Goal: Transaction & Acquisition: Book appointment/travel/reservation

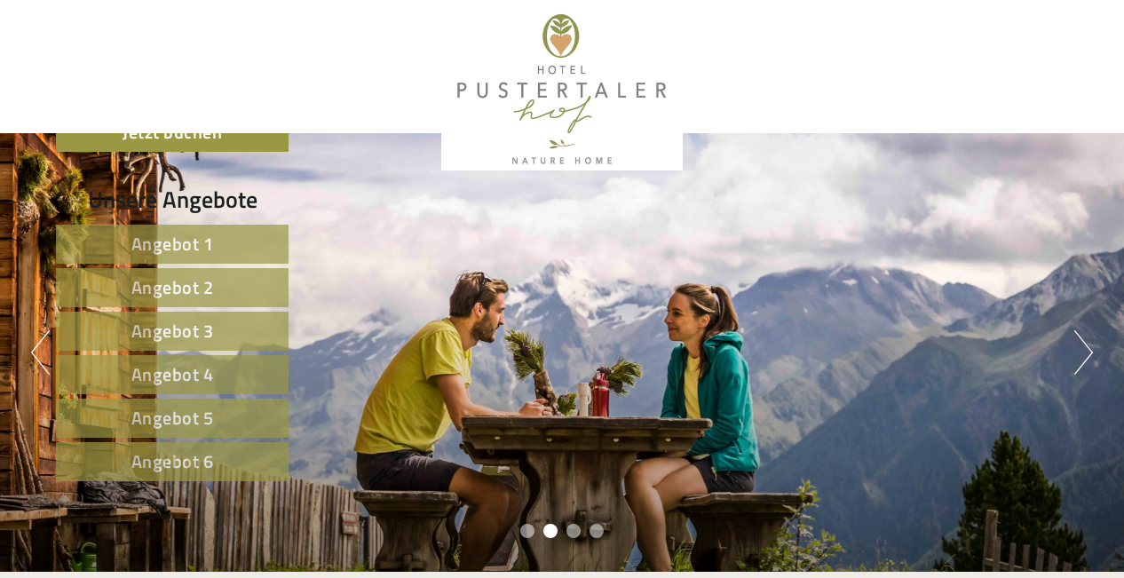
scroll to position [727, 0]
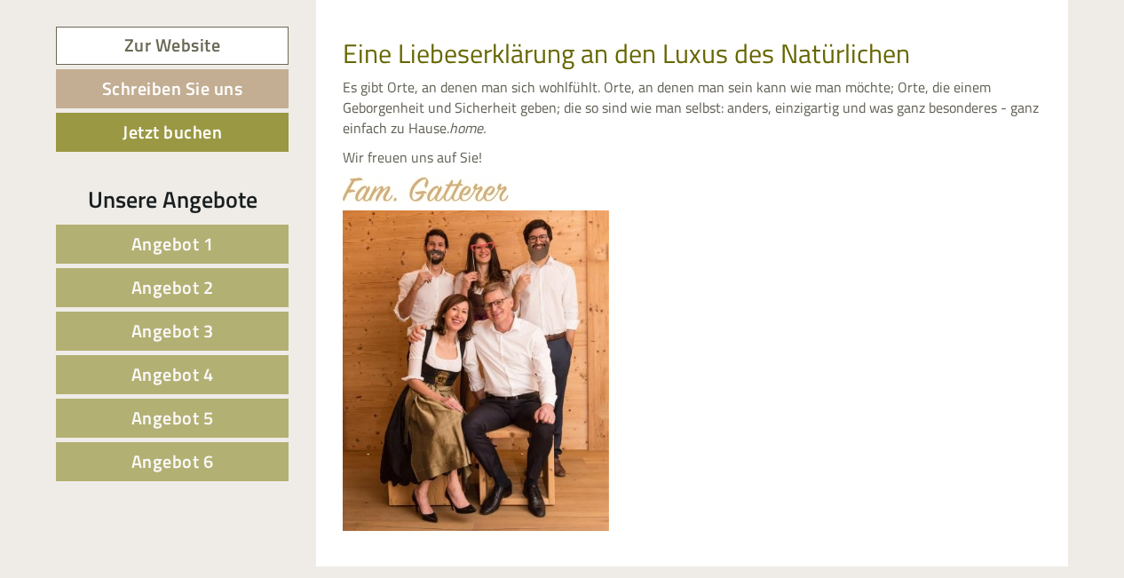
click at [199, 238] on span "Angebot 1" at bounding box center [172, 244] width 83 height 28
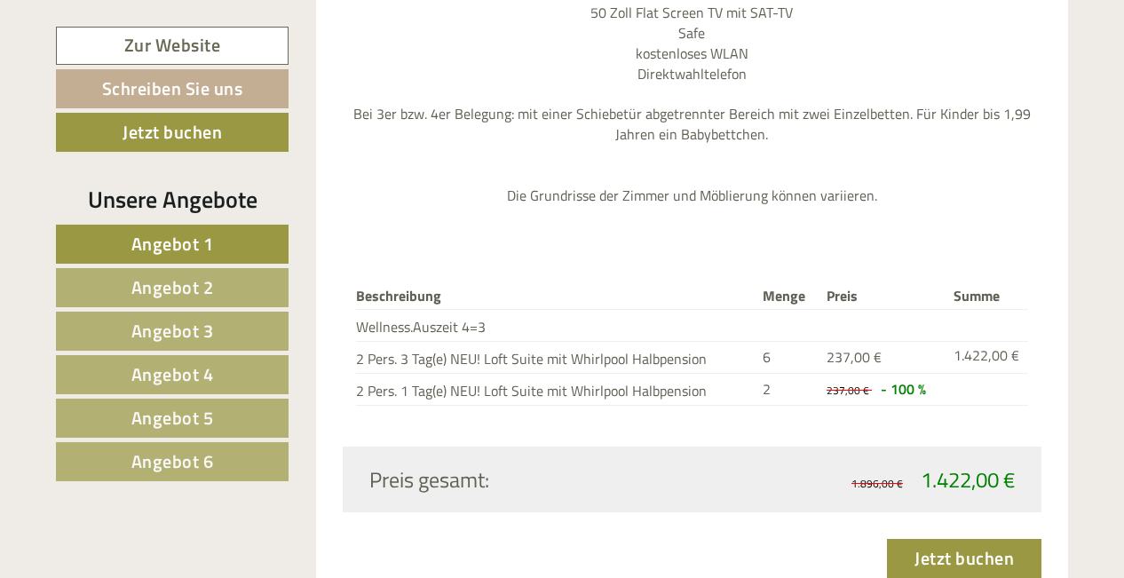
scroll to position [2278, 0]
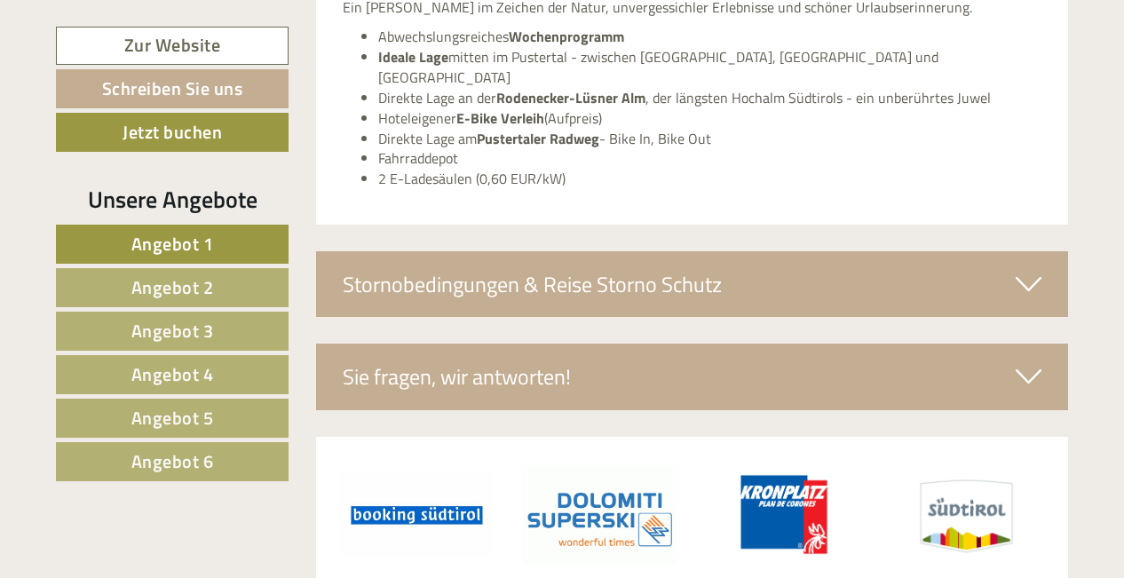
click at [193, 280] on span "Angebot 2" at bounding box center [172, 287] width 83 height 28
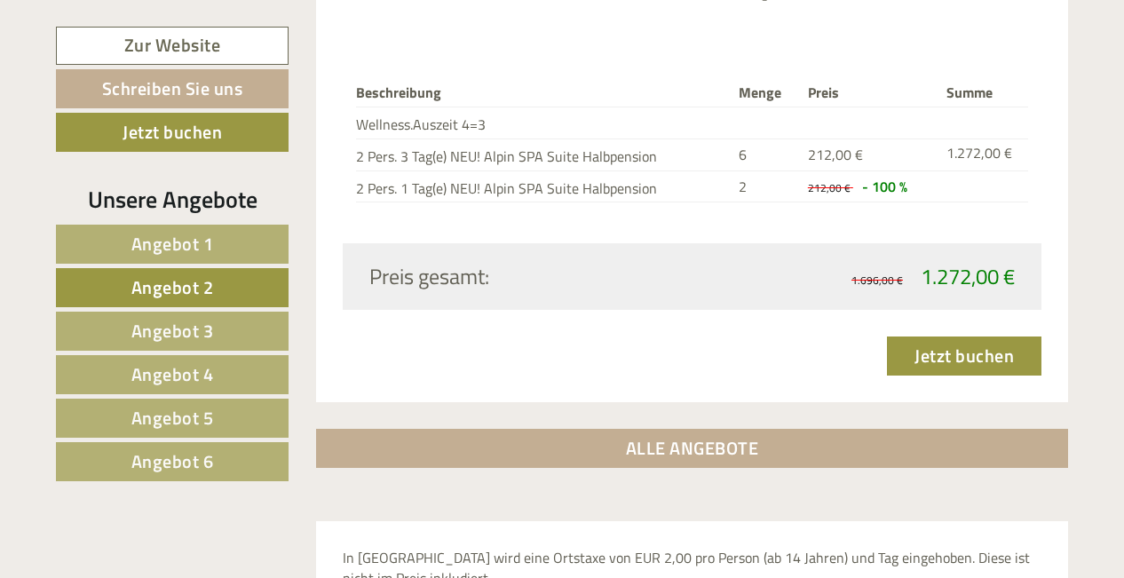
scroll to position [2441, 0]
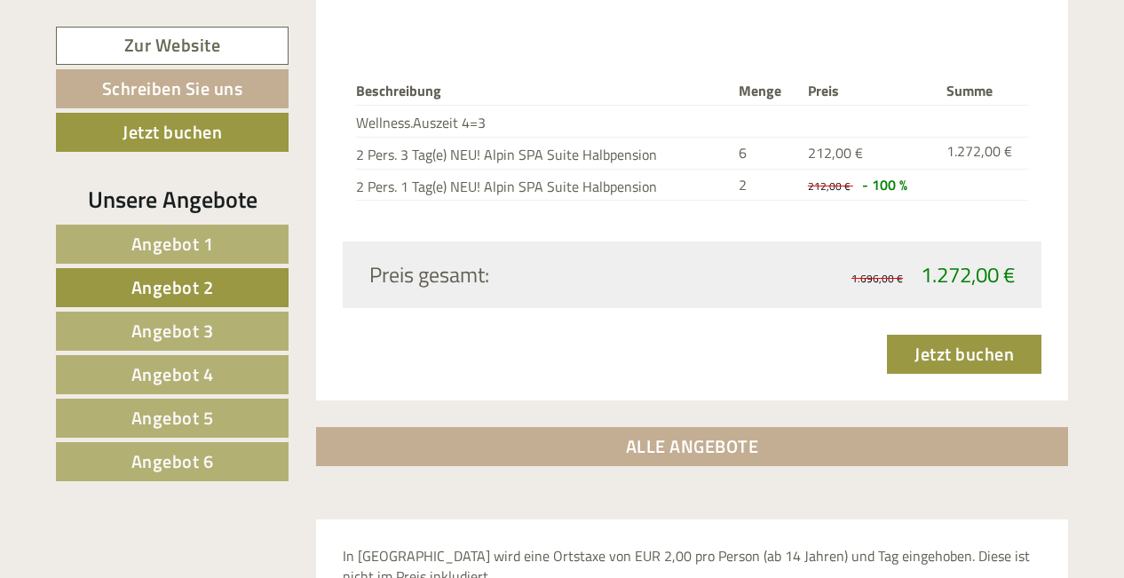
click at [253, 414] on link "Angebot 5" at bounding box center [172, 418] width 233 height 39
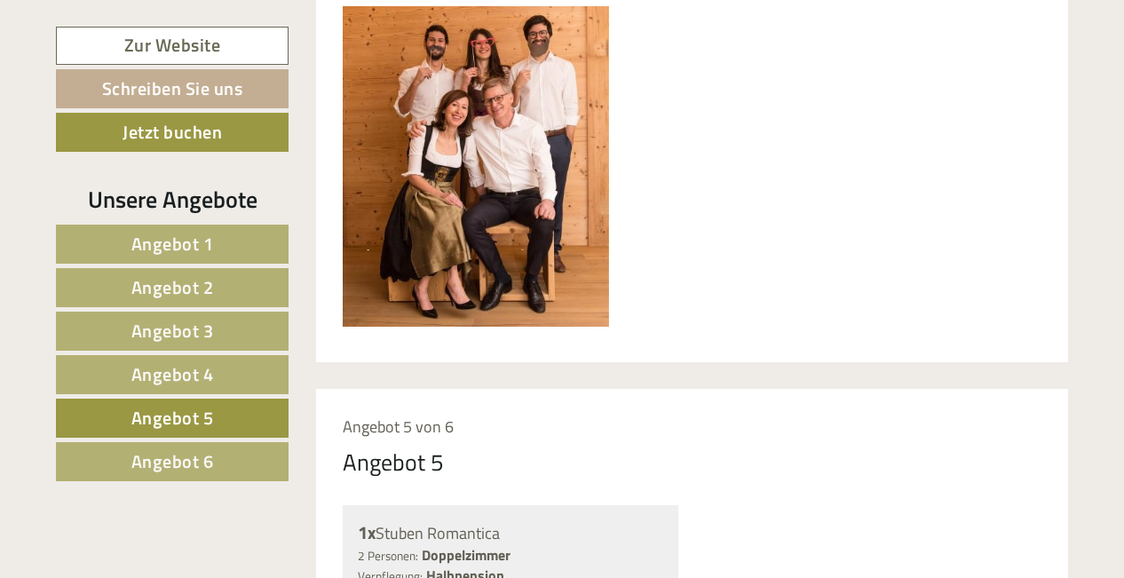
scroll to position [929, 0]
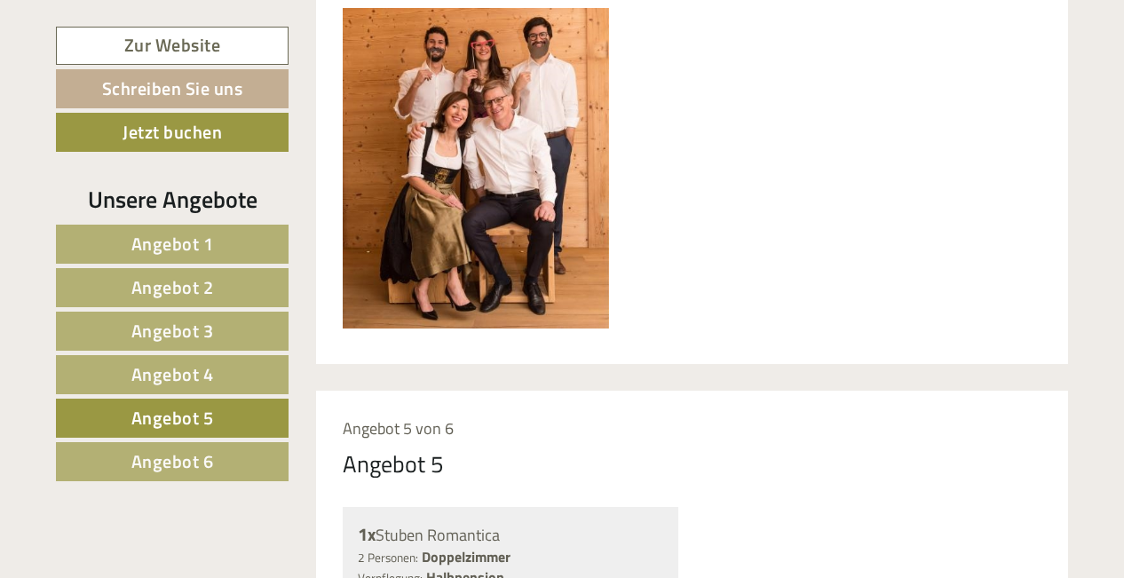
click at [189, 389] on link "Angebot 4" at bounding box center [172, 374] width 233 height 39
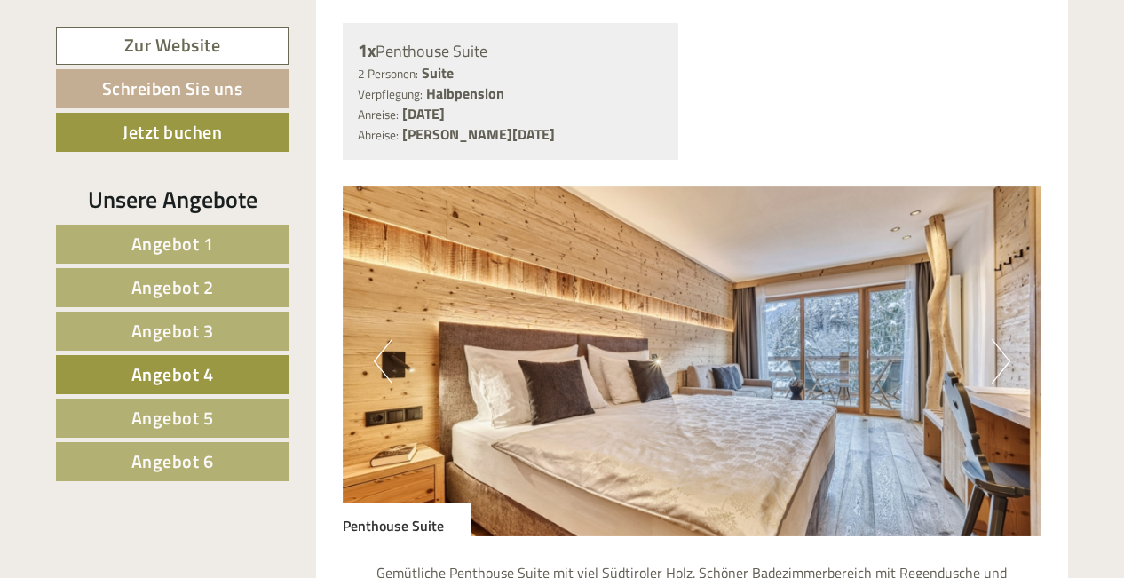
scroll to position [1428, 0]
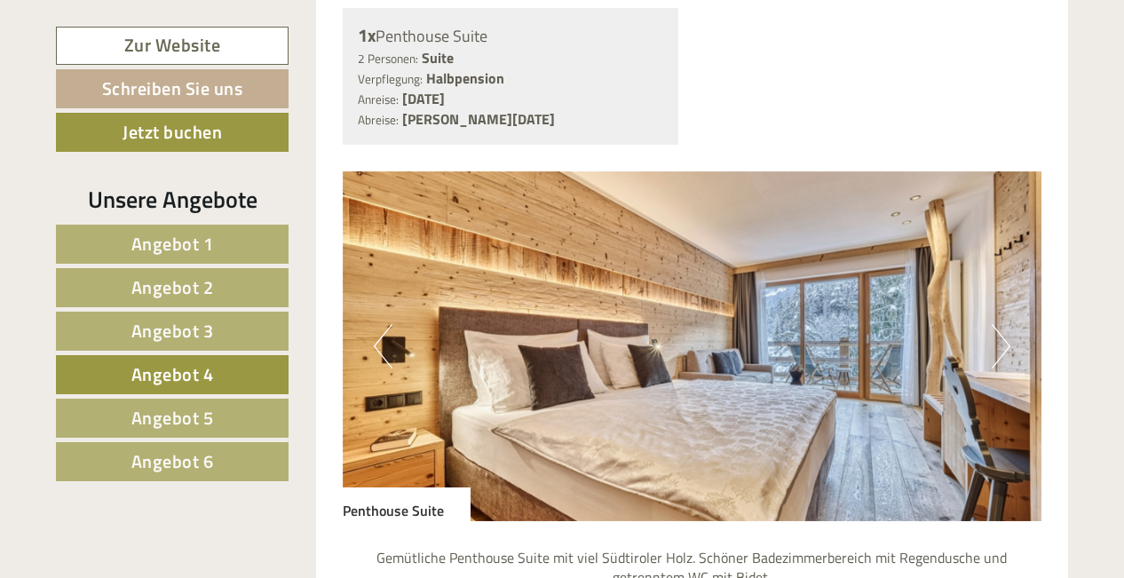
click at [1003, 333] on button "Next" at bounding box center [1000, 346] width 19 height 44
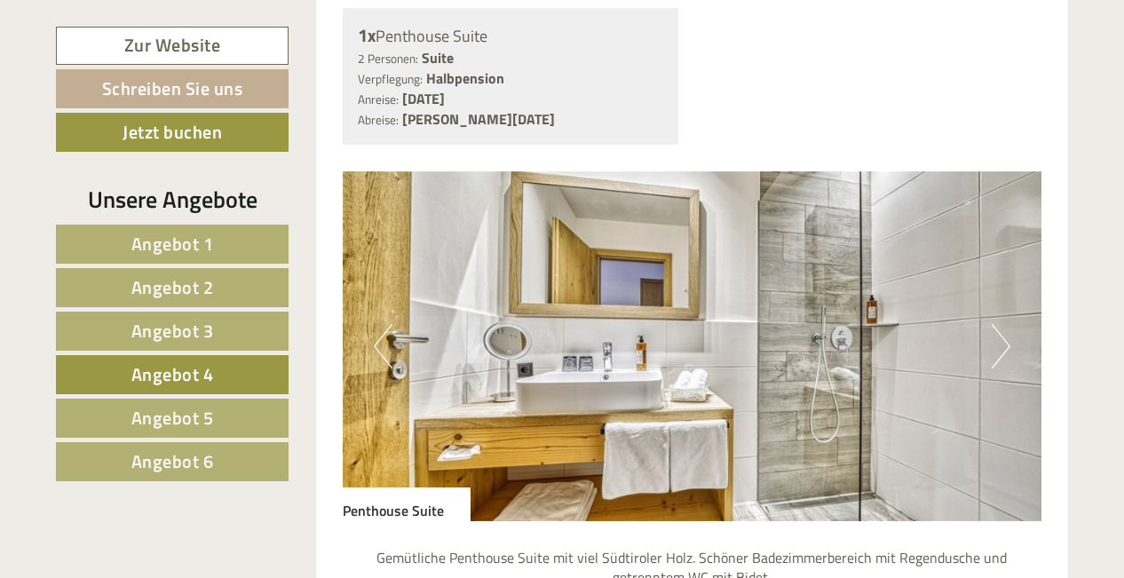
click at [1001, 337] on button "Next" at bounding box center [1000, 346] width 19 height 44
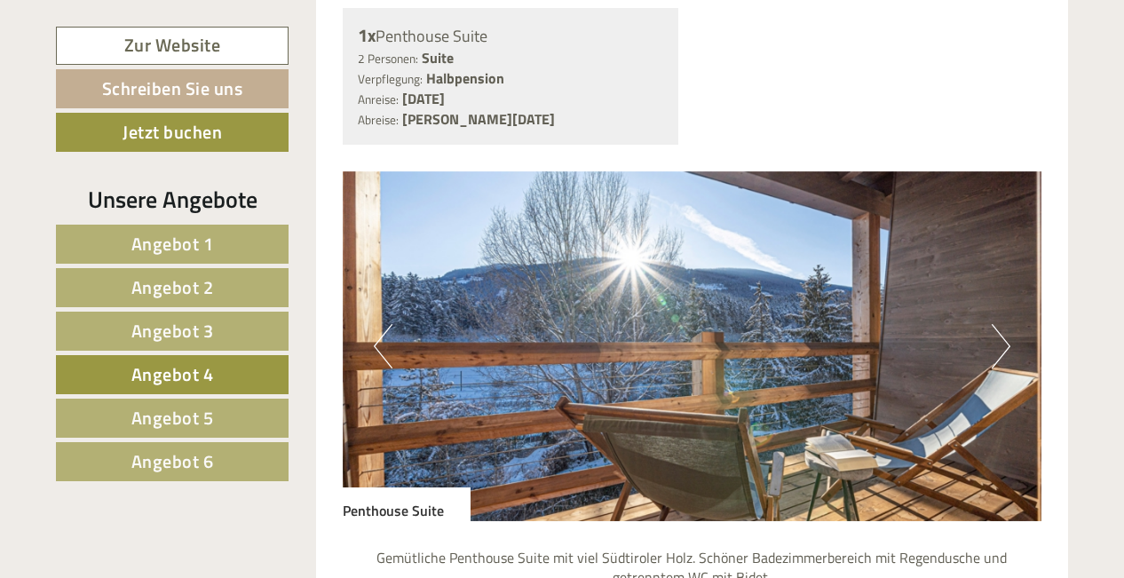
click at [1001, 337] on button "Next" at bounding box center [1000, 346] width 19 height 44
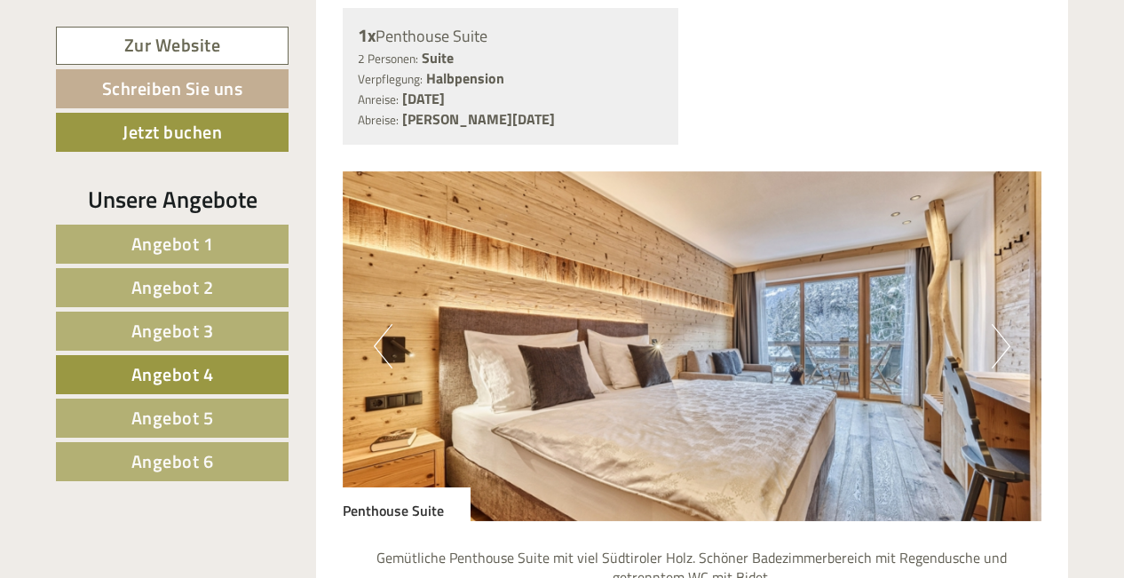
click at [1001, 337] on button "Next" at bounding box center [1000, 346] width 19 height 44
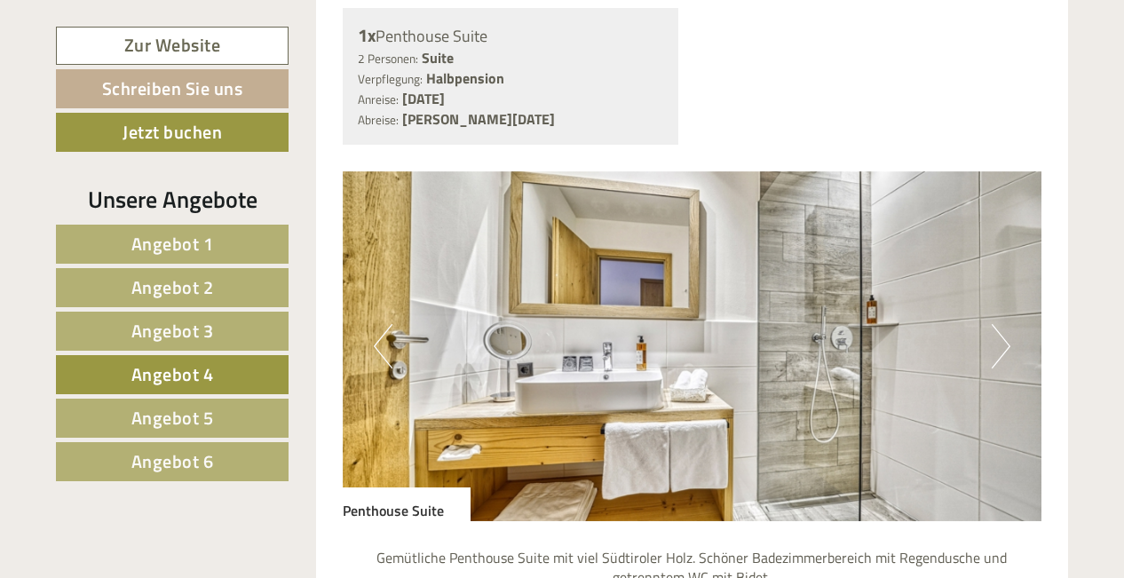
click at [1001, 337] on button "Next" at bounding box center [1000, 346] width 19 height 44
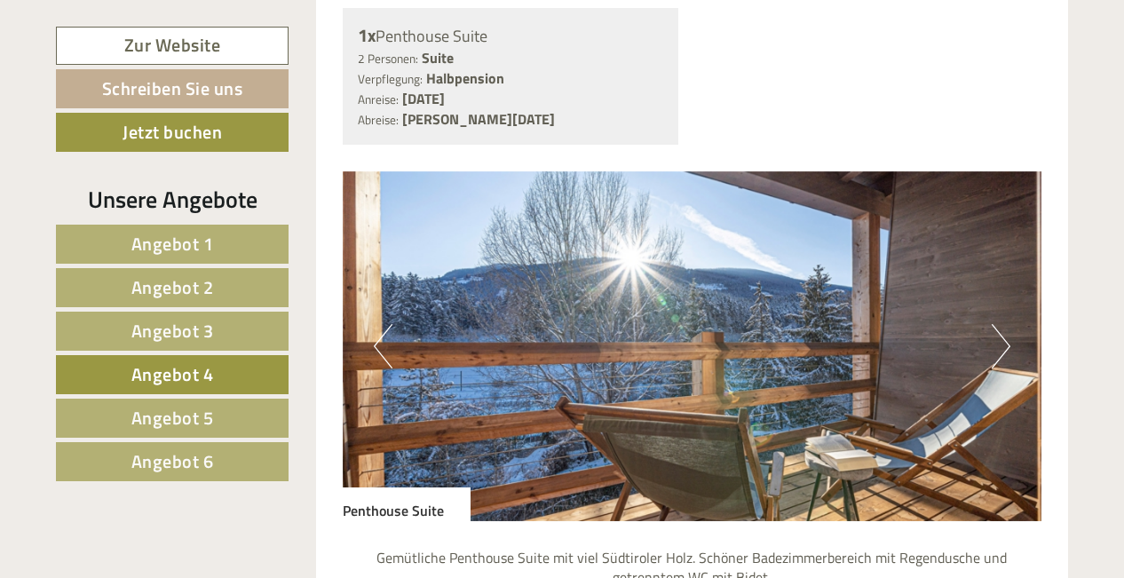
click at [1001, 337] on button "Next" at bounding box center [1000, 346] width 19 height 44
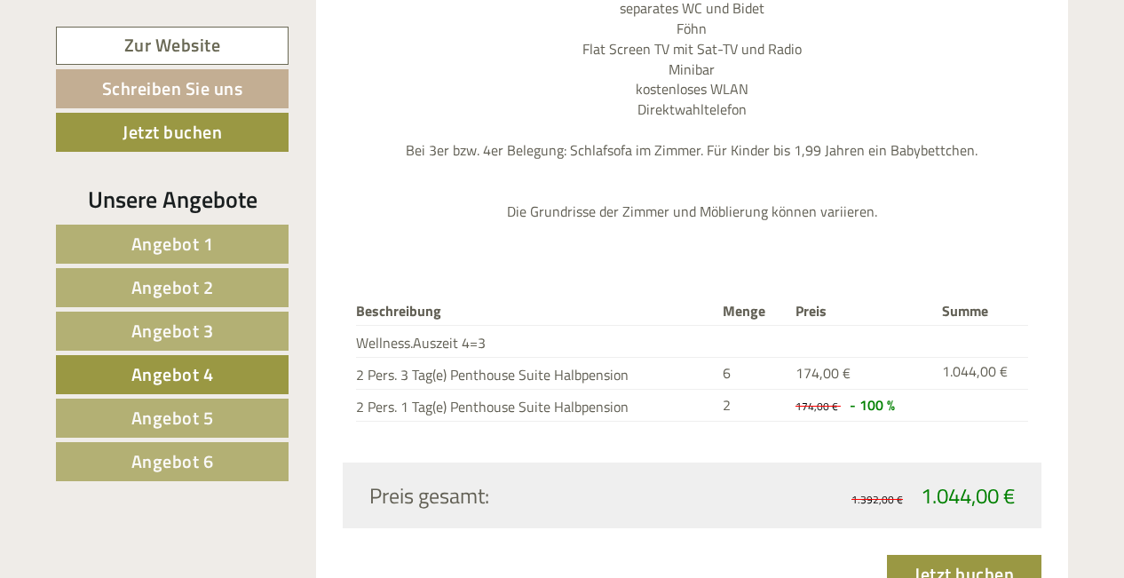
scroll to position [2182, 0]
click at [212, 333] on span "Angebot 3" at bounding box center [172, 331] width 83 height 28
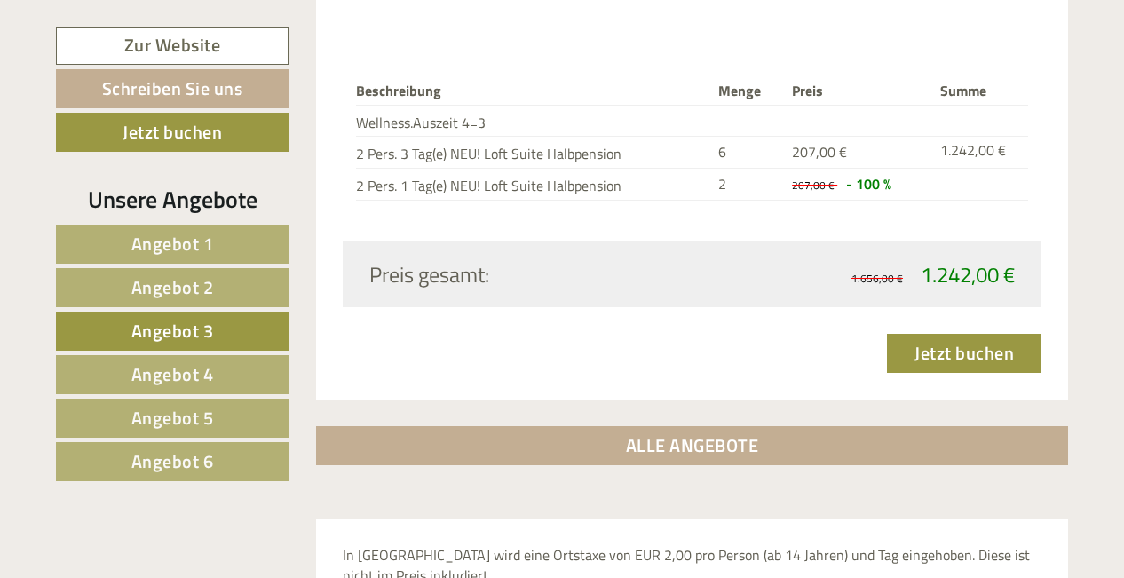
click at [182, 472] on span "Angebot 6" at bounding box center [172, 461] width 83 height 28
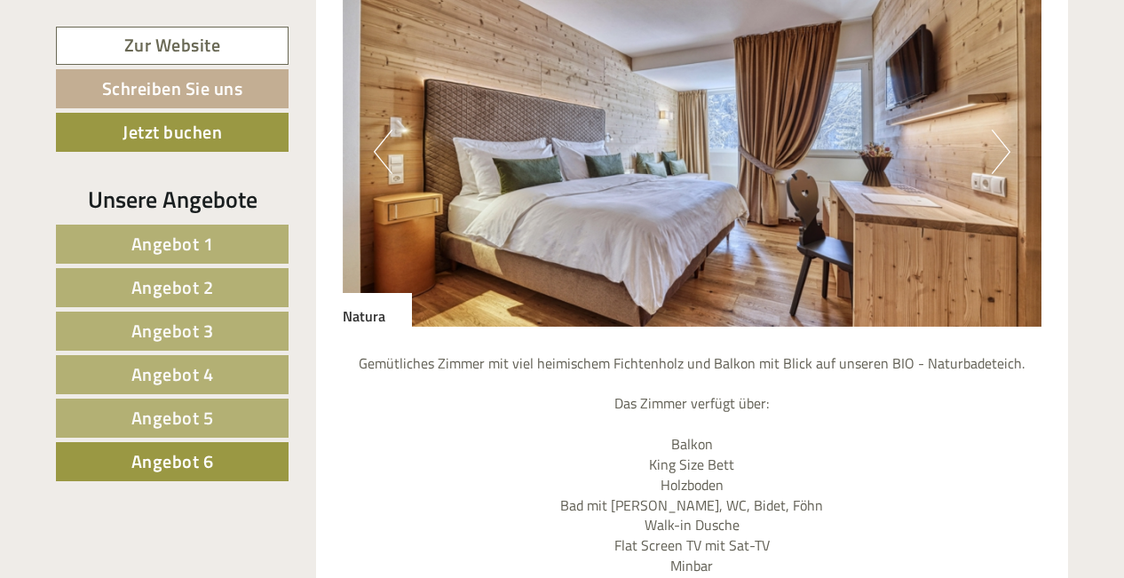
scroll to position [1646, 0]
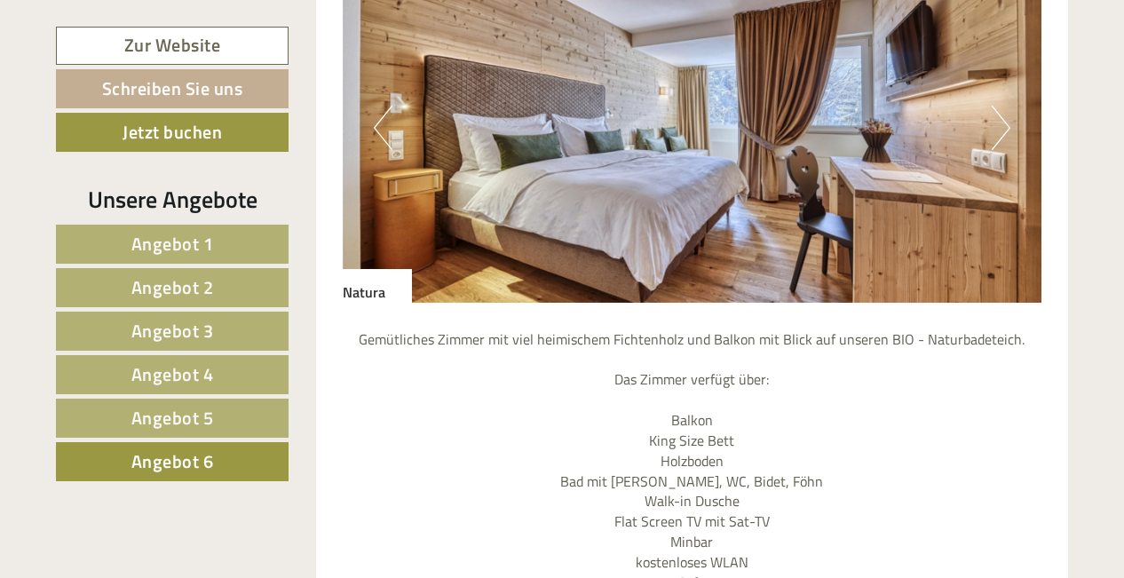
click at [1007, 123] on button "Next" at bounding box center [1000, 128] width 19 height 44
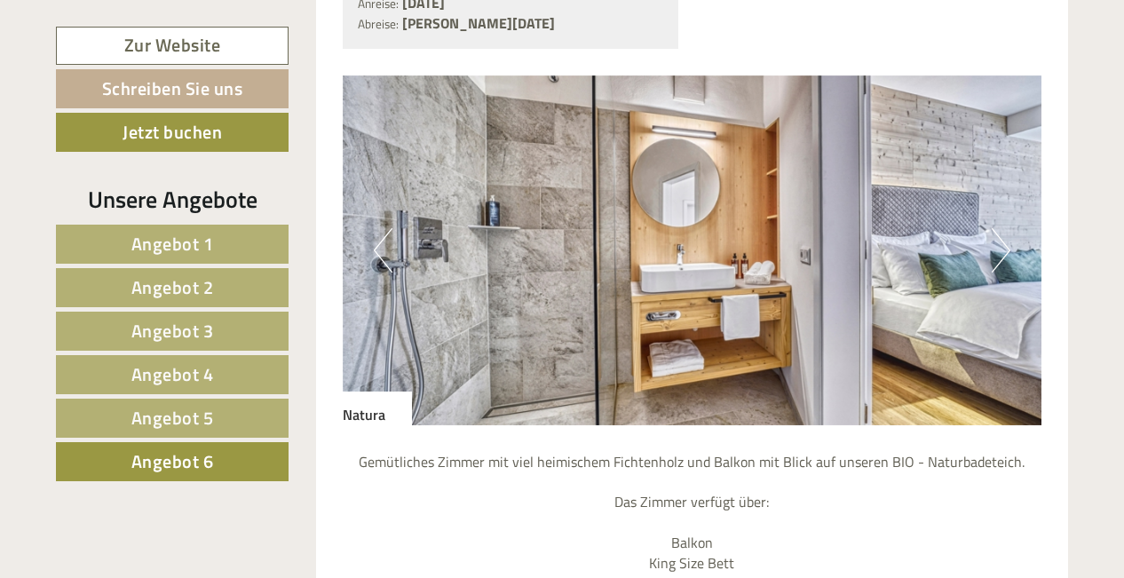
scroll to position [1523, 0]
click at [999, 251] on button "Next" at bounding box center [1000, 251] width 19 height 44
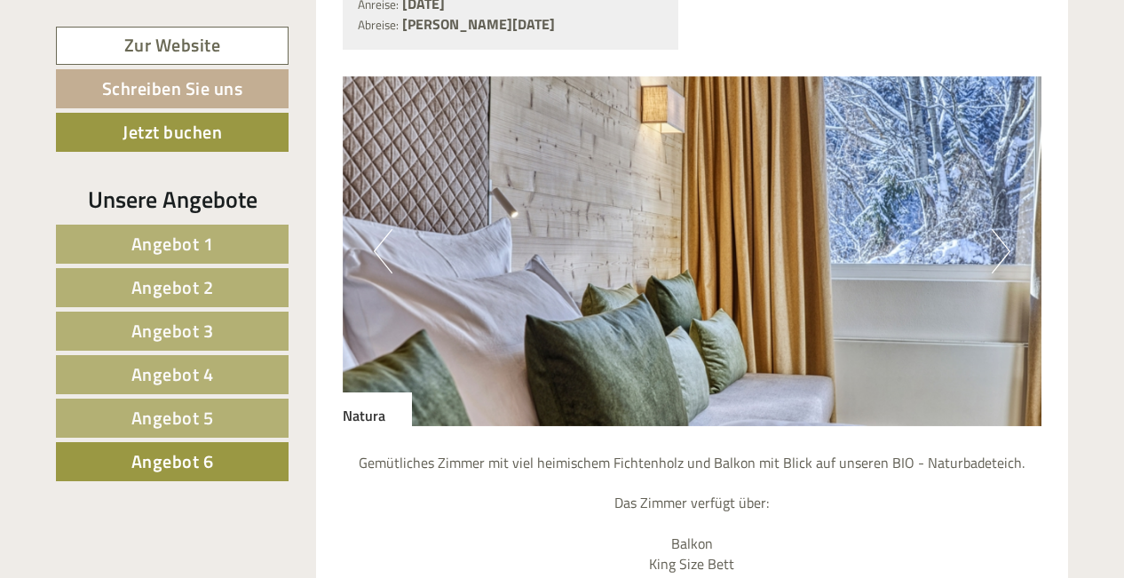
click at [999, 251] on button "Next" at bounding box center [1000, 251] width 19 height 44
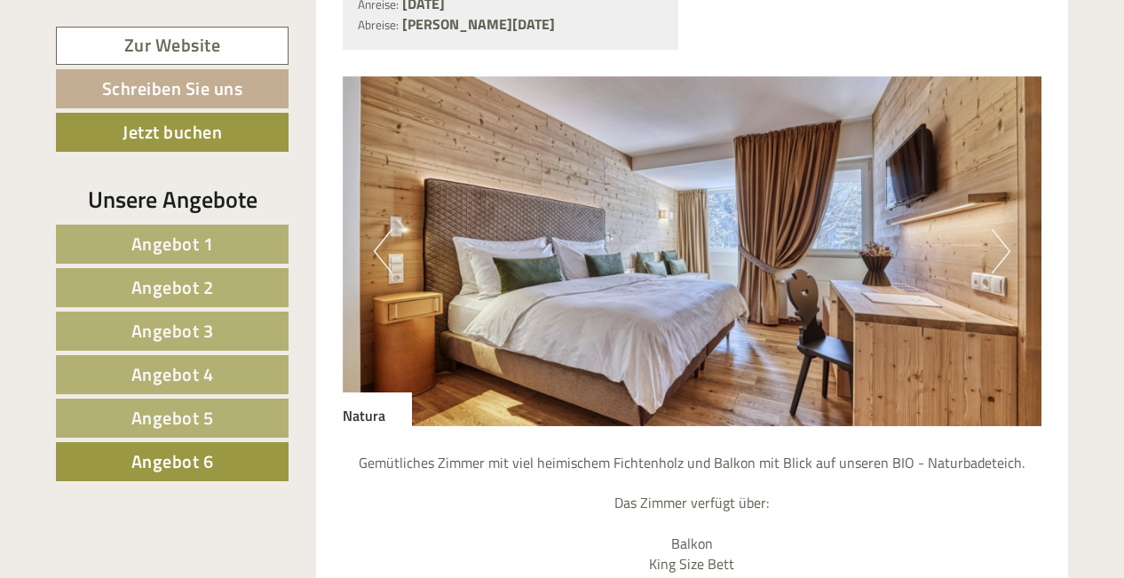
click at [999, 251] on button "Next" at bounding box center [1000, 251] width 19 height 44
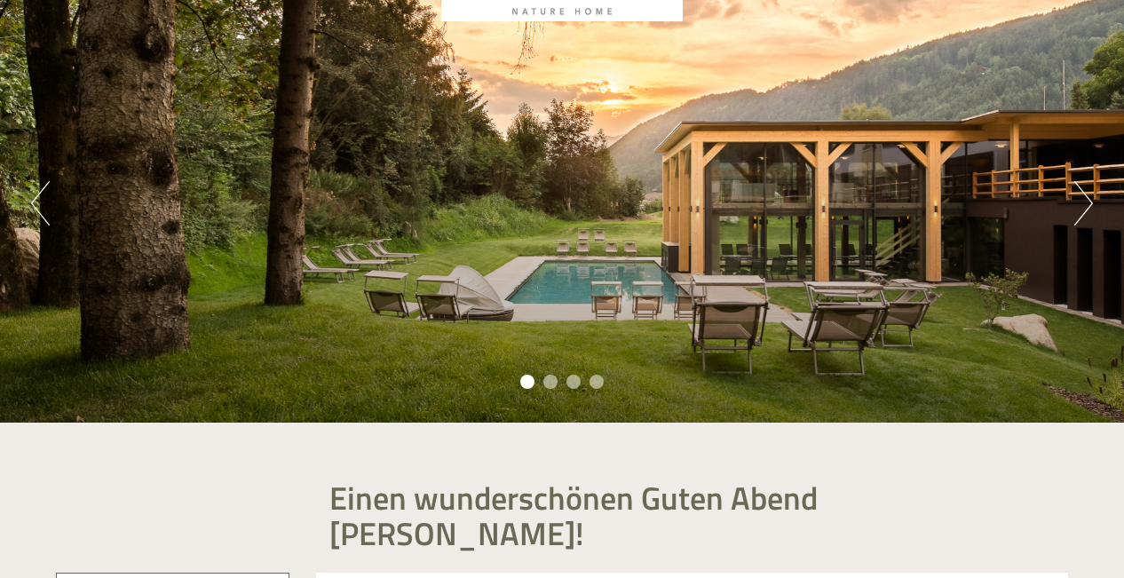
scroll to position [134, 0]
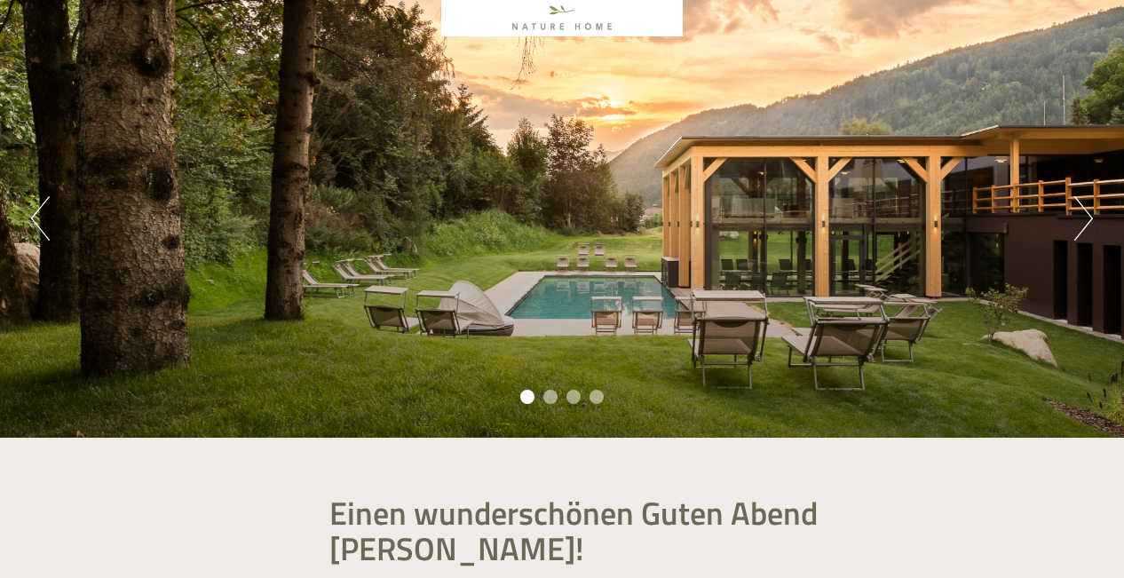
click at [1068, 215] on div "Previous Next 1 2 3 4" at bounding box center [562, 218] width 1124 height 438
click at [1081, 220] on button "Next" at bounding box center [1083, 218] width 19 height 44
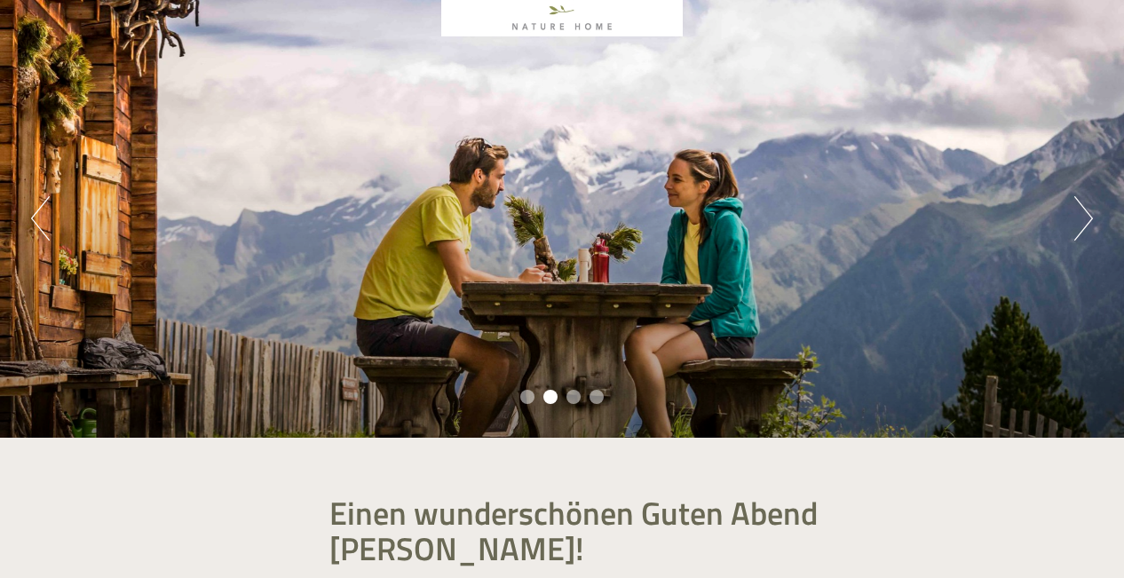
click at [1082, 220] on button "Next" at bounding box center [1083, 218] width 19 height 44
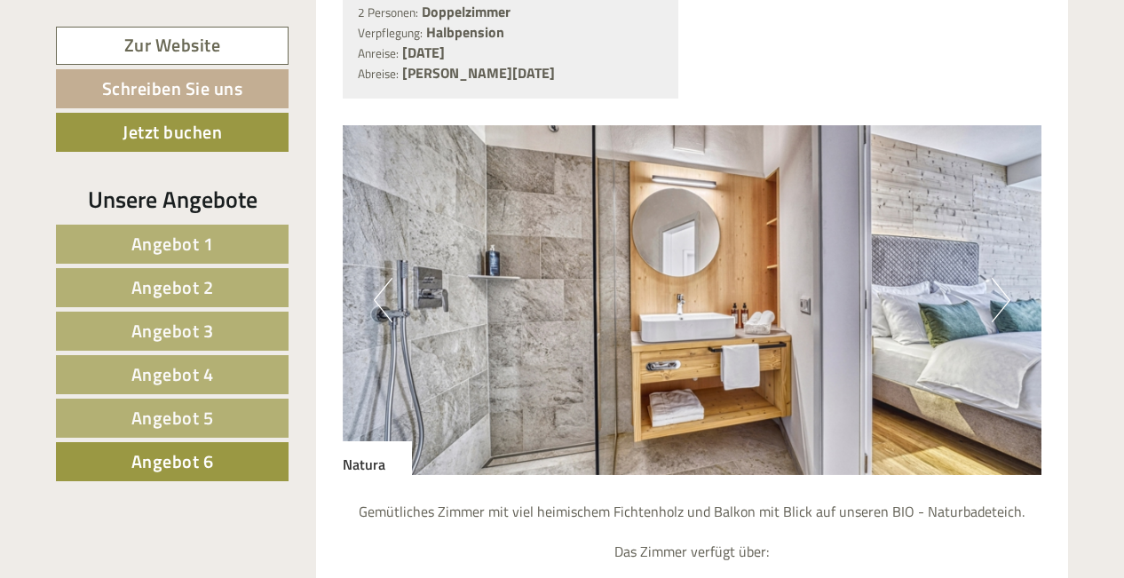
scroll to position [1490, 0]
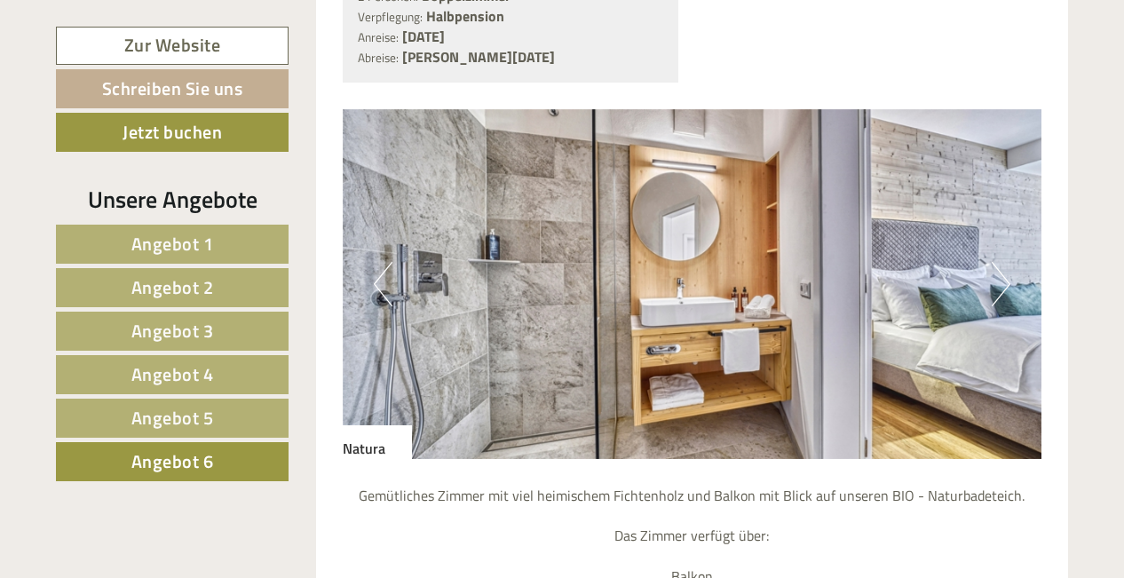
click at [999, 273] on button "Next" at bounding box center [1000, 284] width 19 height 44
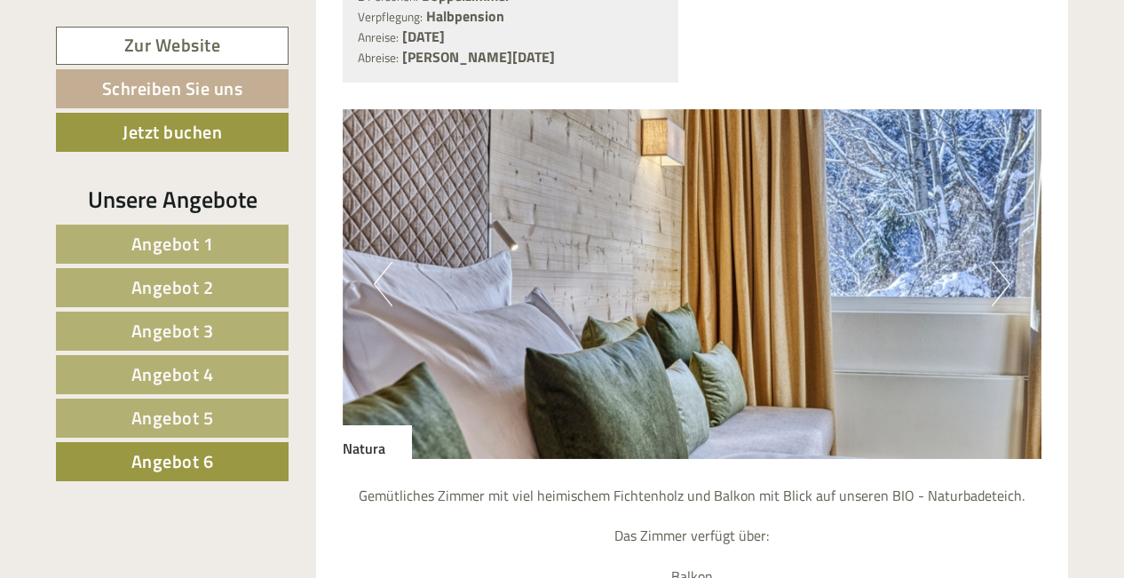
click at [999, 273] on button "Next" at bounding box center [1000, 284] width 19 height 44
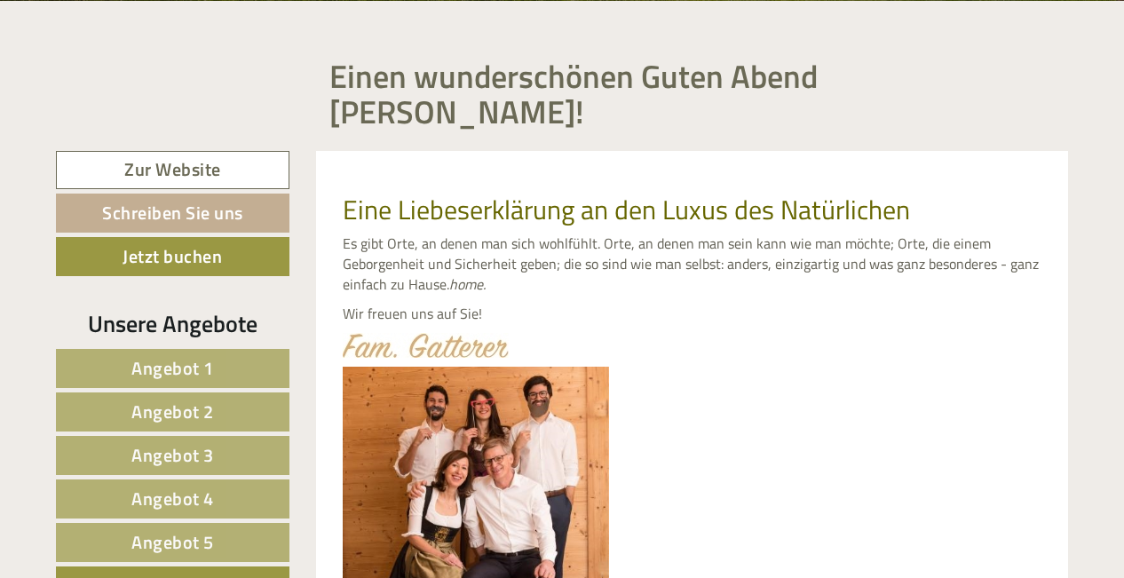
scroll to position [541, 0]
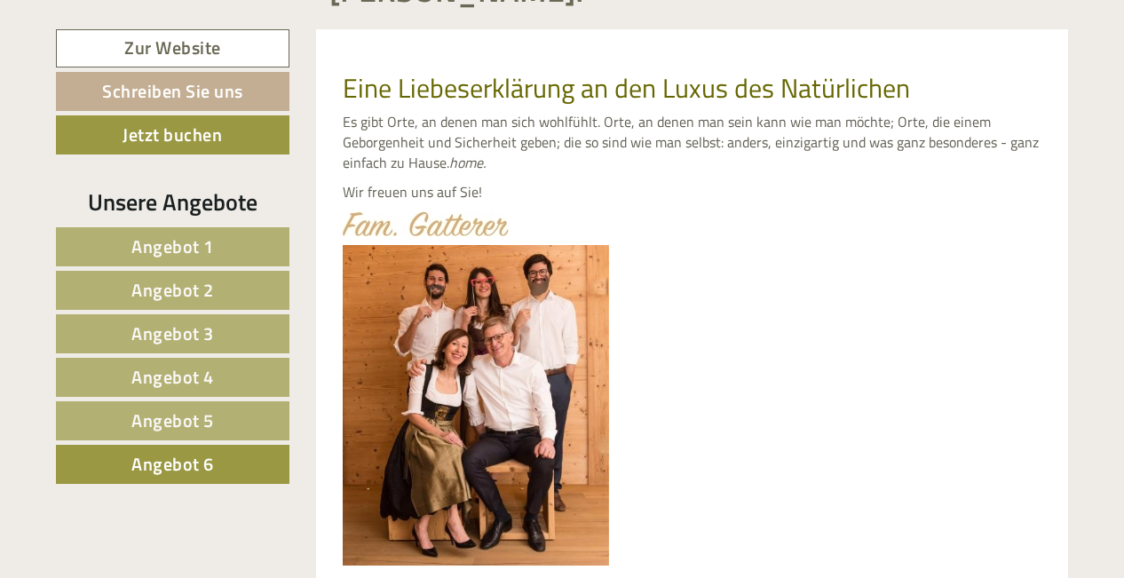
click at [167, 431] on span "Angebot 5" at bounding box center [172, 421] width 83 height 28
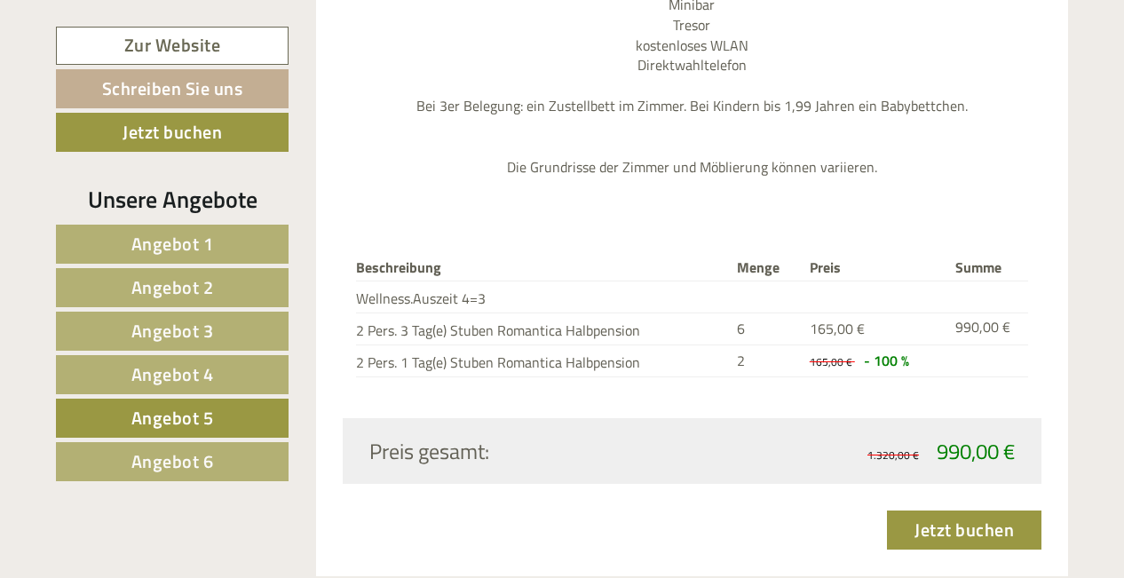
scroll to position [2205, 0]
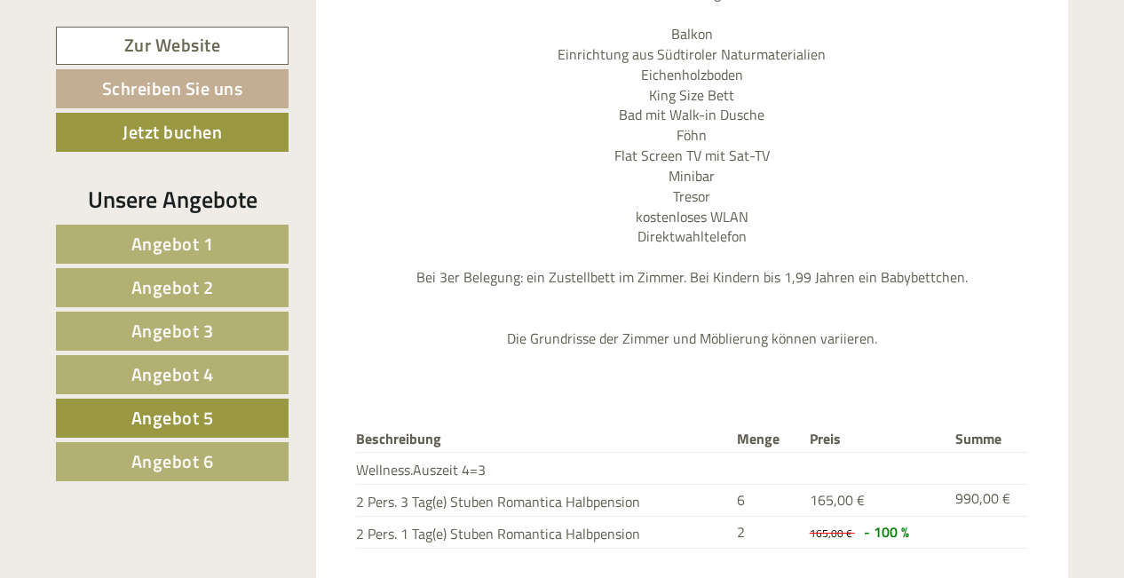
click at [217, 368] on link "Angebot 4" at bounding box center [172, 374] width 233 height 39
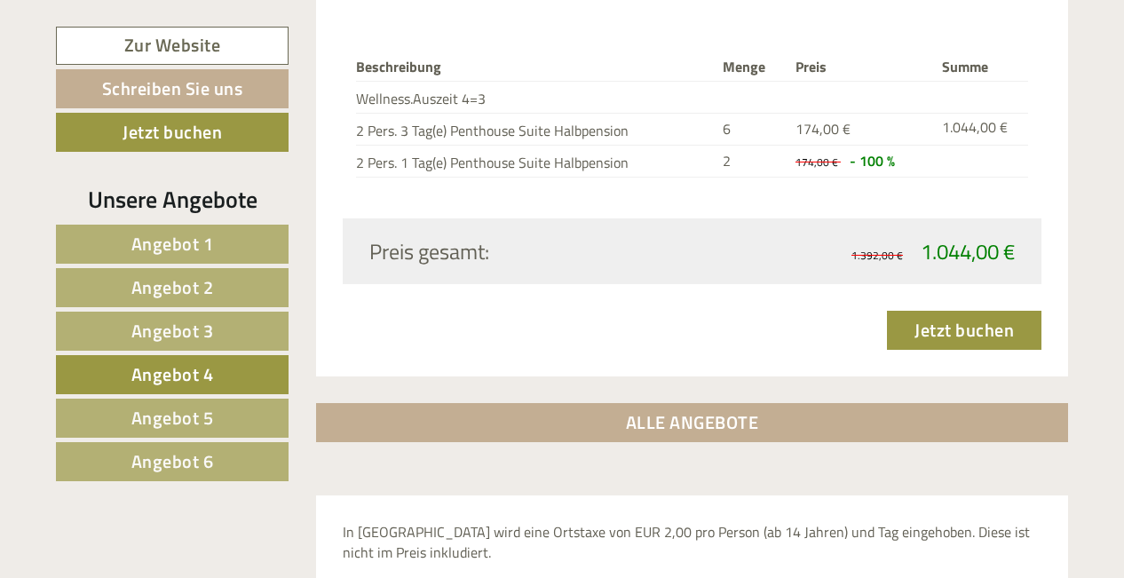
scroll to position [2437, 0]
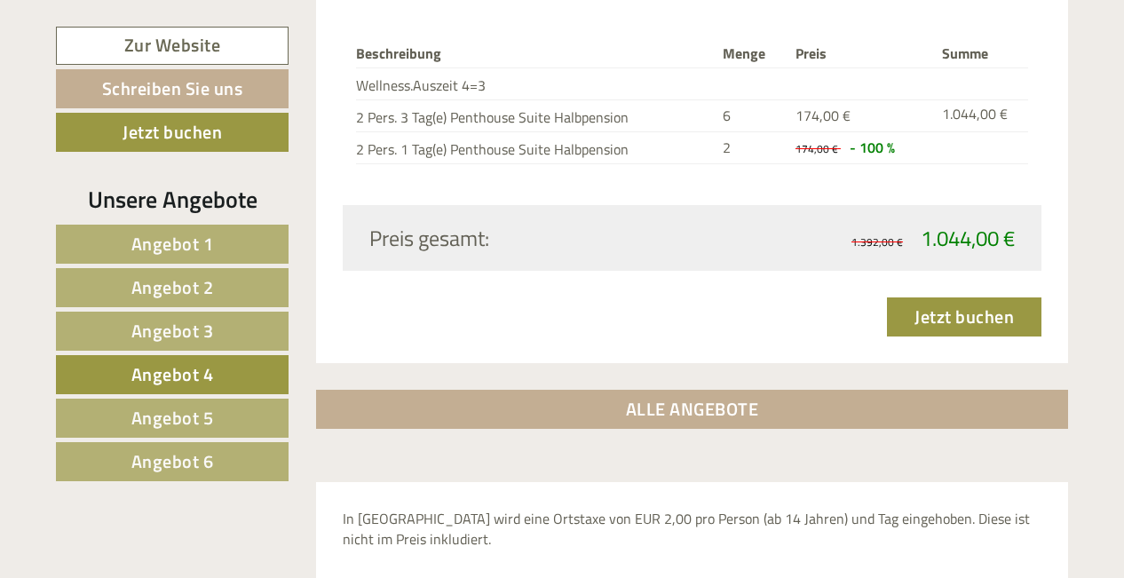
click at [197, 414] on span "Angebot 5" at bounding box center [172, 418] width 83 height 28
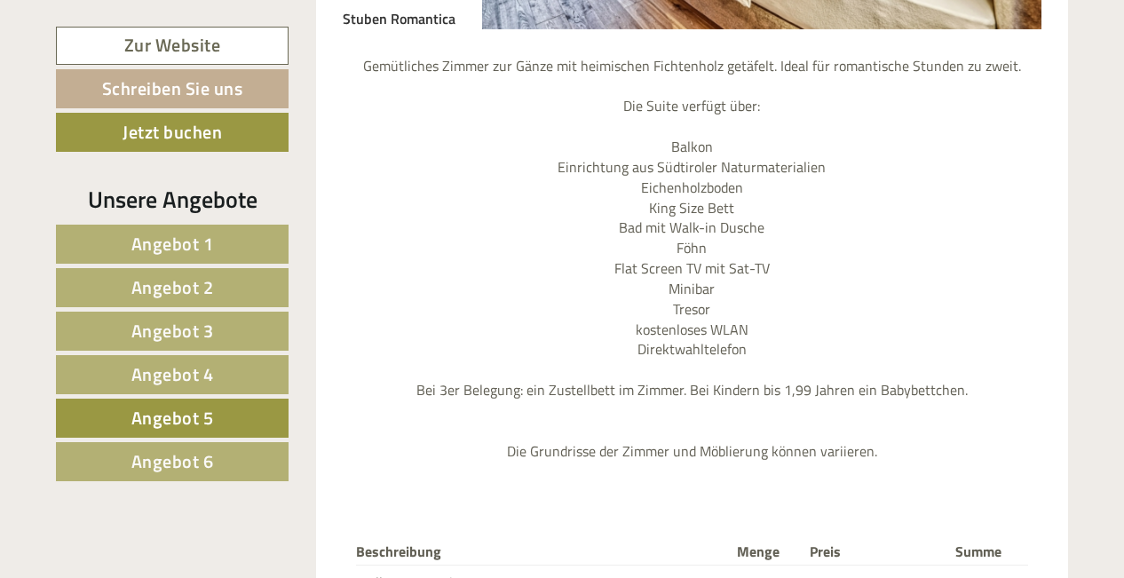
click at [193, 461] on span "Angebot 6" at bounding box center [172, 461] width 83 height 28
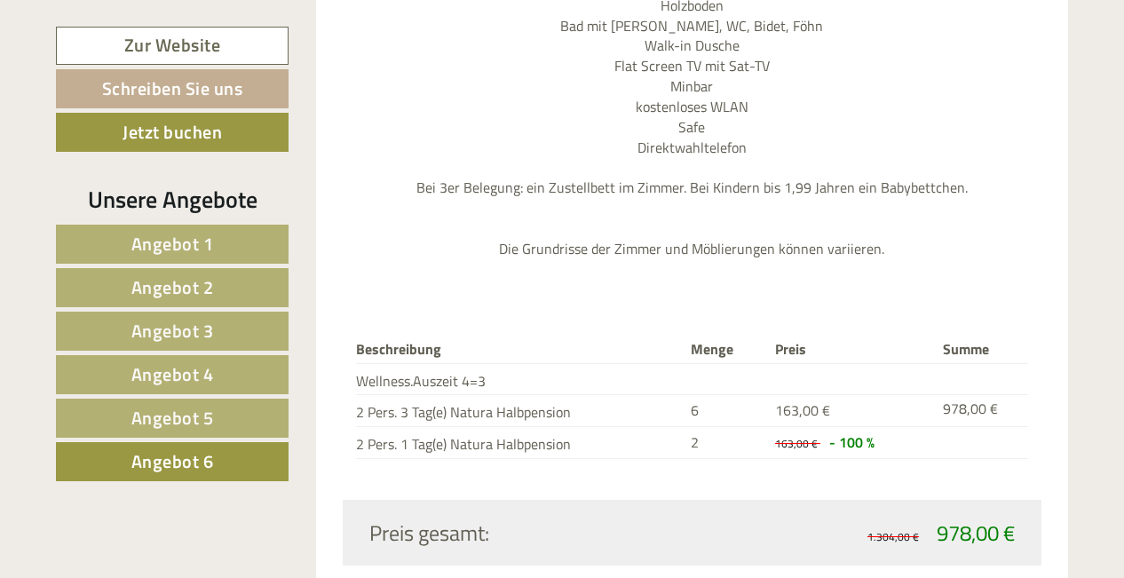
scroll to position [2116, 0]
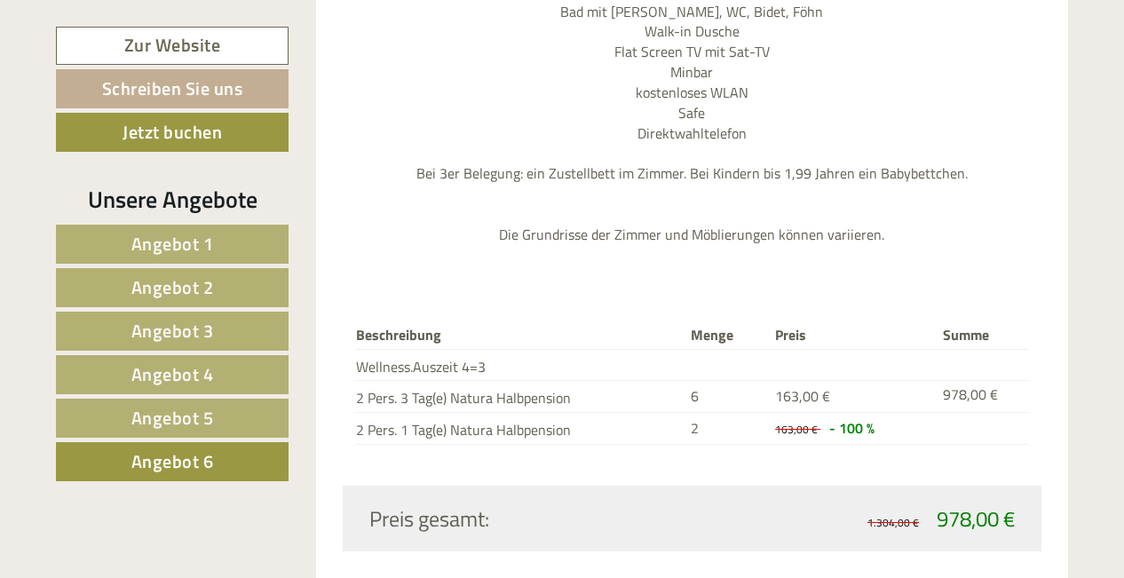
click at [205, 371] on span "Angebot 4" at bounding box center [172, 374] width 83 height 28
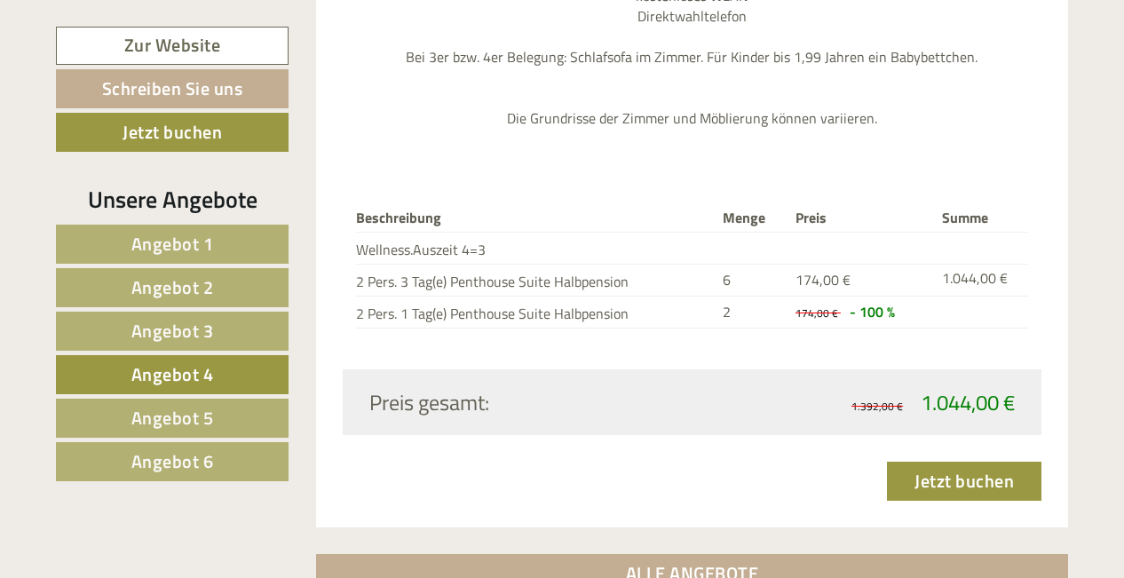
scroll to position [2282, 0]
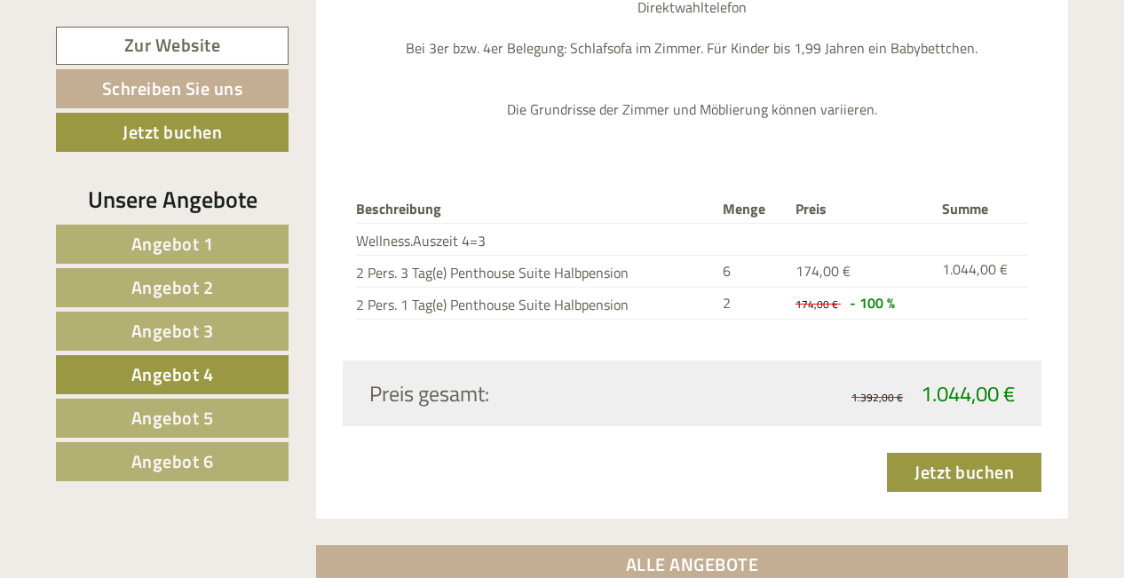
click at [200, 414] on span "Angebot 5" at bounding box center [172, 418] width 83 height 28
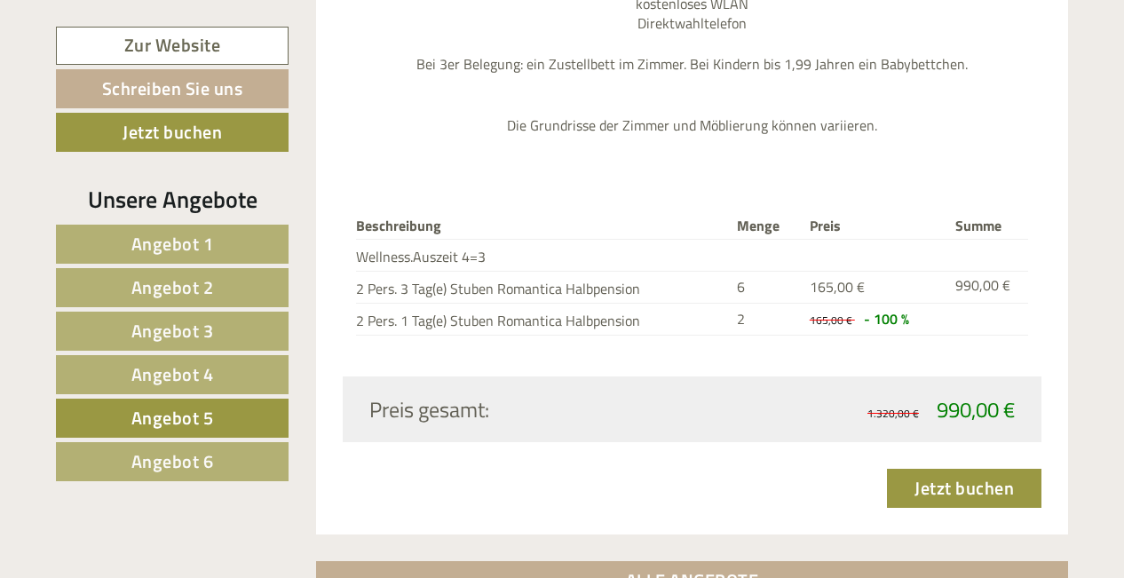
scroll to position [2330, 0]
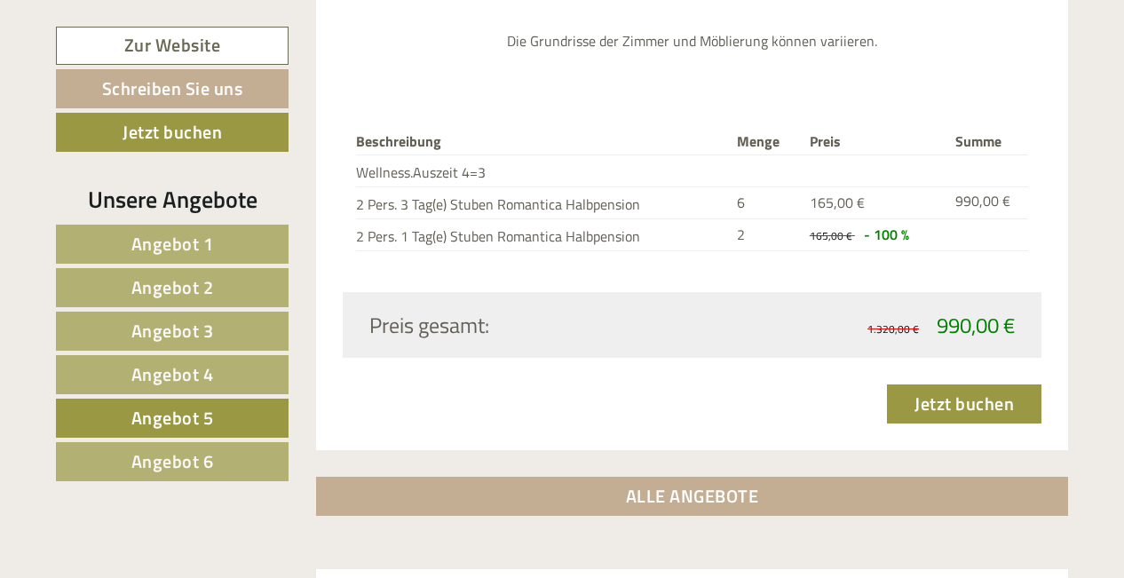
click at [207, 455] on span "Angebot 6" at bounding box center [172, 461] width 83 height 28
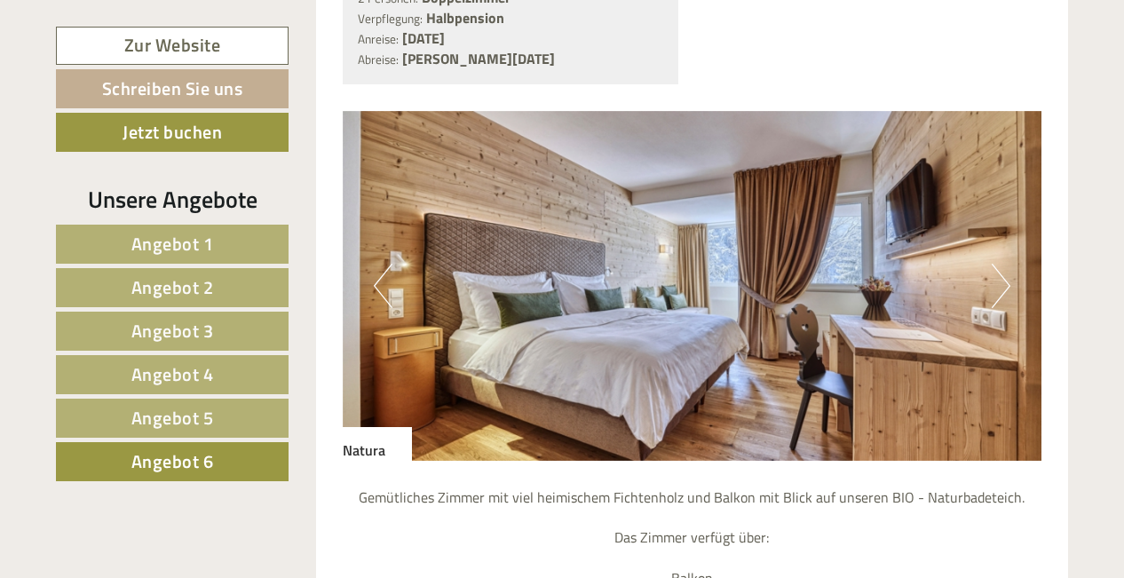
scroll to position [1487, 0]
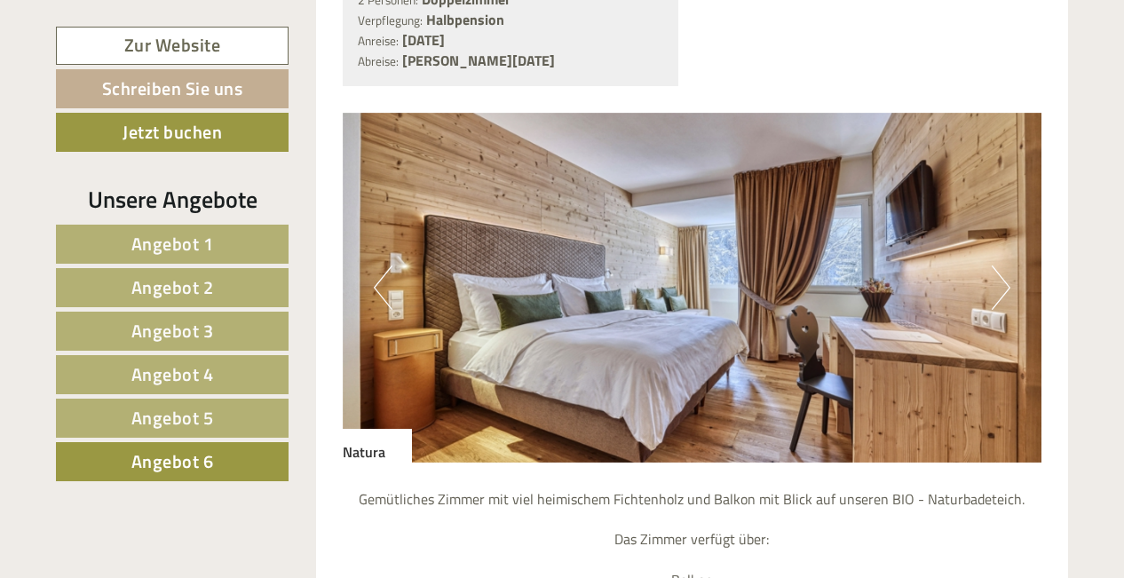
click at [1011, 275] on img at bounding box center [692, 288] width 699 height 350
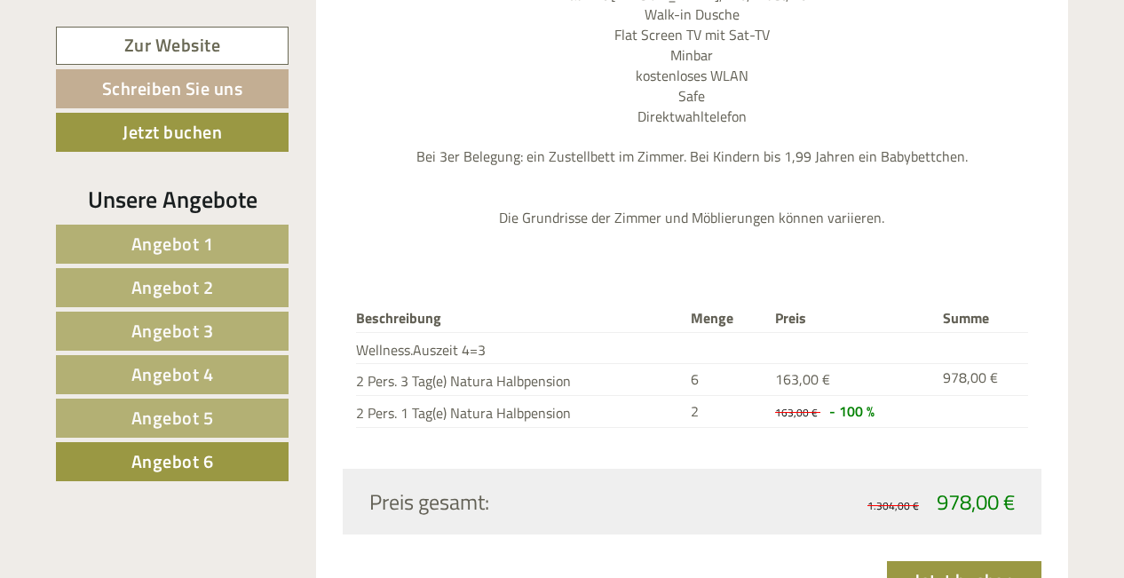
click at [194, 416] on span "Angebot 5" at bounding box center [172, 418] width 83 height 28
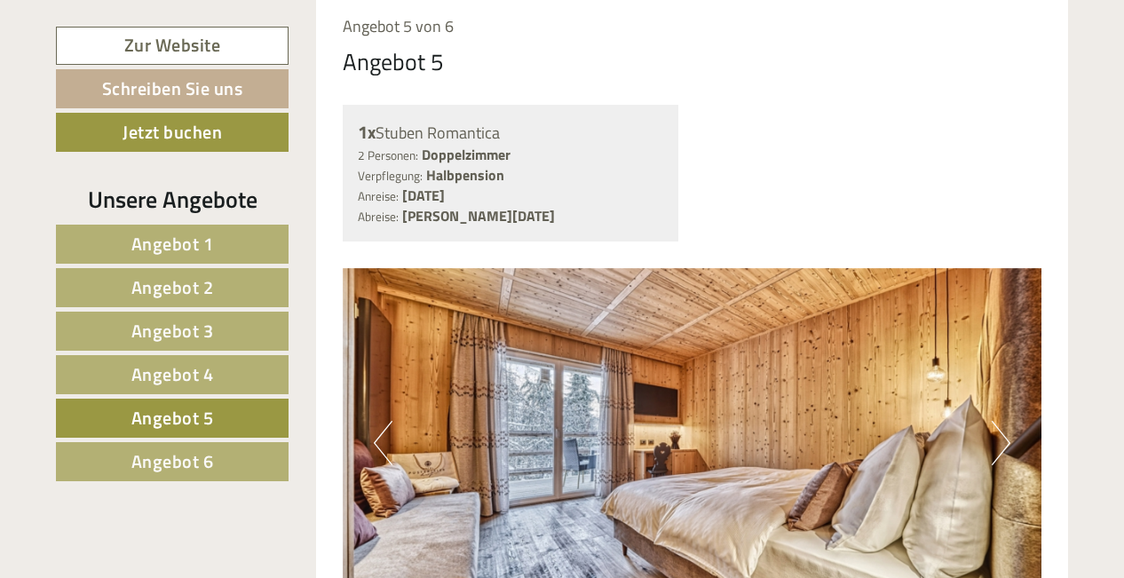
scroll to position [1337, 0]
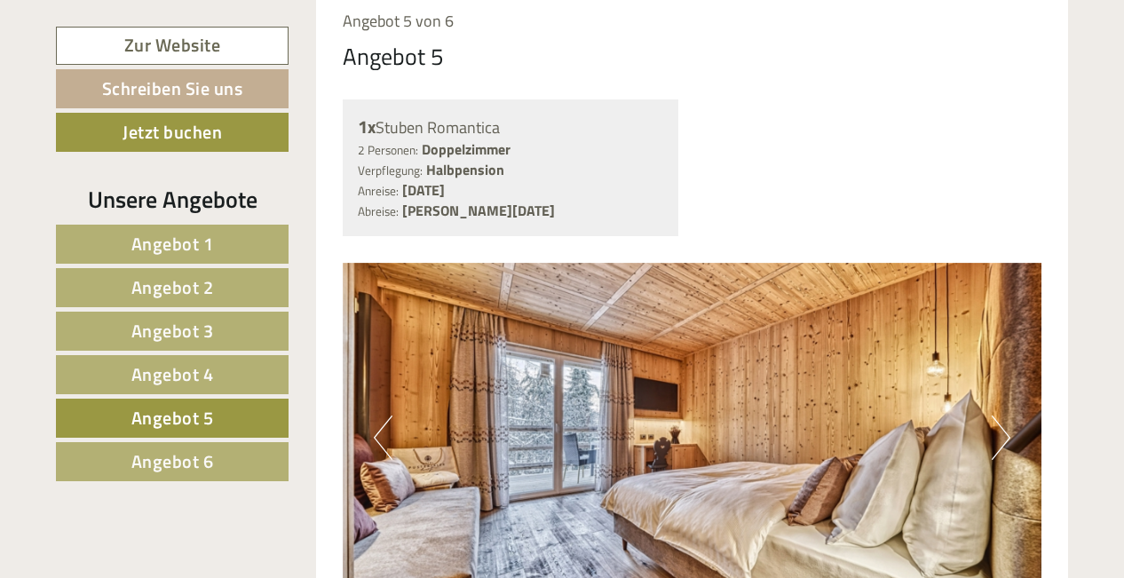
click at [253, 375] on link "Angebot 4" at bounding box center [172, 374] width 233 height 39
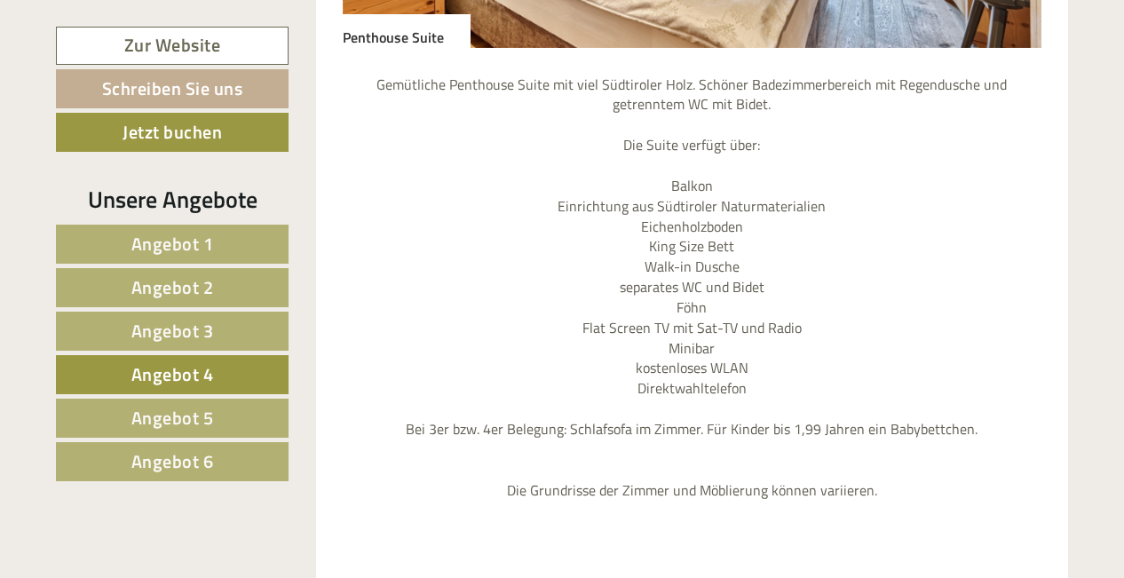
scroll to position [1626, 0]
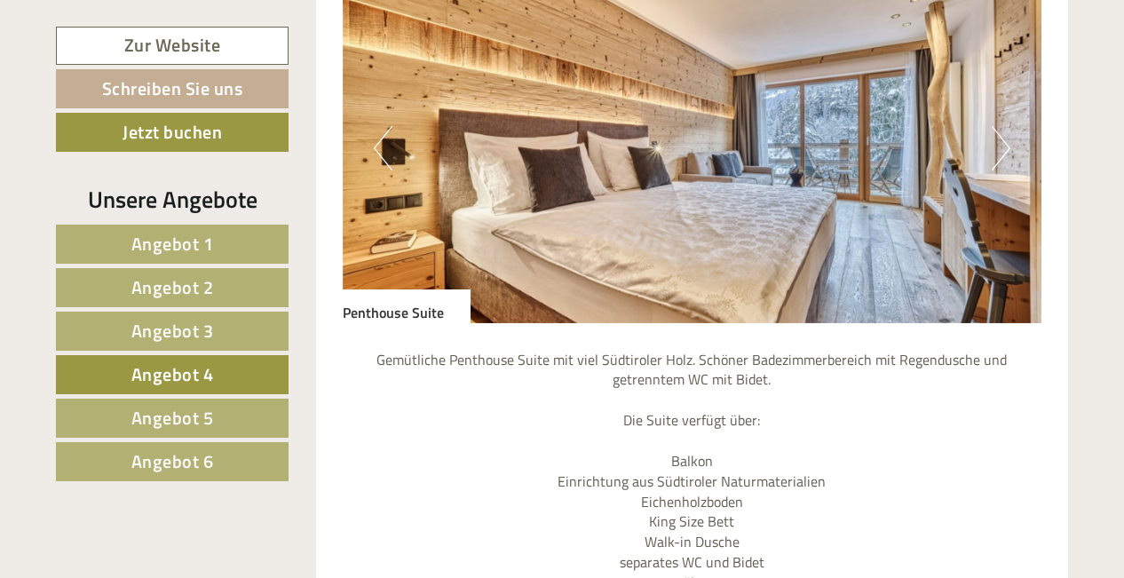
click at [200, 463] on span "Angebot 6" at bounding box center [172, 461] width 83 height 28
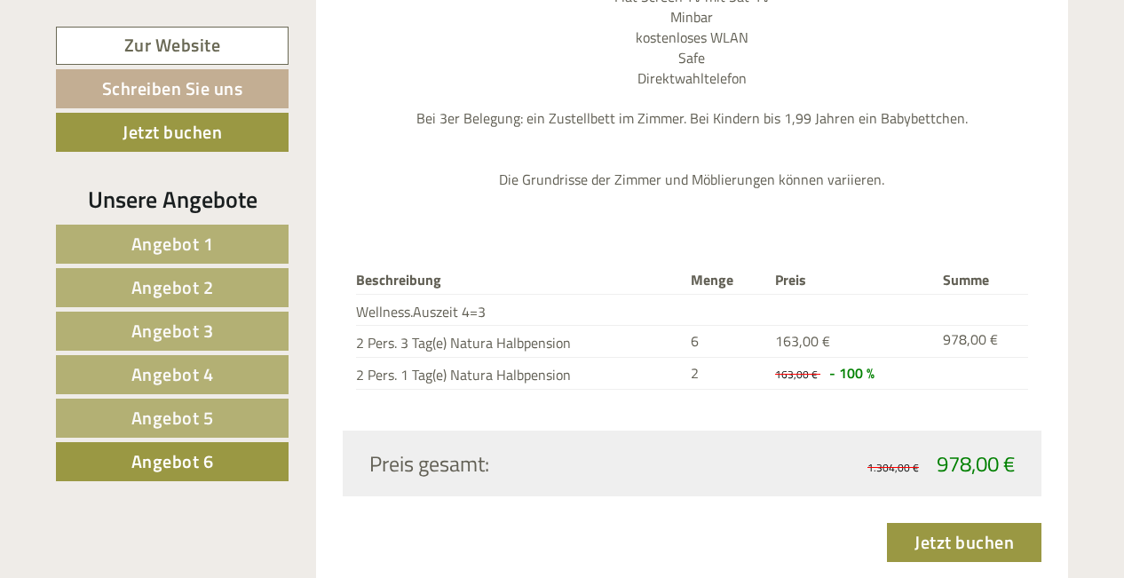
scroll to position [2173, 0]
click at [192, 422] on span "Angebot 5" at bounding box center [172, 418] width 83 height 28
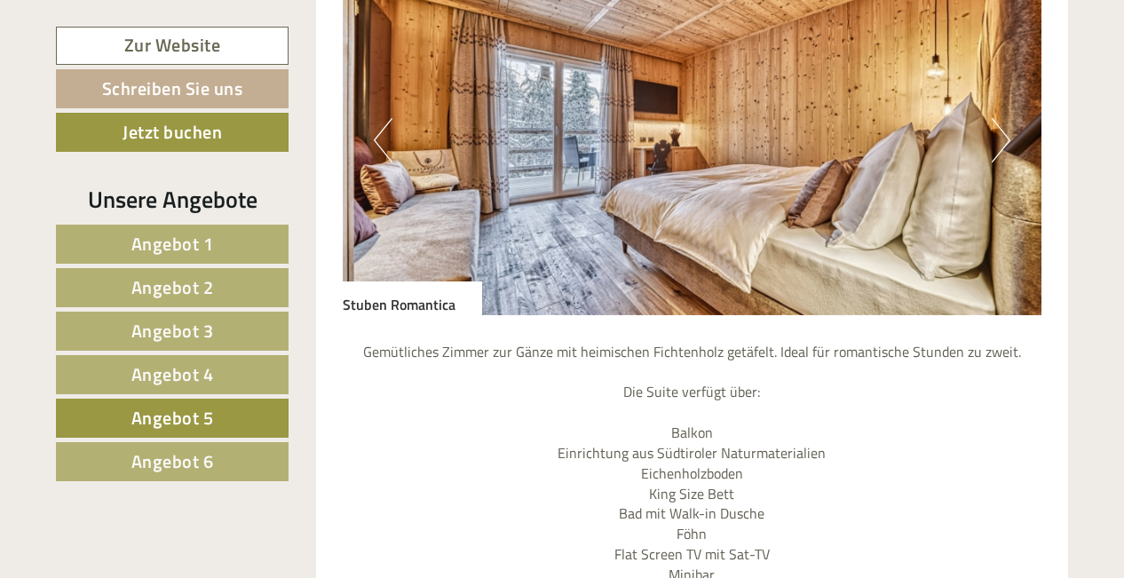
scroll to position [1624, 0]
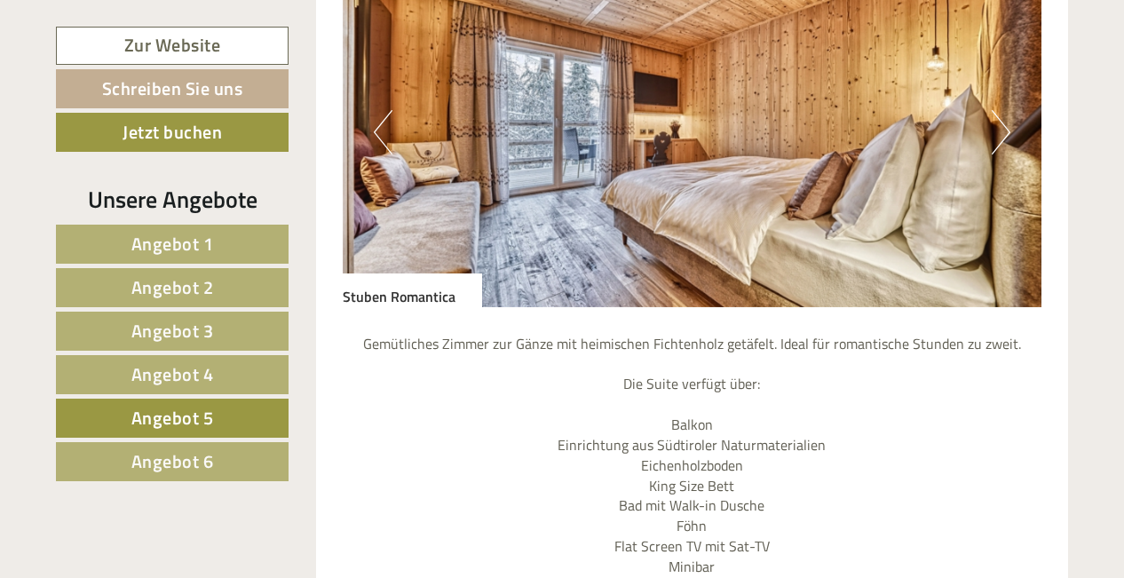
click at [257, 450] on link "Angebot 6" at bounding box center [172, 461] width 233 height 39
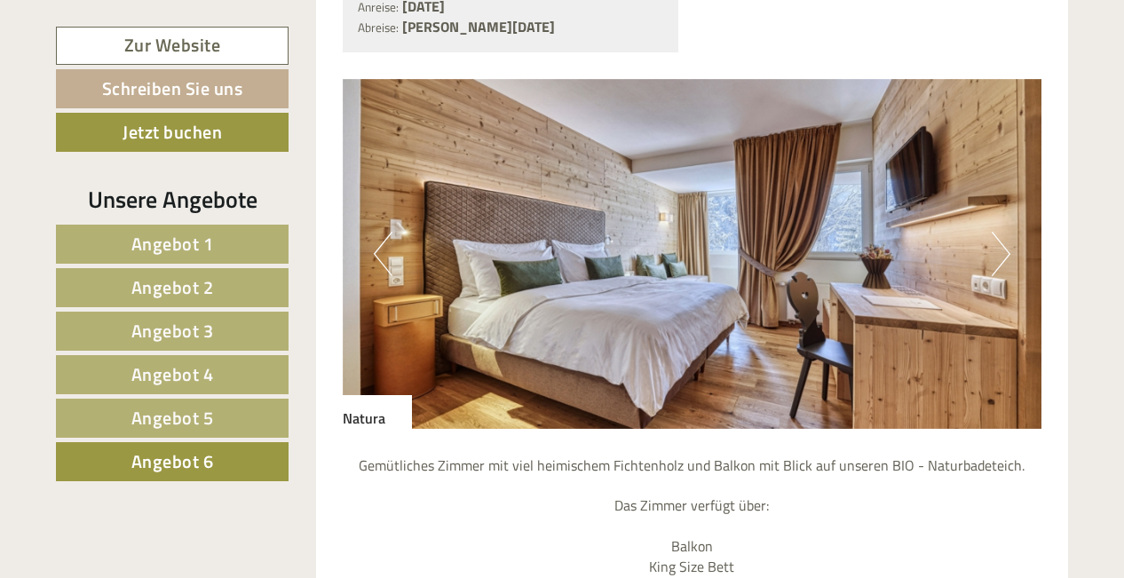
scroll to position [1504, 0]
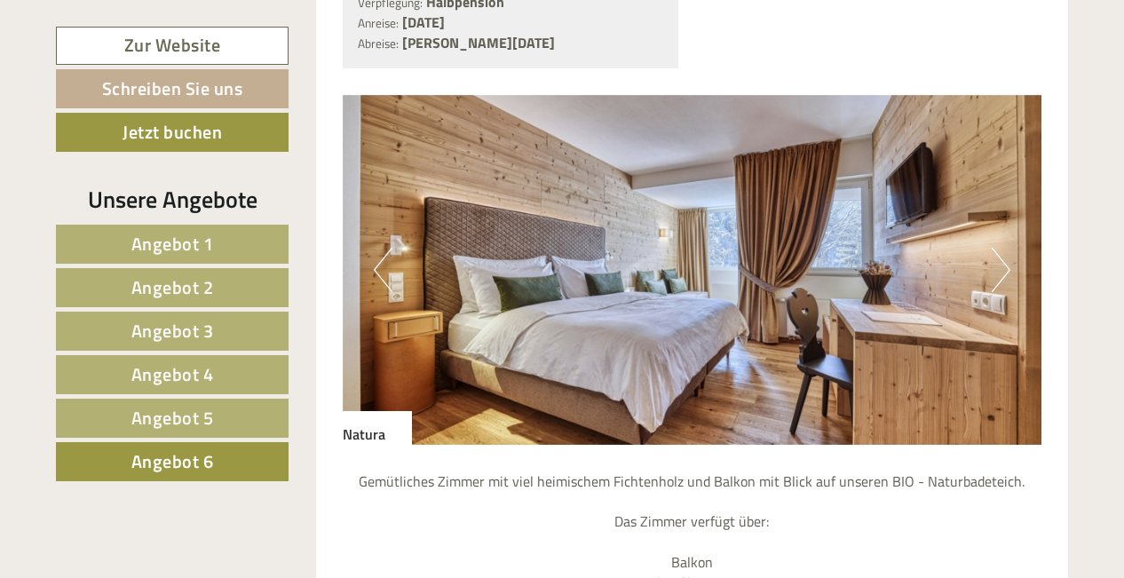
click at [1002, 261] on button "Next" at bounding box center [1000, 270] width 19 height 44
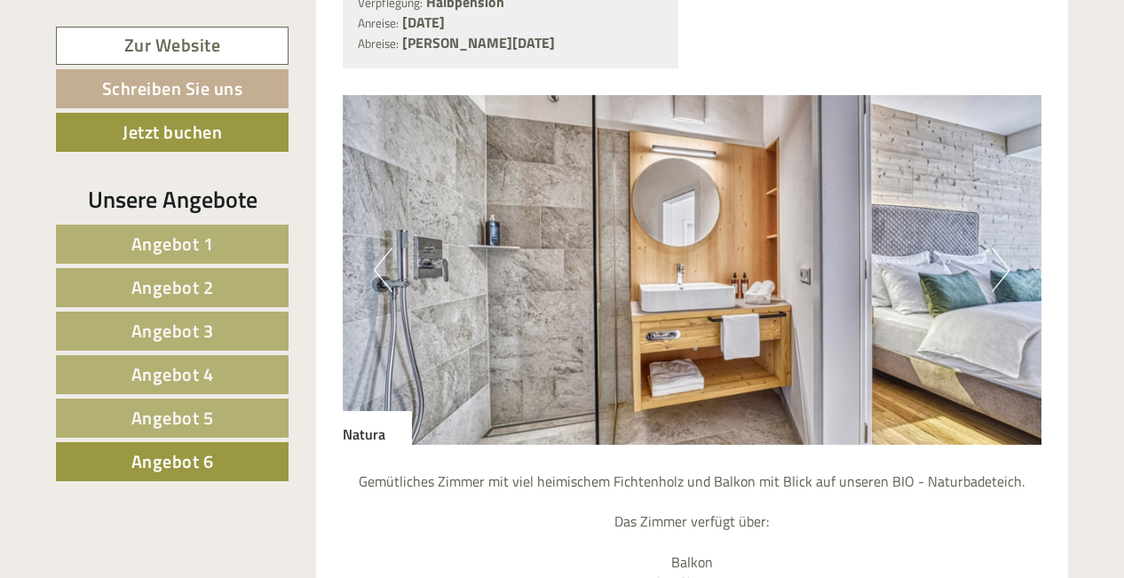
click at [1002, 261] on button "Next" at bounding box center [1000, 270] width 19 height 44
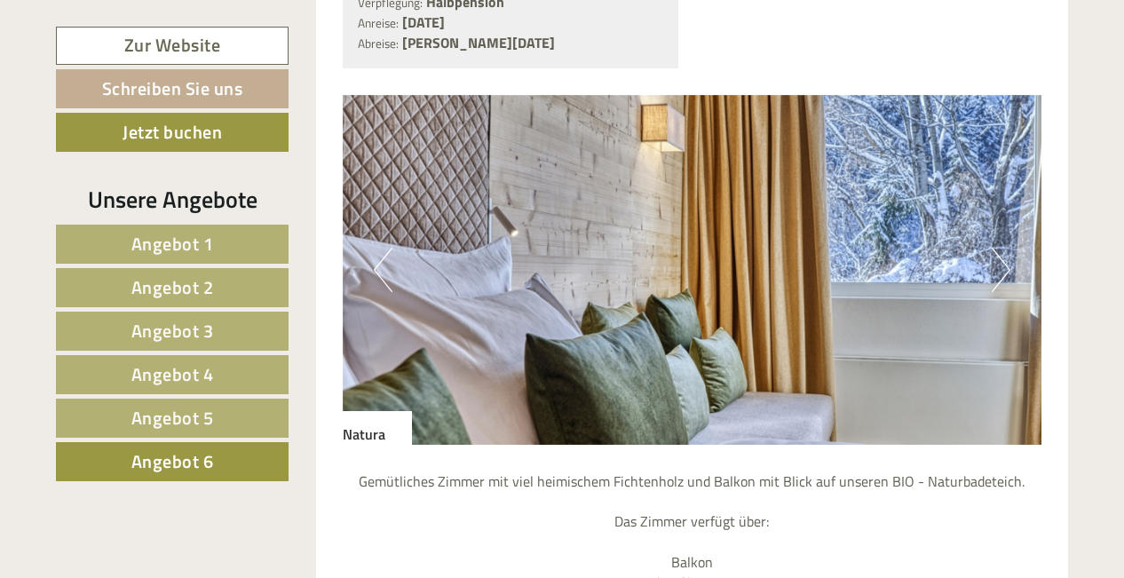
click at [1002, 261] on button "Next" at bounding box center [1000, 270] width 19 height 44
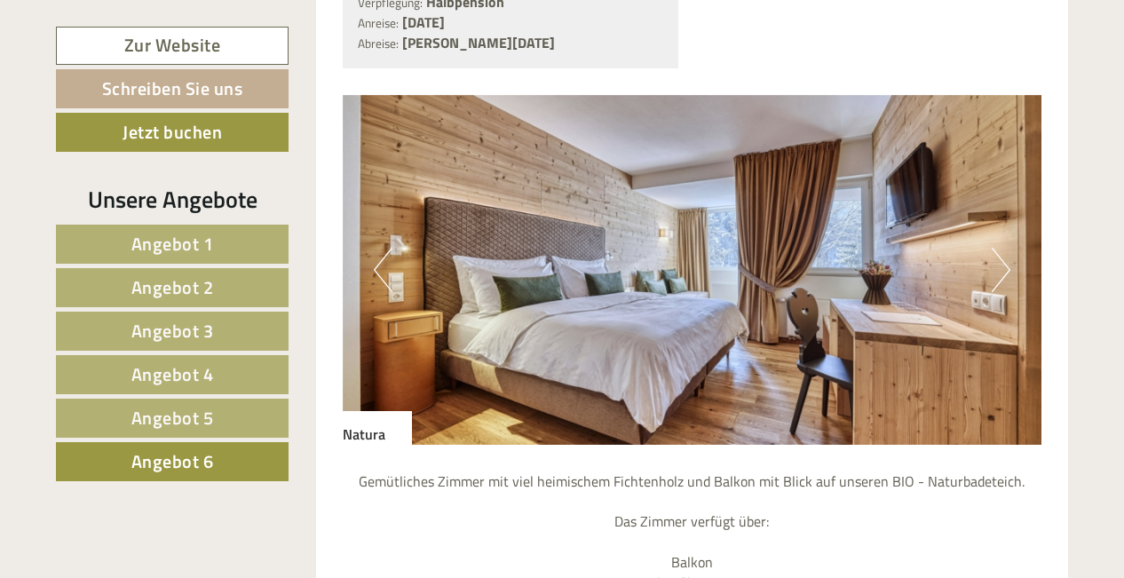
scroll to position [1481, 0]
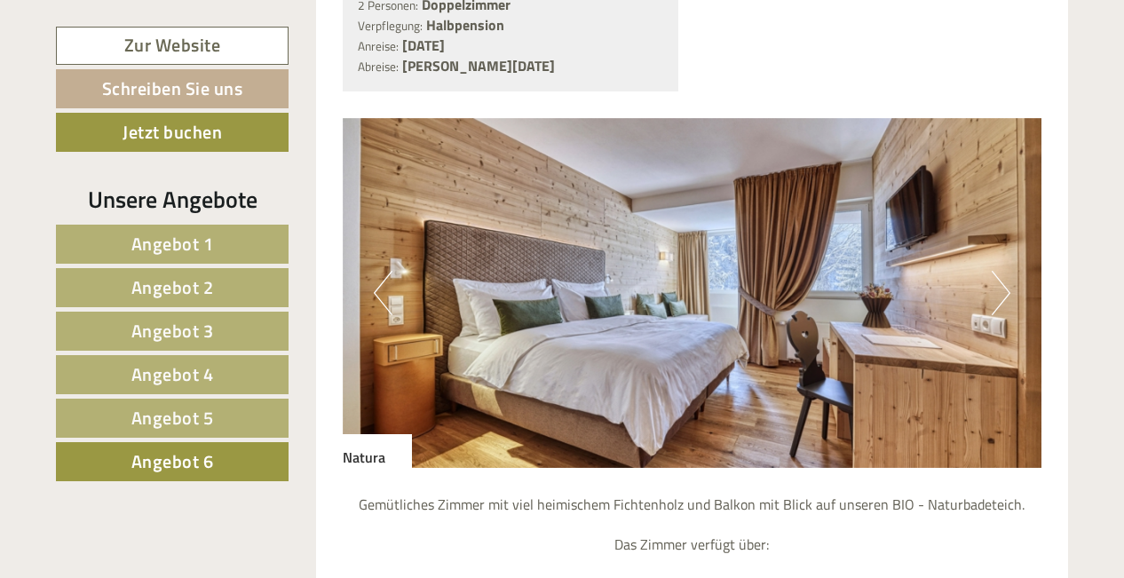
click at [200, 423] on span "Angebot 5" at bounding box center [172, 418] width 83 height 28
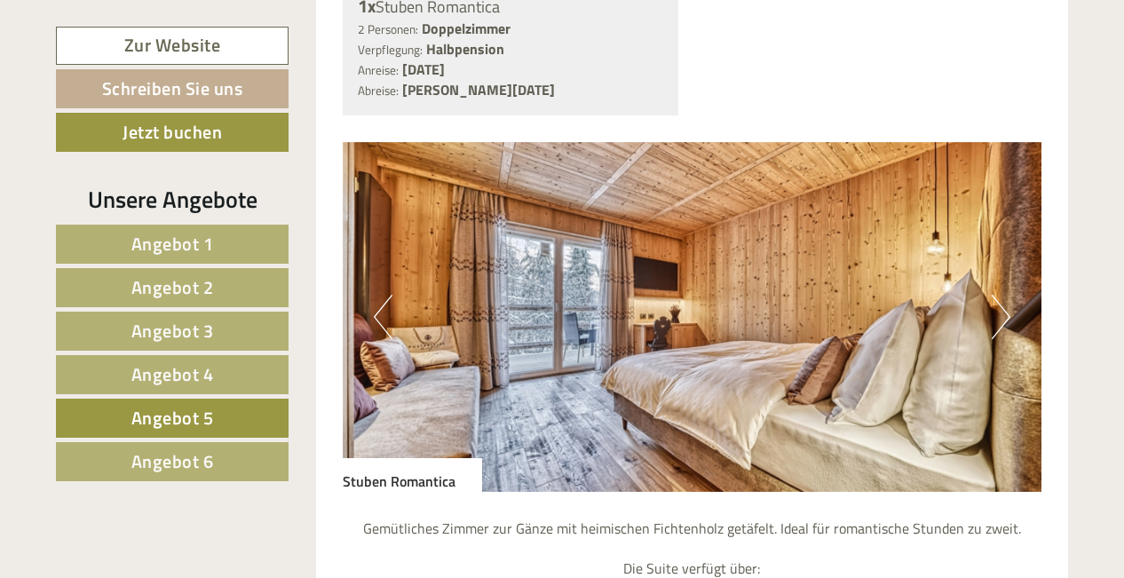
scroll to position [1417, 0]
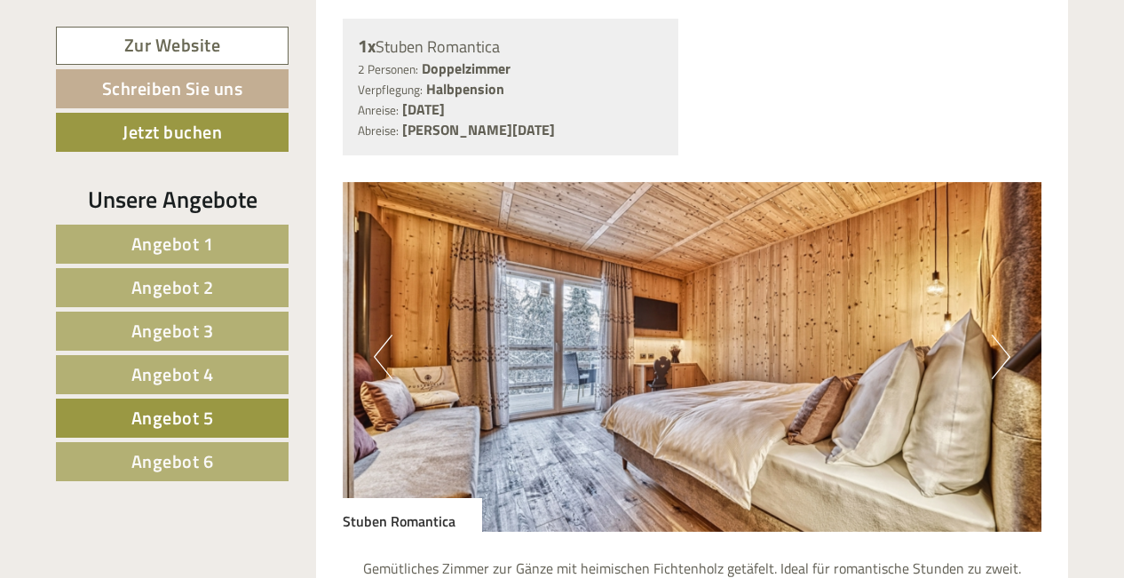
click at [243, 458] on link "Angebot 6" at bounding box center [172, 461] width 233 height 39
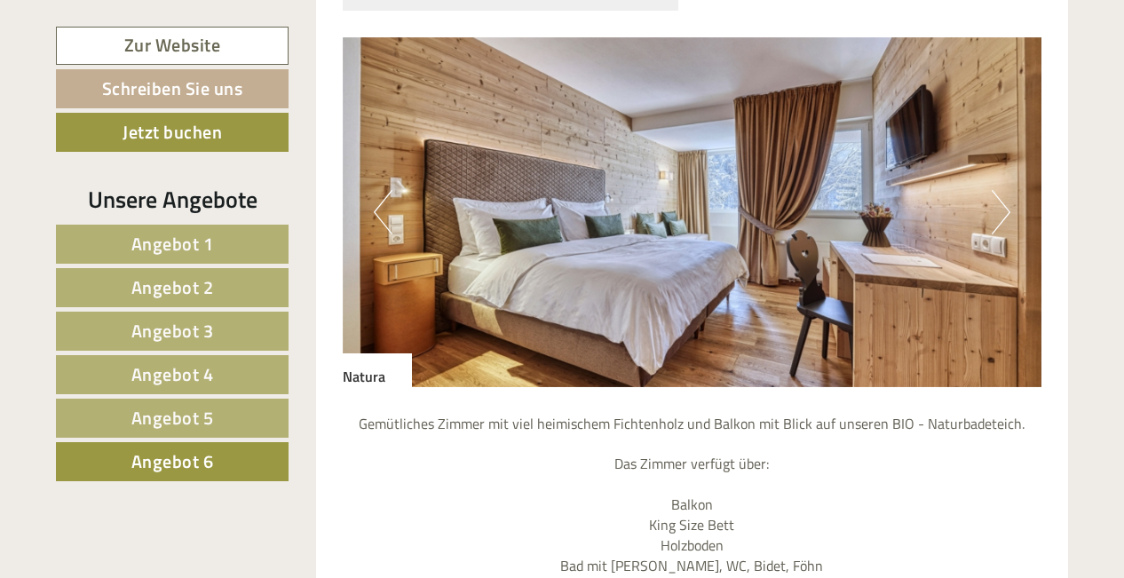
scroll to position [1569, 0]
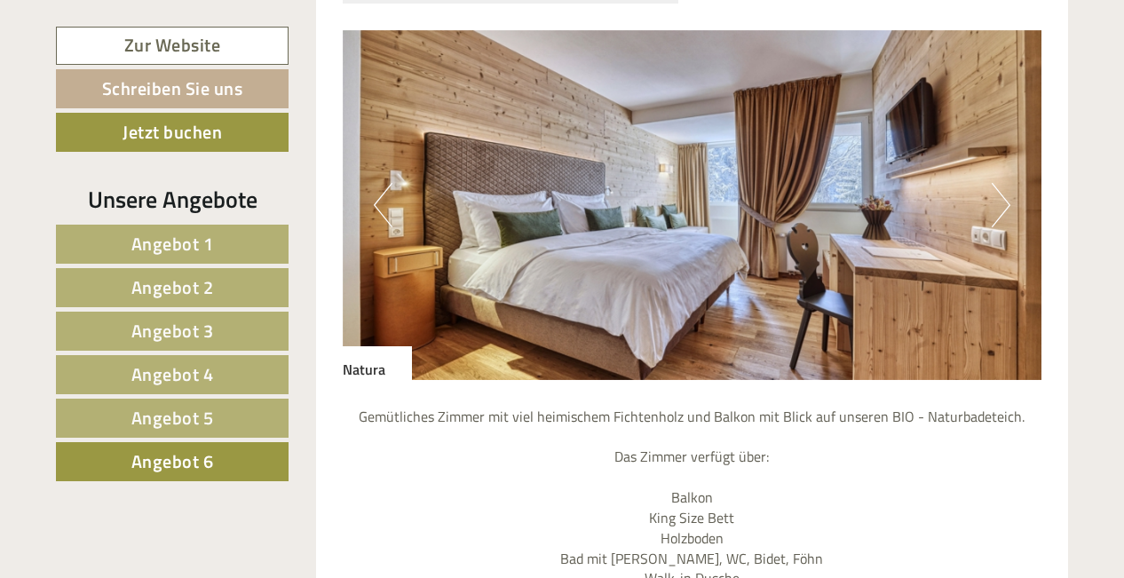
click at [188, 384] on span "Angebot 4" at bounding box center [172, 374] width 83 height 28
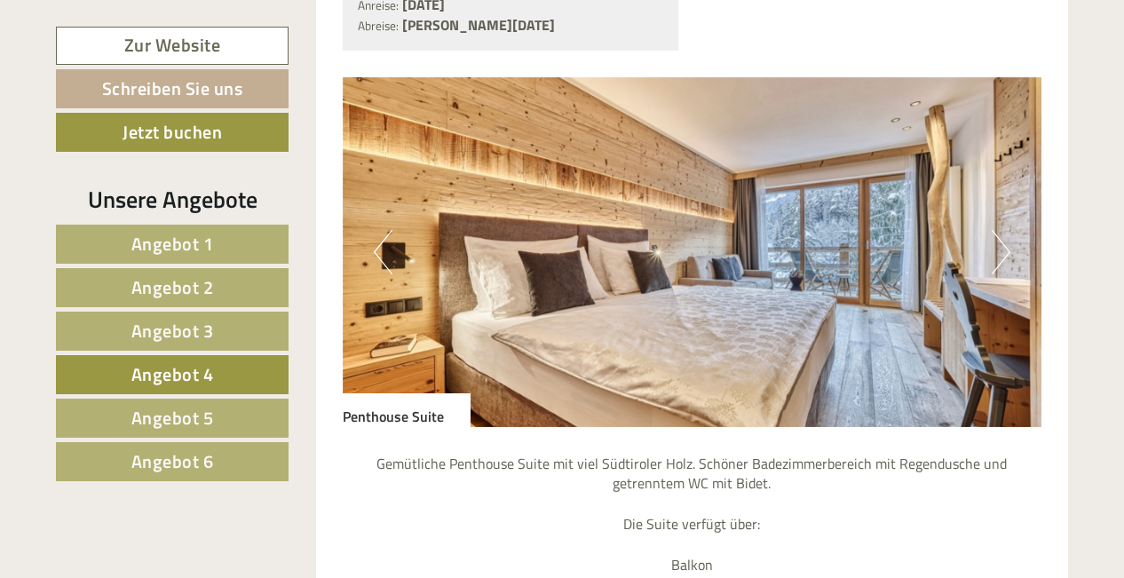
scroll to position [1484, 0]
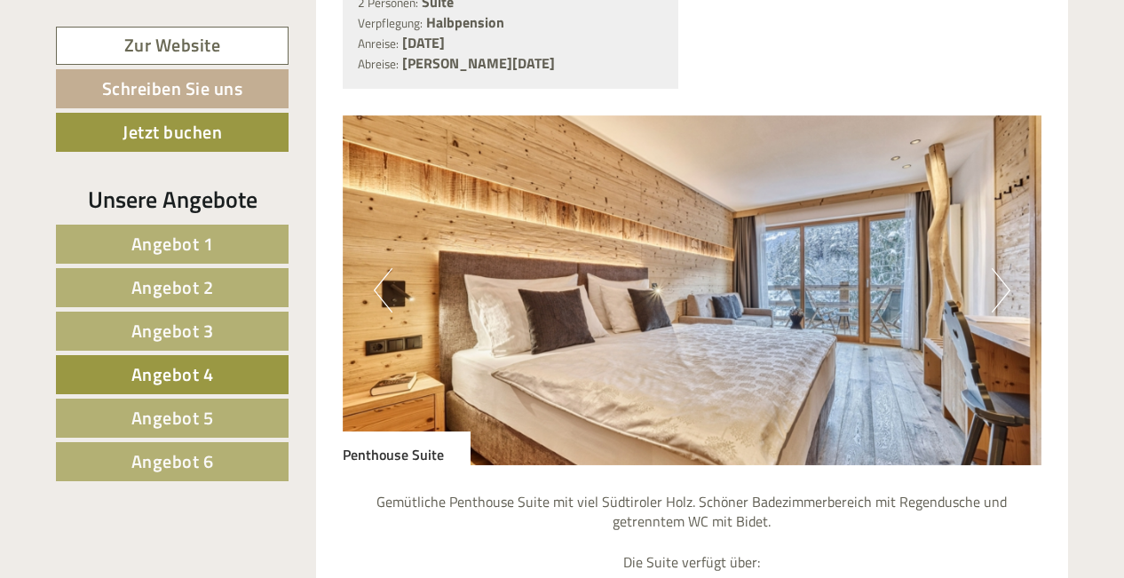
click at [996, 277] on button "Next" at bounding box center [1000, 290] width 19 height 44
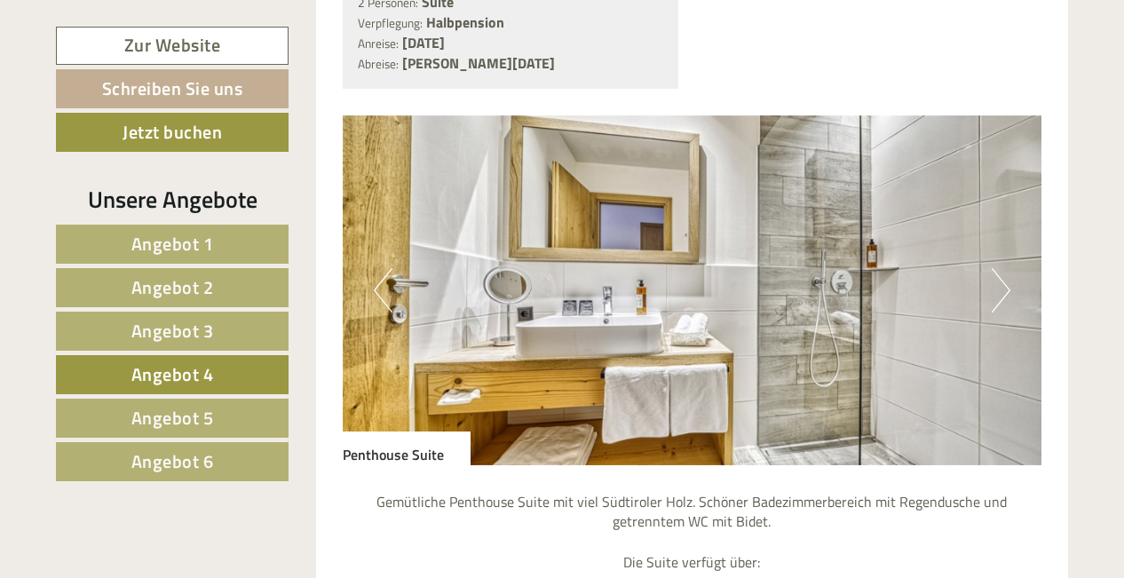
click at [996, 277] on button "Next" at bounding box center [1000, 290] width 19 height 44
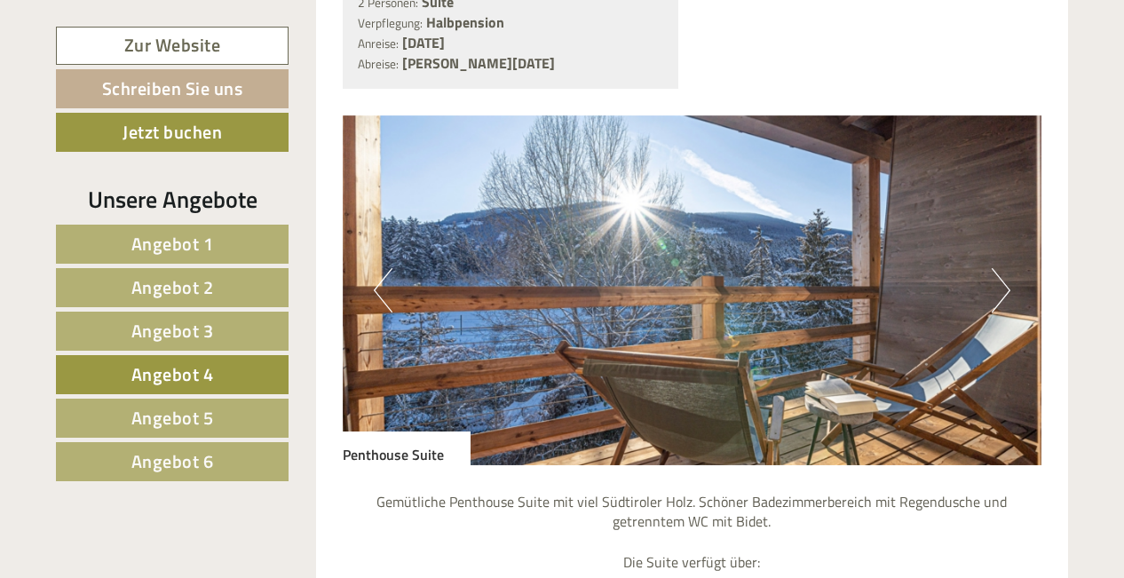
click at [996, 277] on button "Next" at bounding box center [1000, 290] width 19 height 44
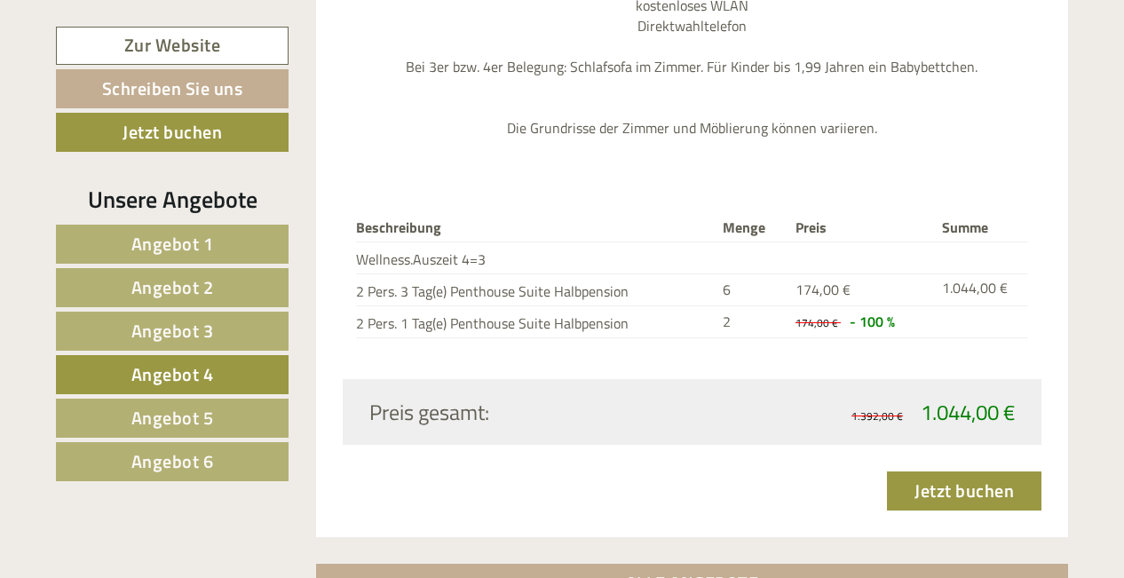
scroll to position [2272, 0]
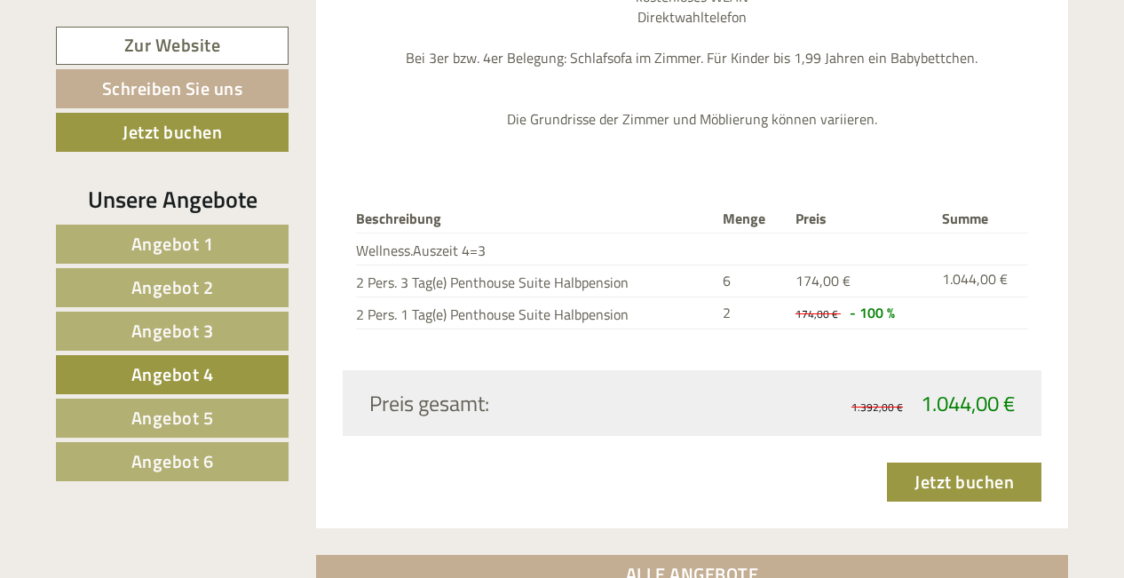
click at [179, 454] on span "Angebot 6" at bounding box center [172, 461] width 83 height 28
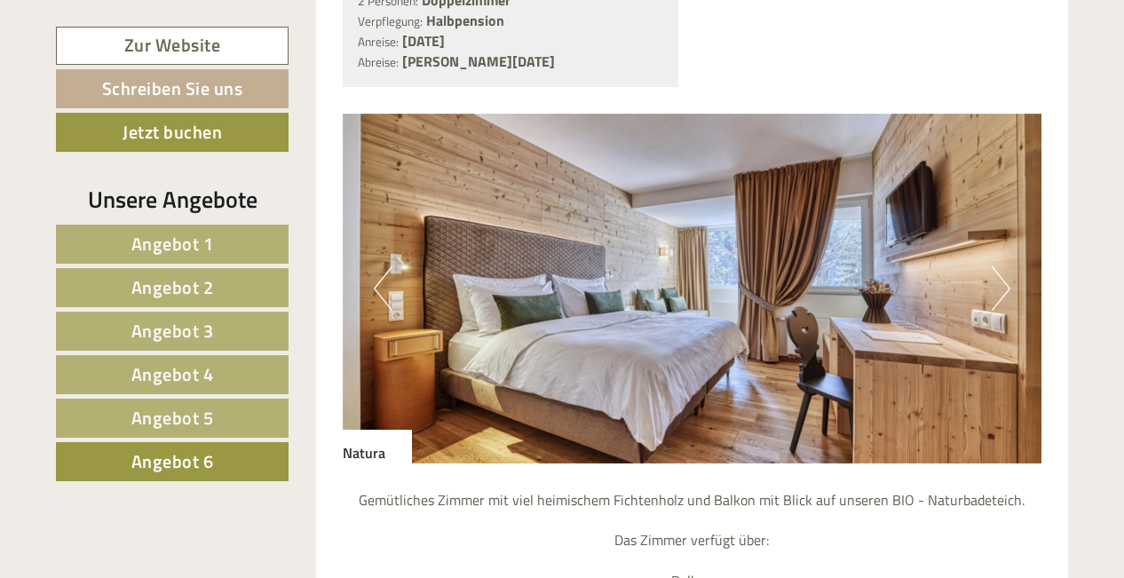
scroll to position [1504, 0]
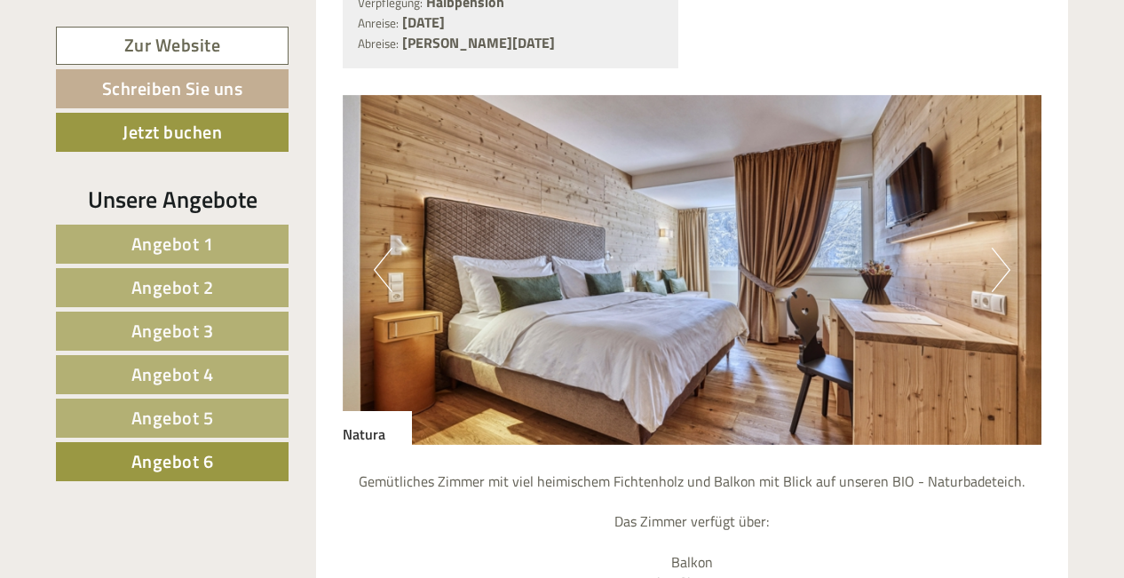
click at [996, 263] on button "Next" at bounding box center [1000, 270] width 19 height 44
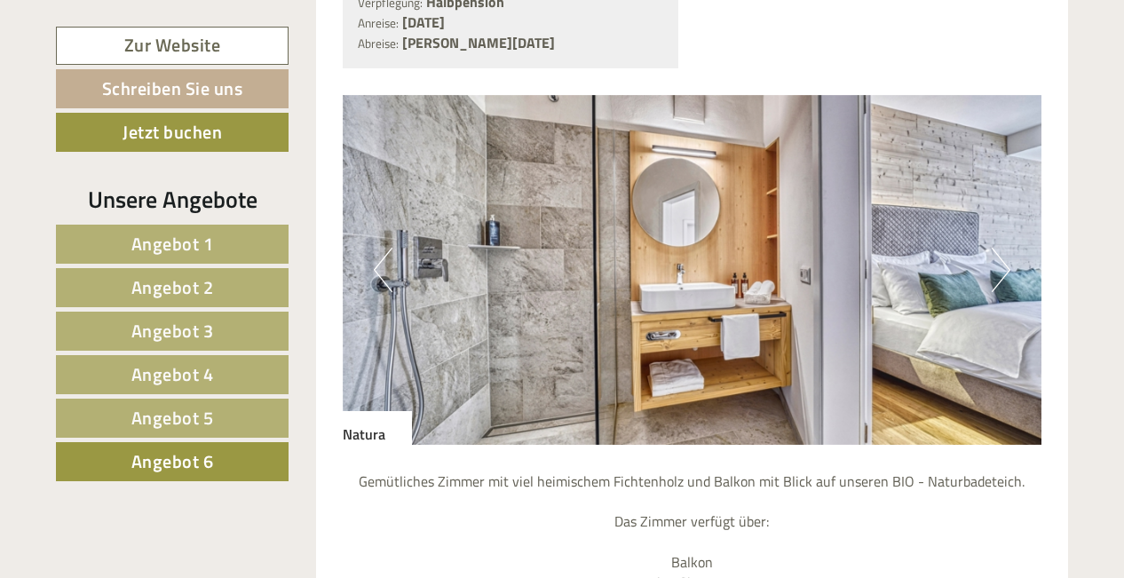
click at [996, 264] on button "Next" at bounding box center [1000, 270] width 19 height 44
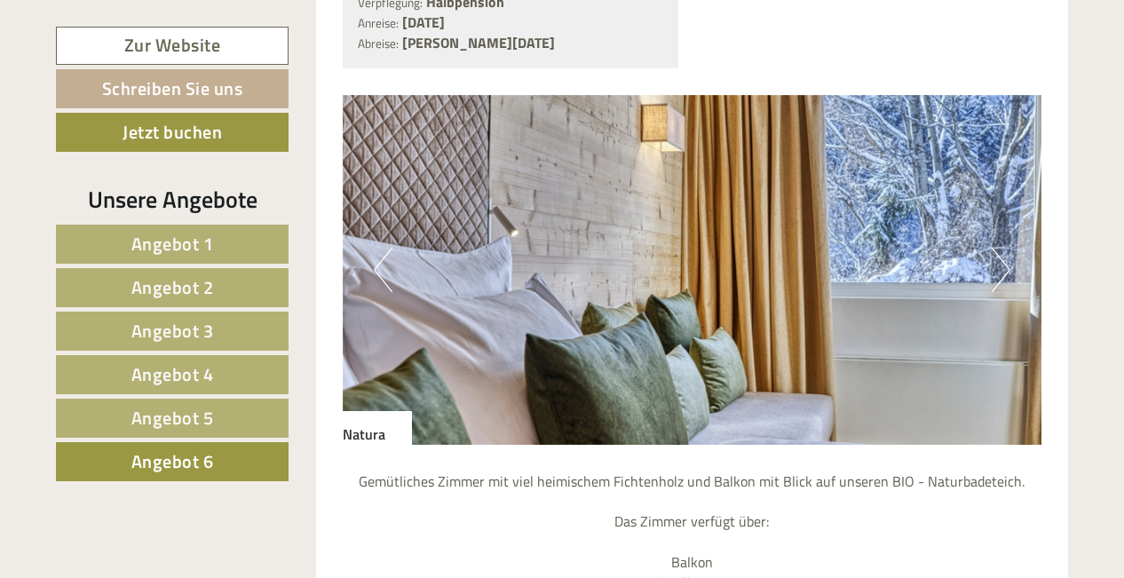
click at [996, 264] on button "Next" at bounding box center [1000, 270] width 19 height 44
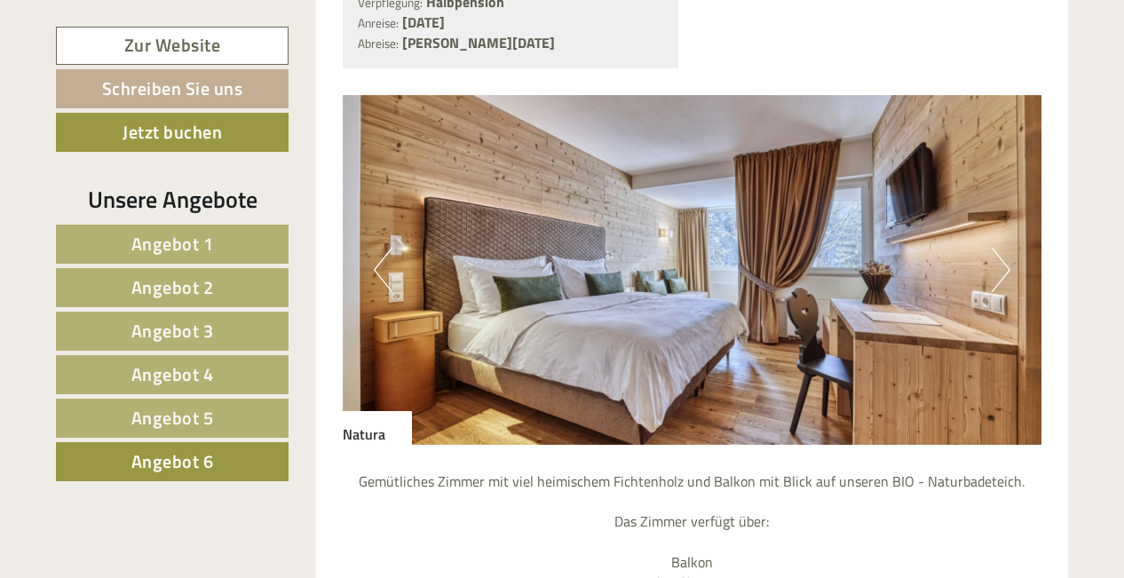
click at [996, 264] on button "Next" at bounding box center [1000, 270] width 19 height 44
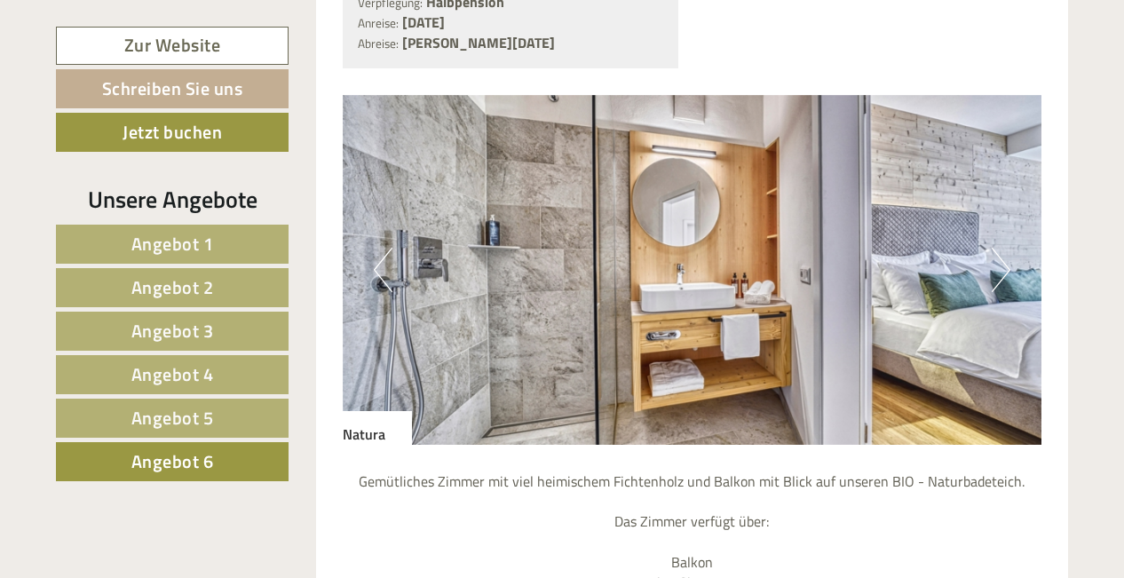
click at [191, 375] on span "Angebot 4" at bounding box center [172, 374] width 83 height 28
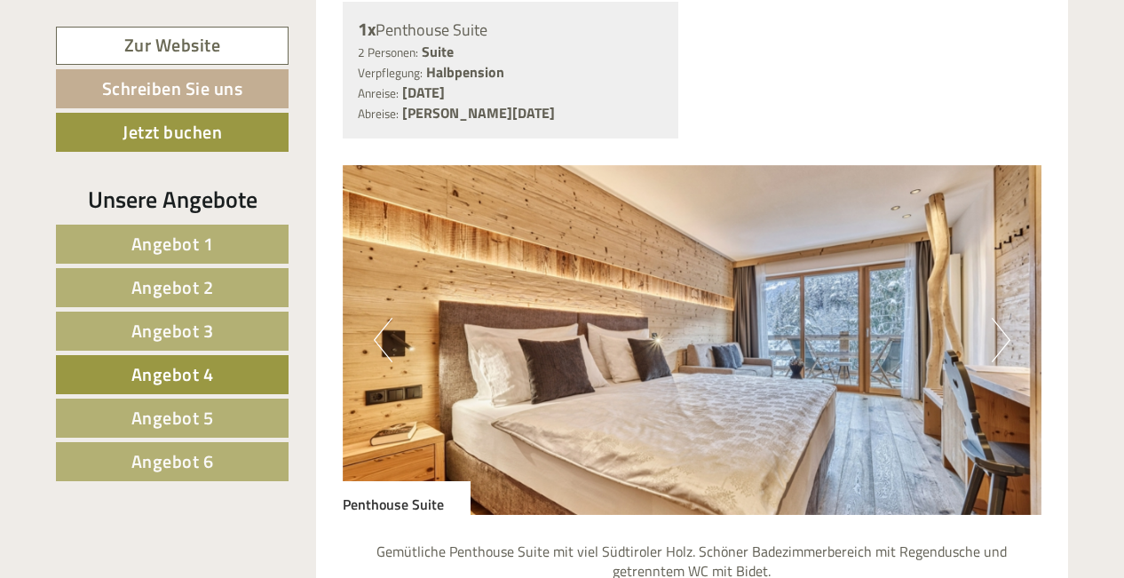
scroll to position [1444, 0]
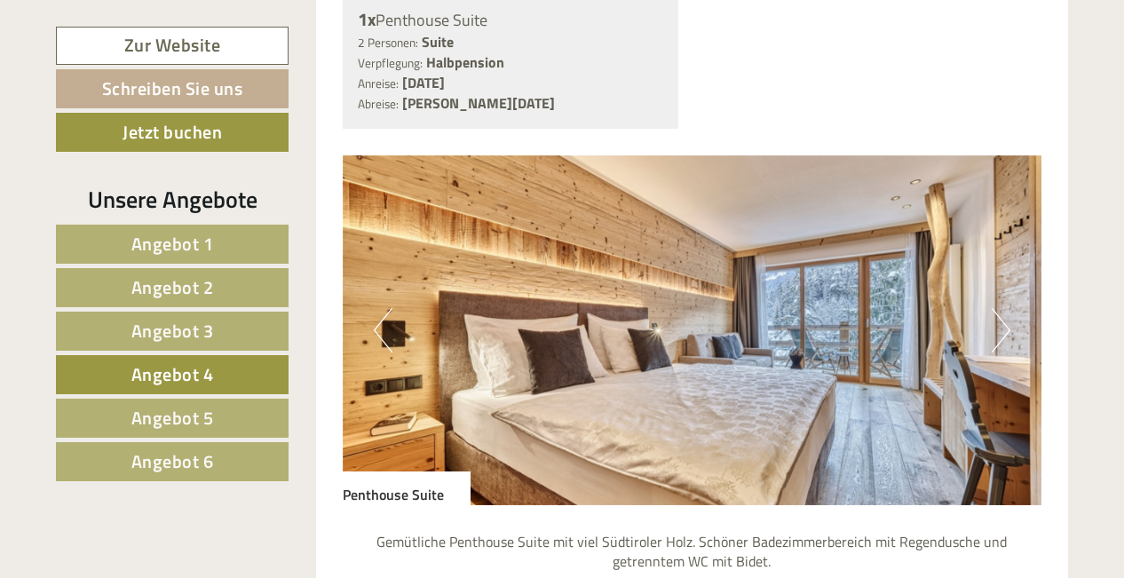
click at [1006, 320] on button "Next" at bounding box center [1000, 330] width 19 height 44
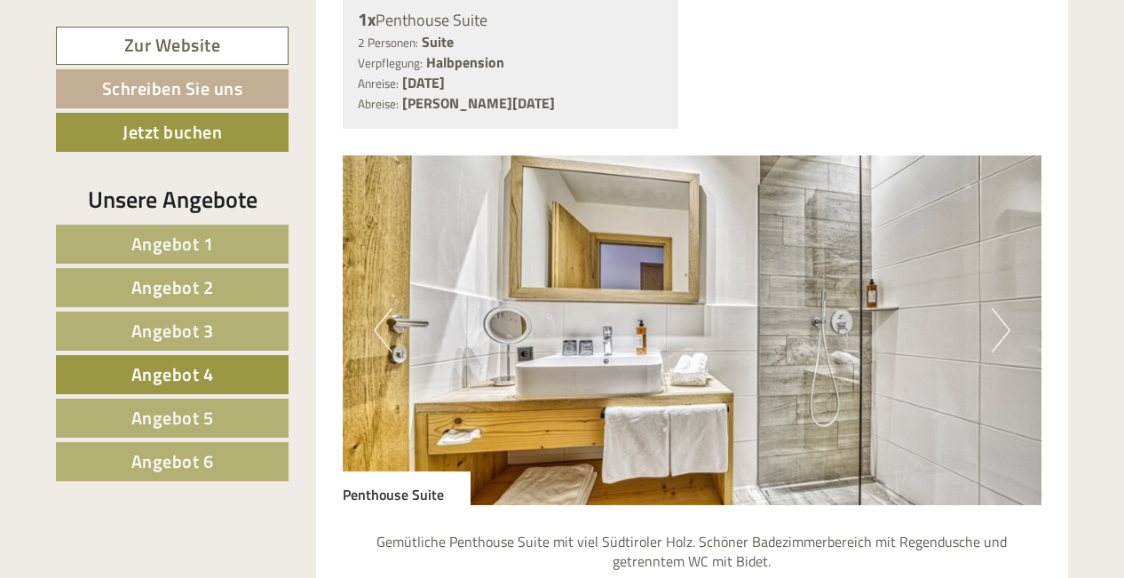
click at [1006, 320] on button "Next" at bounding box center [1000, 330] width 19 height 44
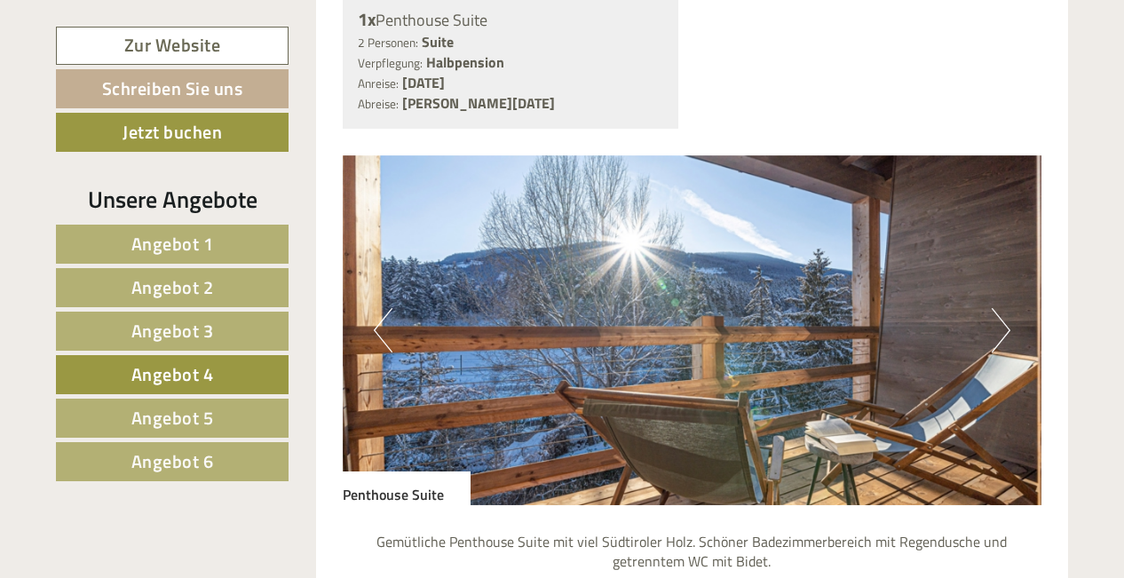
click at [1006, 320] on button "Next" at bounding box center [1000, 330] width 19 height 44
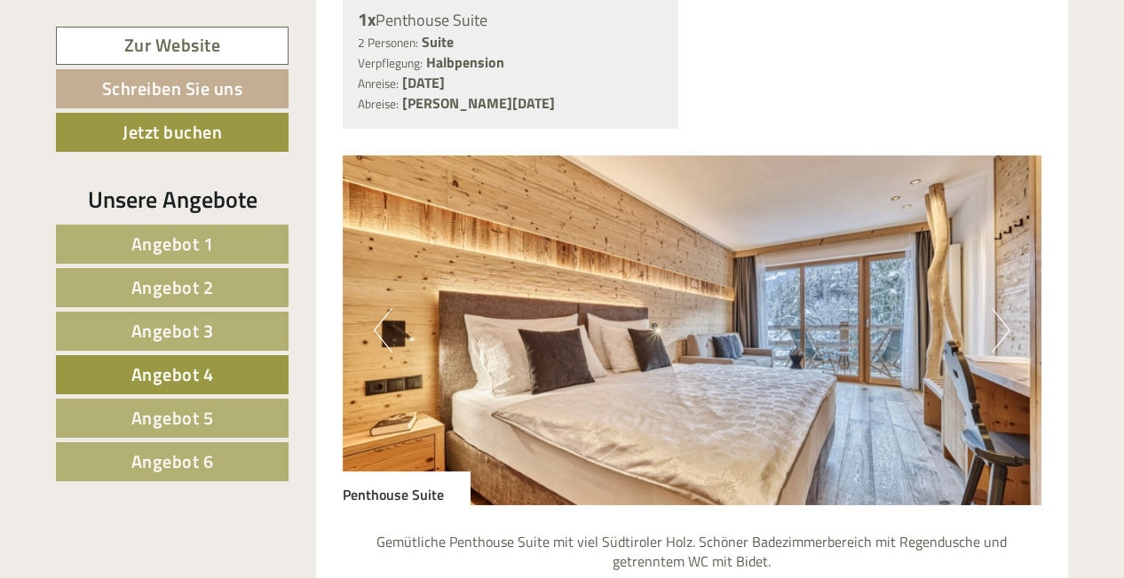
click at [206, 467] on span "Angebot 6" at bounding box center [172, 461] width 83 height 28
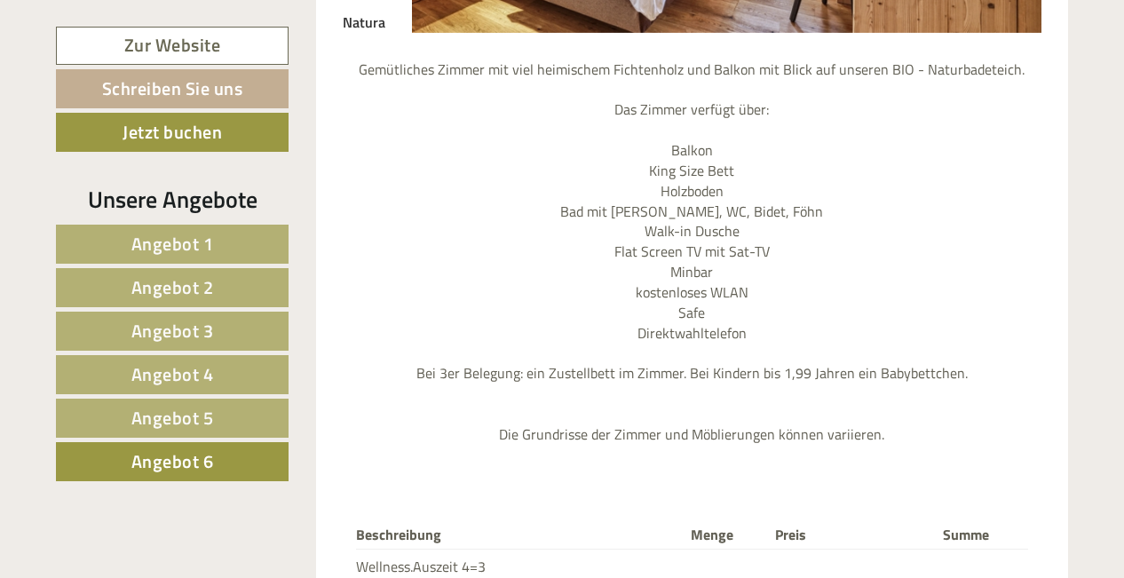
scroll to position [1920, 0]
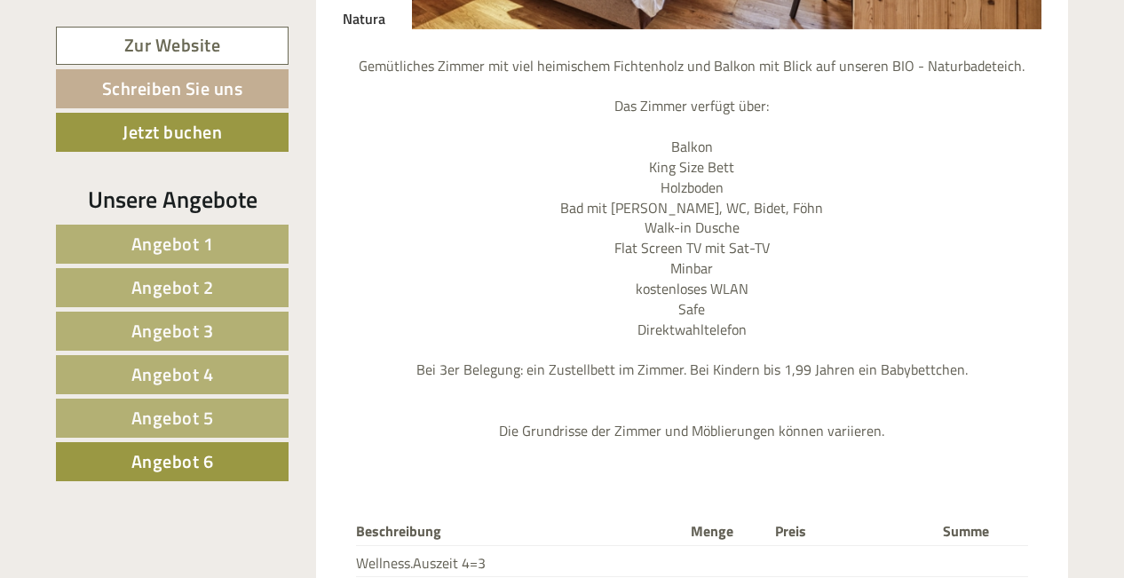
click at [180, 309] on nav "Angebot 1 Angebot 2 Angebot 3 Angebot 4 Angebot 5 Angebot 6" at bounding box center [175, 353] width 238 height 257
click at [184, 326] on span "Angebot 3" at bounding box center [172, 331] width 83 height 28
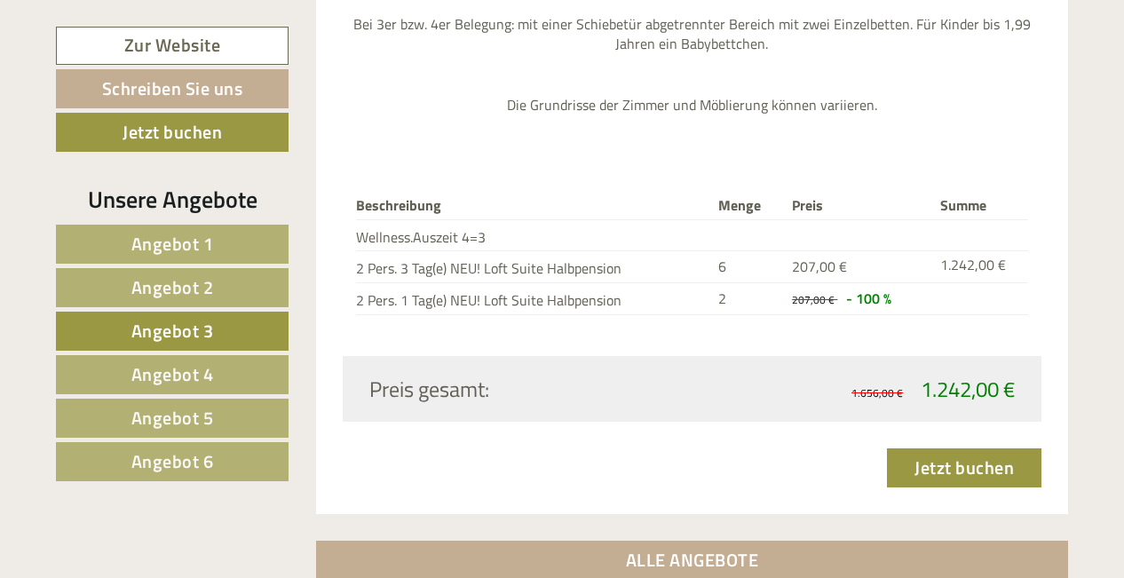
scroll to position [2356, 0]
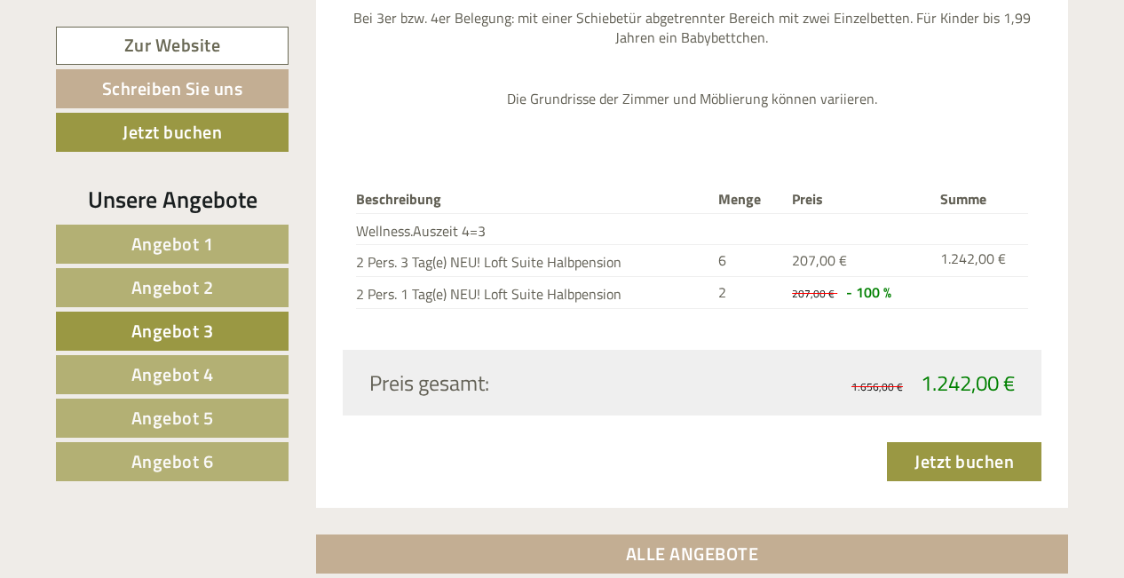
click at [162, 288] on span "Angebot 2" at bounding box center [172, 287] width 83 height 28
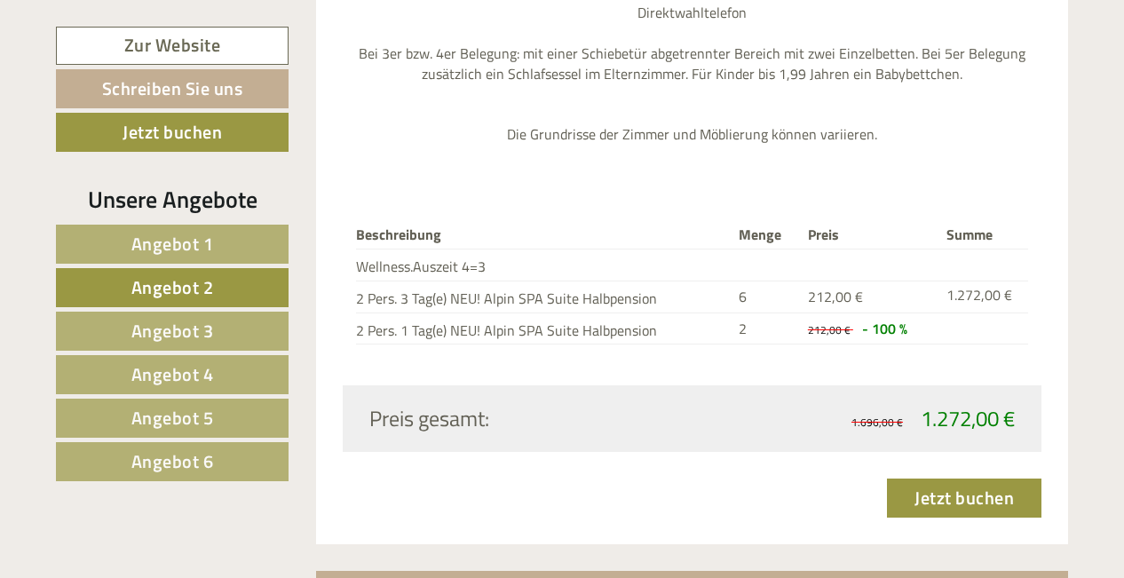
scroll to position [2577, 0]
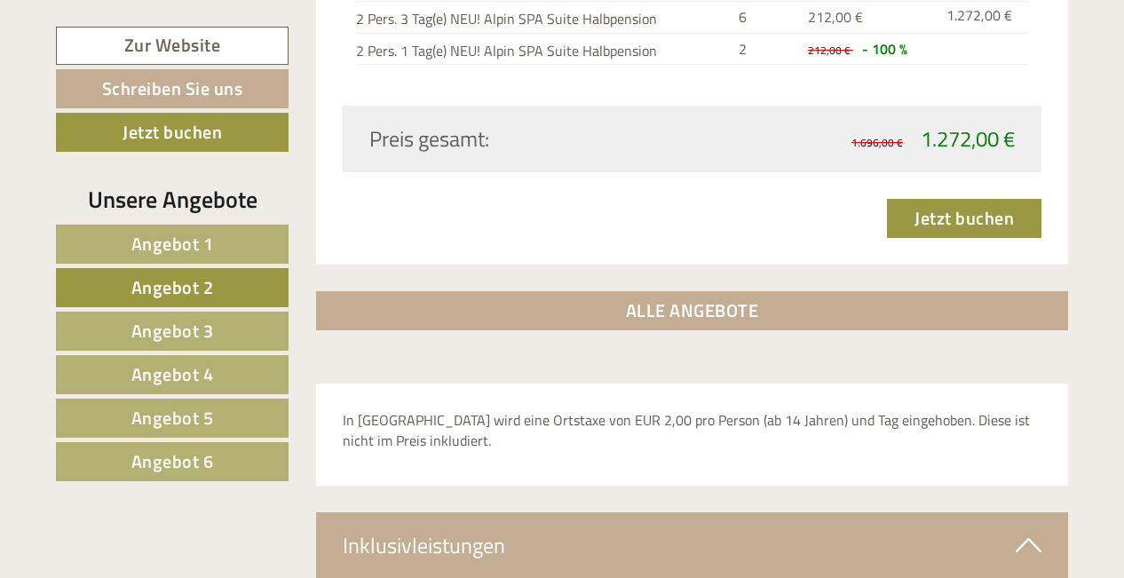
click at [214, 234] on link "Angebot 1" at bounding box center [172, 244] width 233 height 39
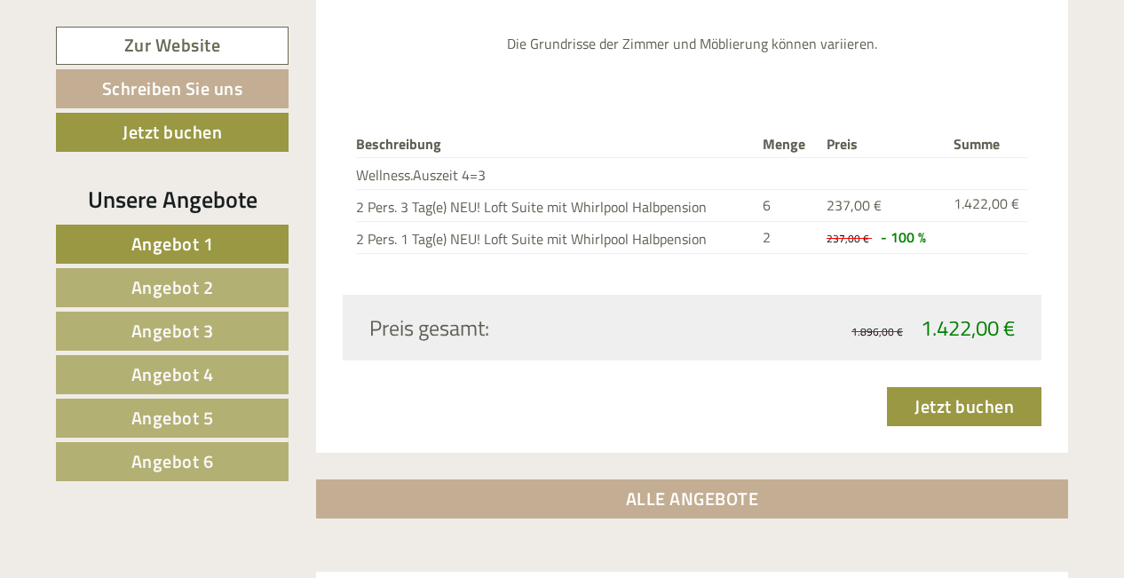
scroll to position [2439, 0]
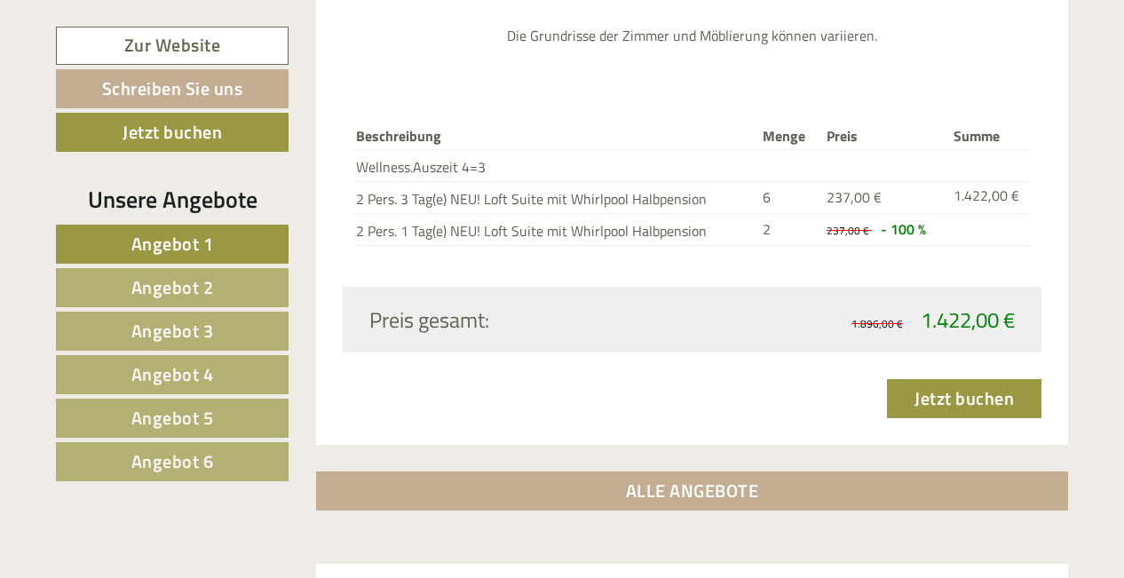
click at [209, 371] on span "Angebot 4" at bounding box center [172, 374] width 83 height 28
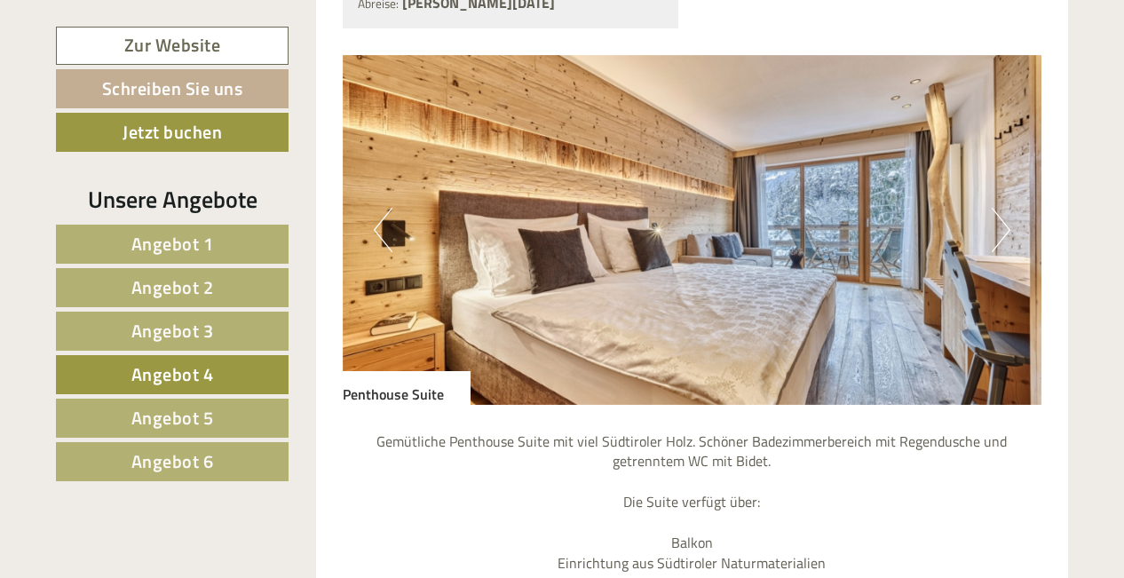
scroll to position [1629, 0]
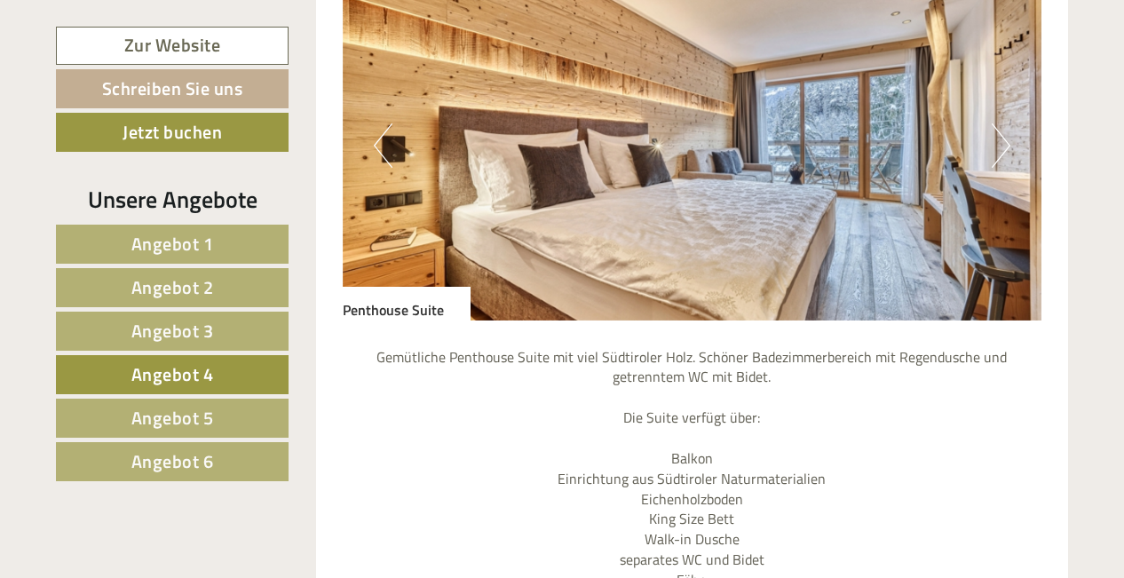
click at [1003, 142] on button "Next" at bounding box center [1000, 145] width 19 height 44
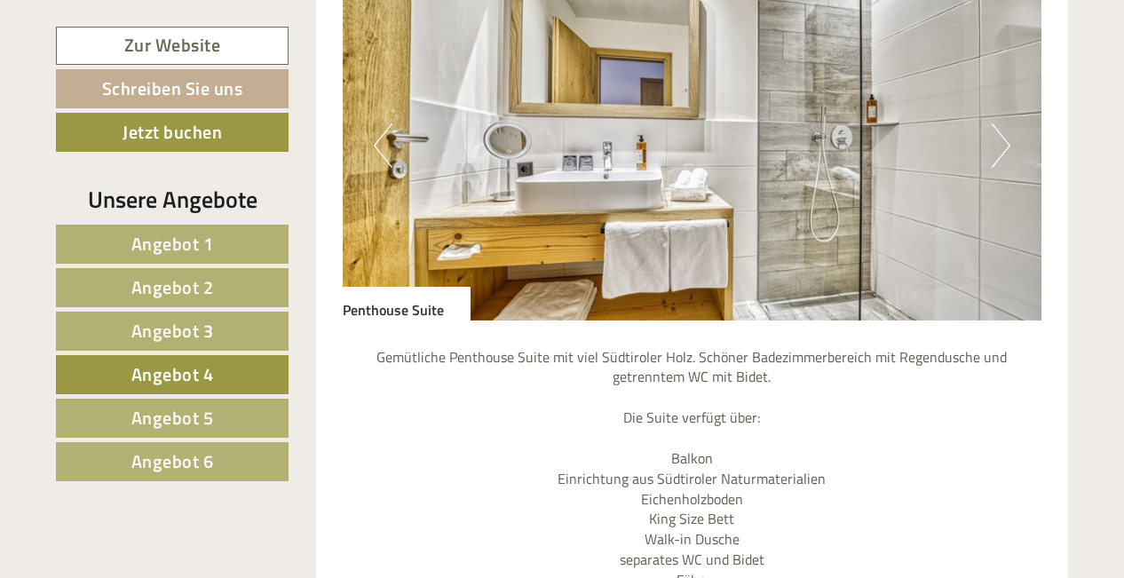
click at [1003, 143] on button "Next" at bounding box center [1000, 145] width 19 height 44
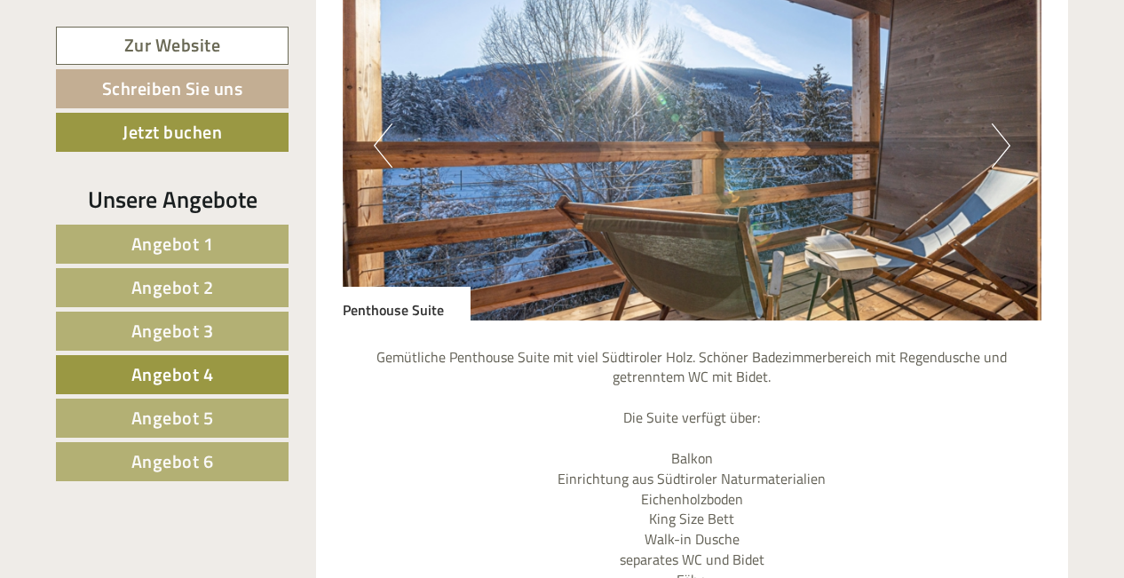
click at [1003, 143] on button "Next" at bounding box center [1000, 145] width 19 height 44
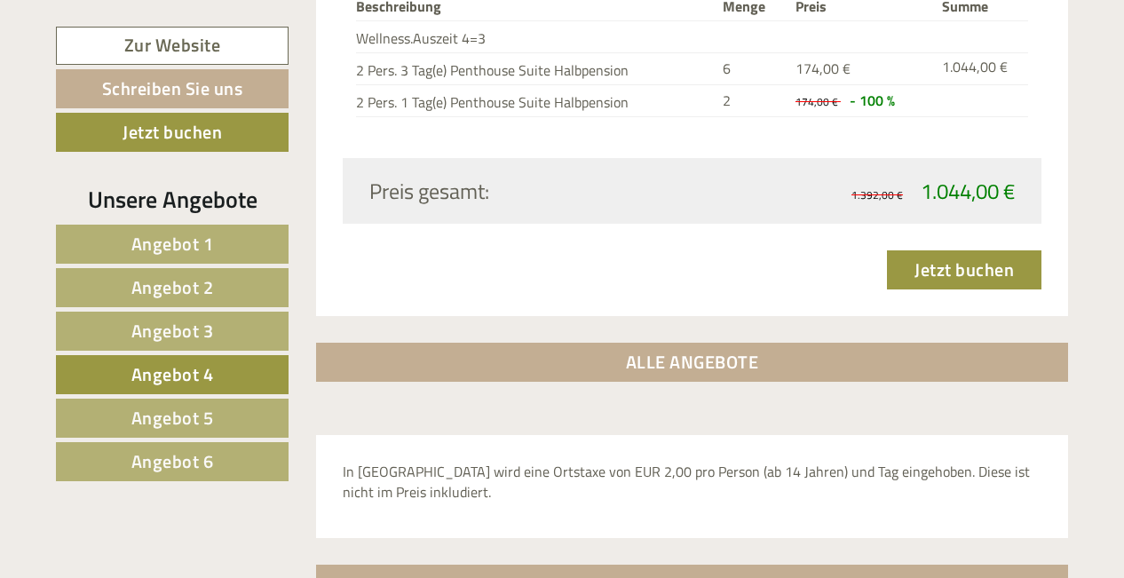
scroll to position [2486, 0]
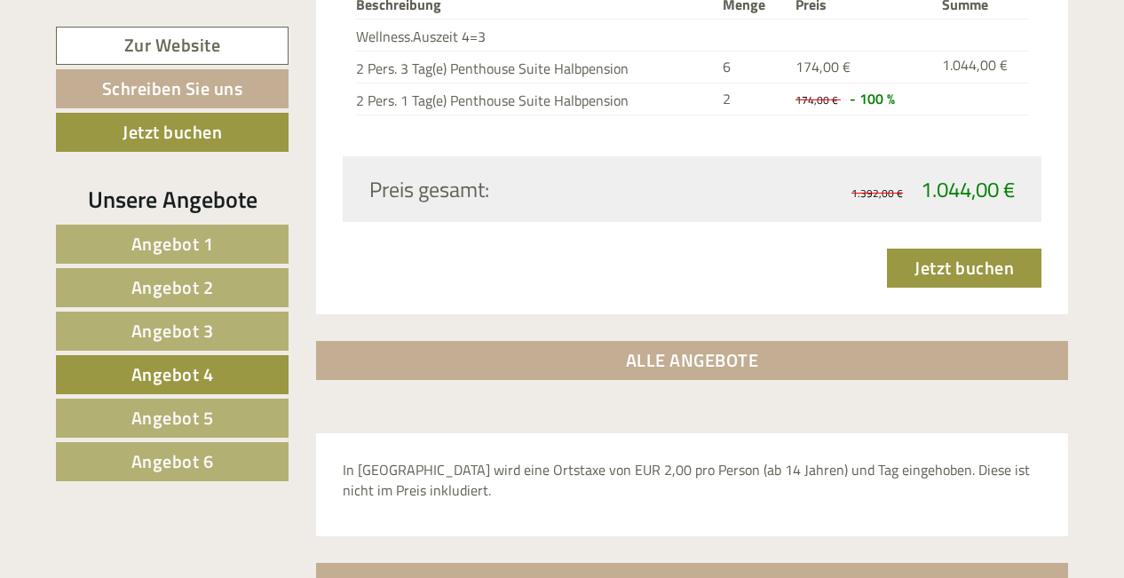
click at [219, 453] on link "Angebot 6" at bounding box center [172, 461] width 233 height 39
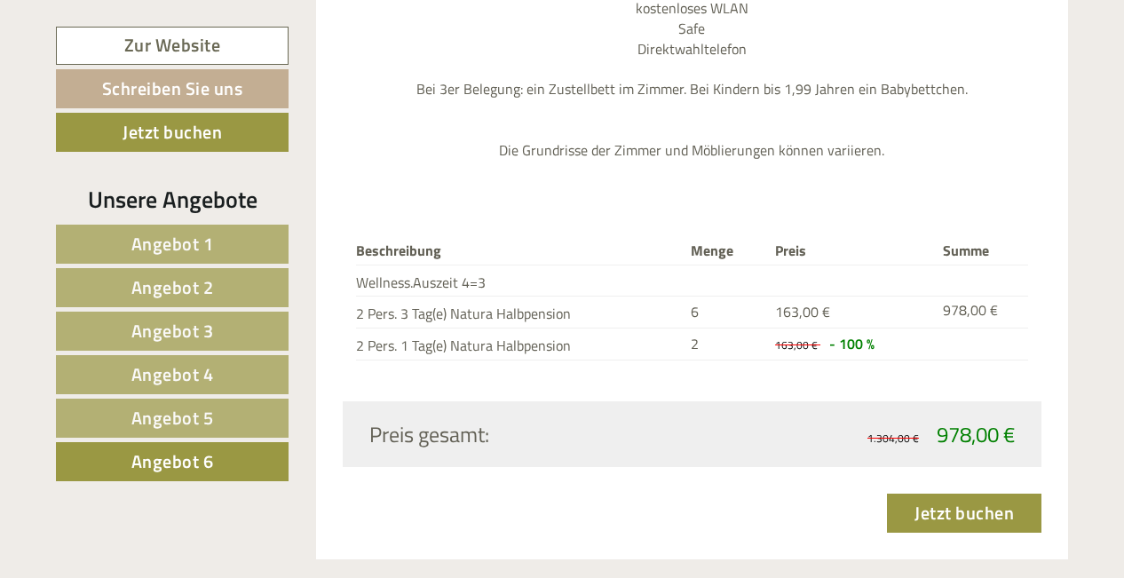
scroll to position [2201, 0]
click at [190, 410] on span "Angebot 5" at bounding box center [172, 418] width 83 height 28
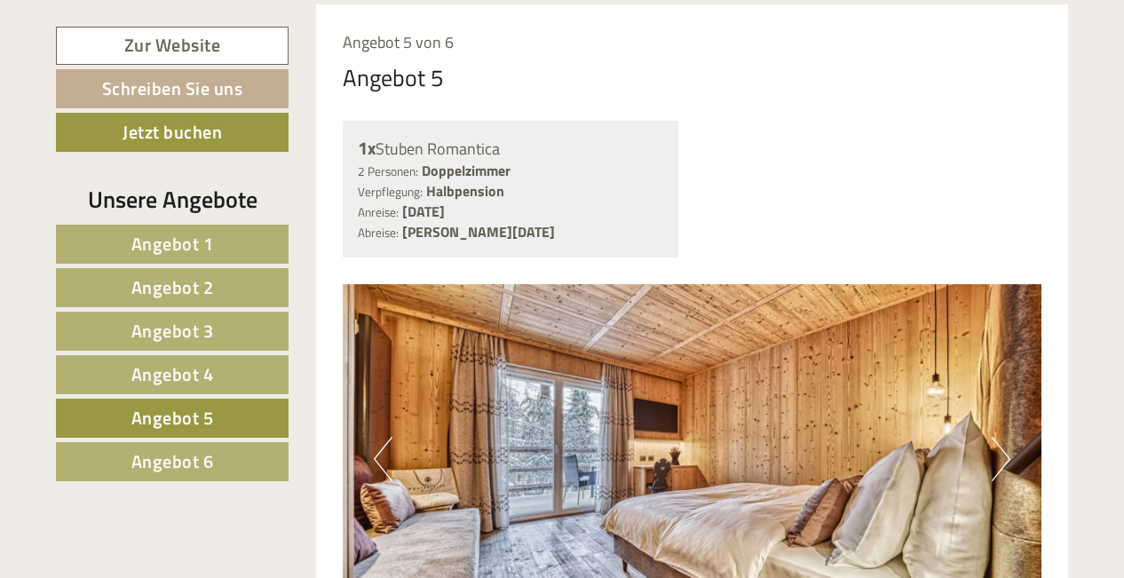
click at [173, 462] on span "Angebot 6" at bounding box center [172, 461] width 83 height 28
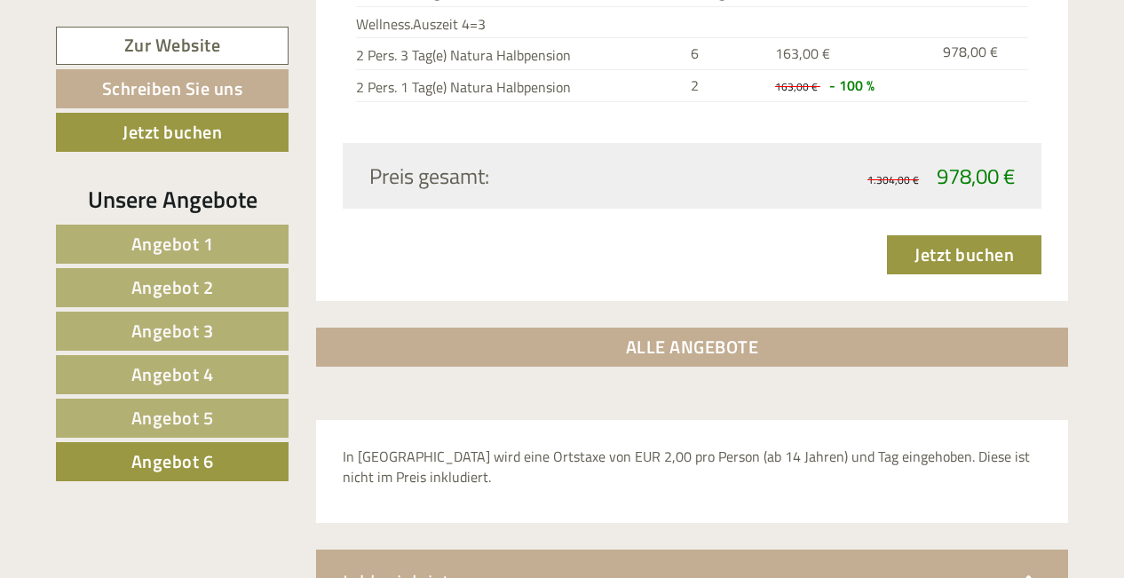
scroll to position [2459, 0]
click at [204, 376] on span "Angebot 4" at bounding box center [172, 374] width 83 height 28
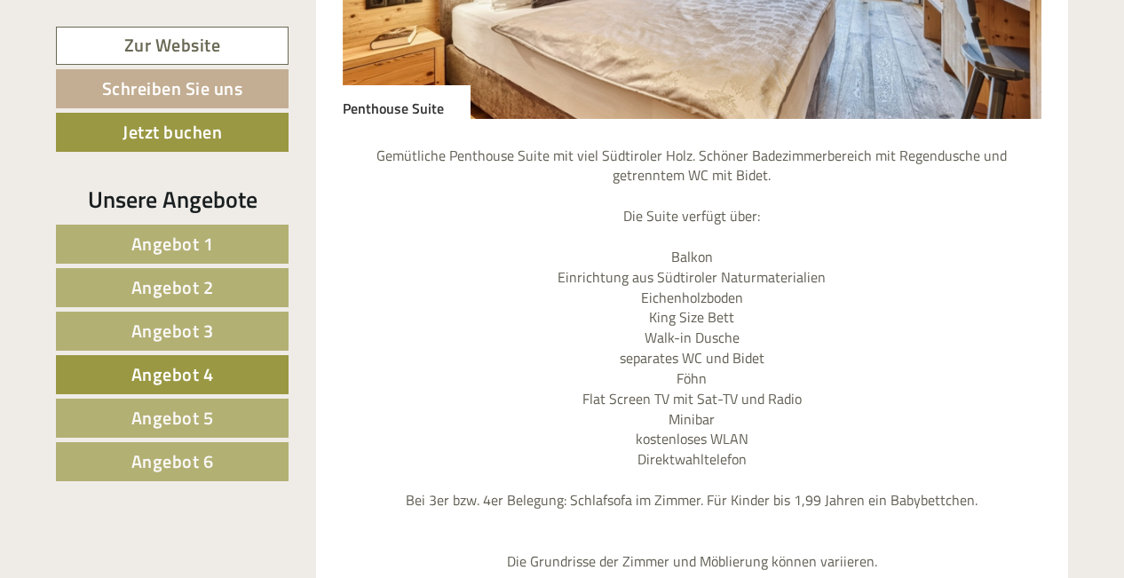
scroll to position [1867, 0]
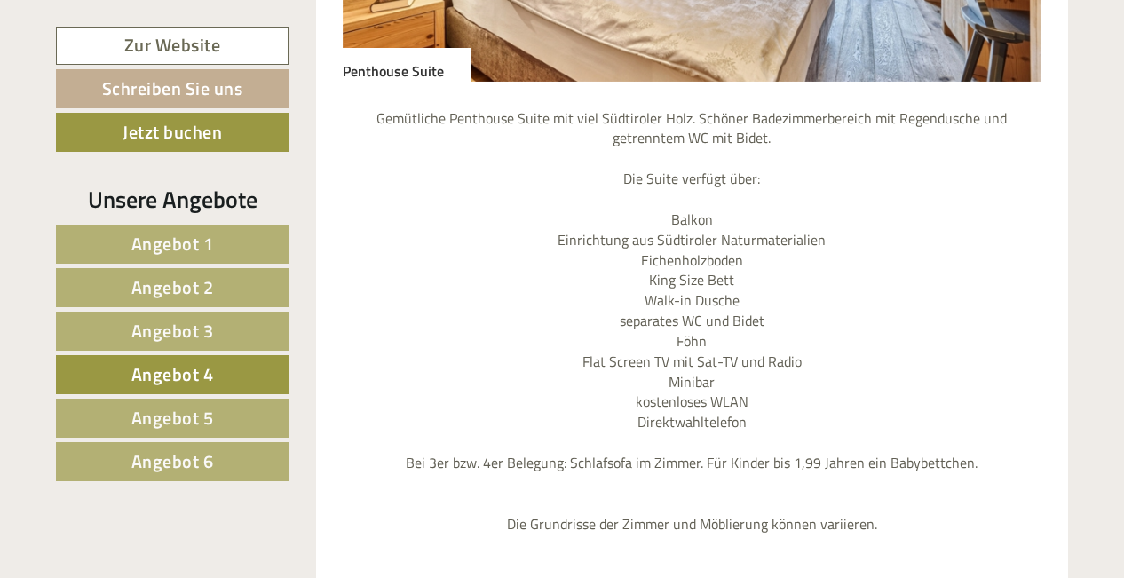
click at [237, 459] on link "Angebot 6" at bounding box center [172, 461] width 233 height 39
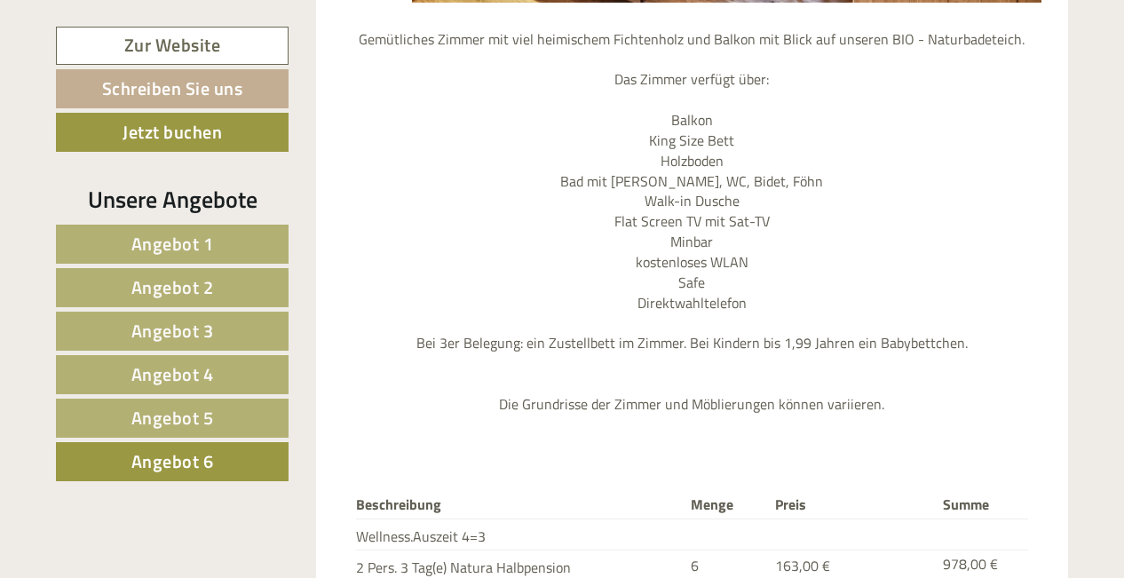
scroll to position [2157, 0]
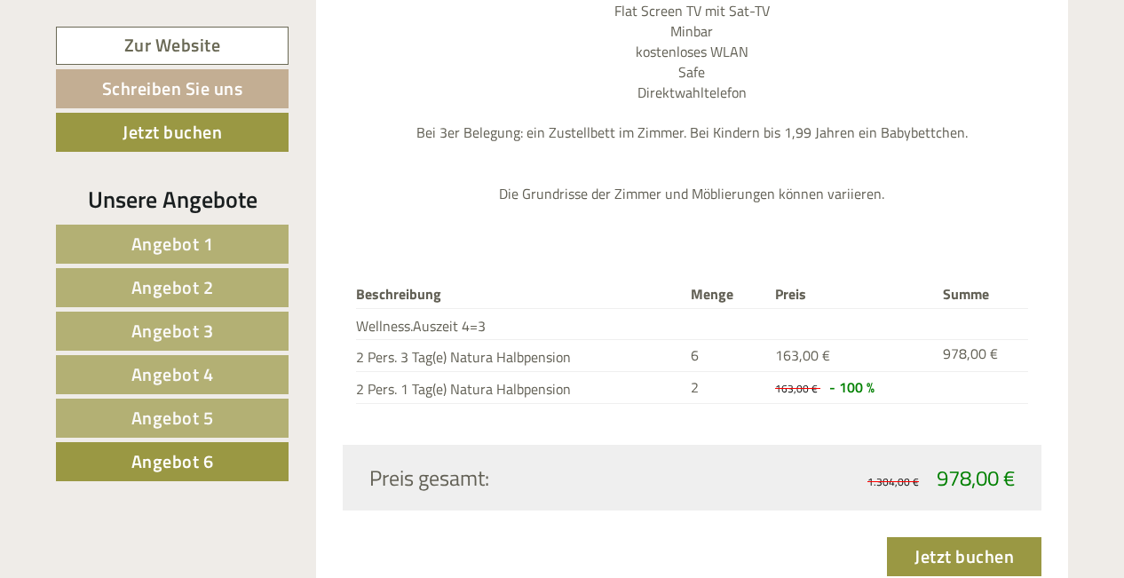
click at [209, 371] on span "Angebot 4" at bounding box center [172, 374] width 83 height 28
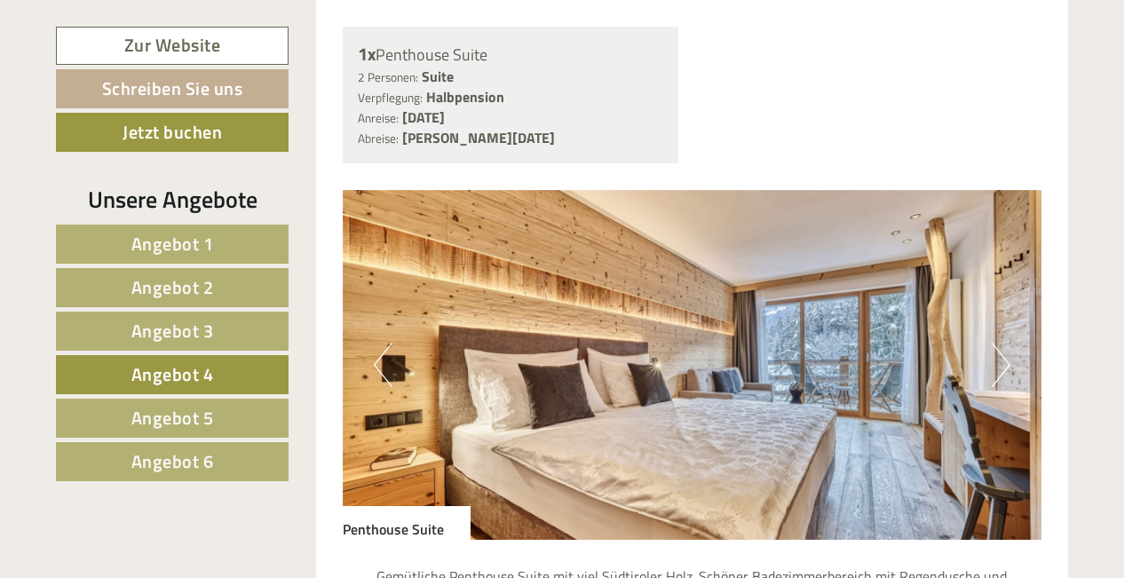
scroll to position [1410, 0]
click at [172, 461] on span "Angebot 6" at bounding box center [172, 461] width 83 height 28
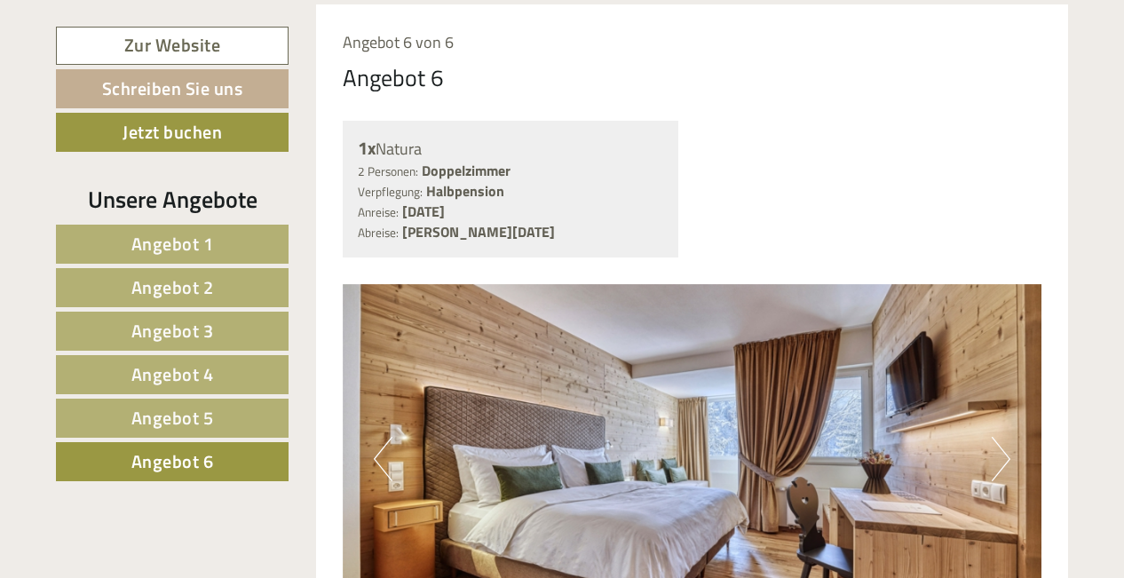
click at [994, 462] on button "Next" at bounding box center [1000, 459] width 19 height 44
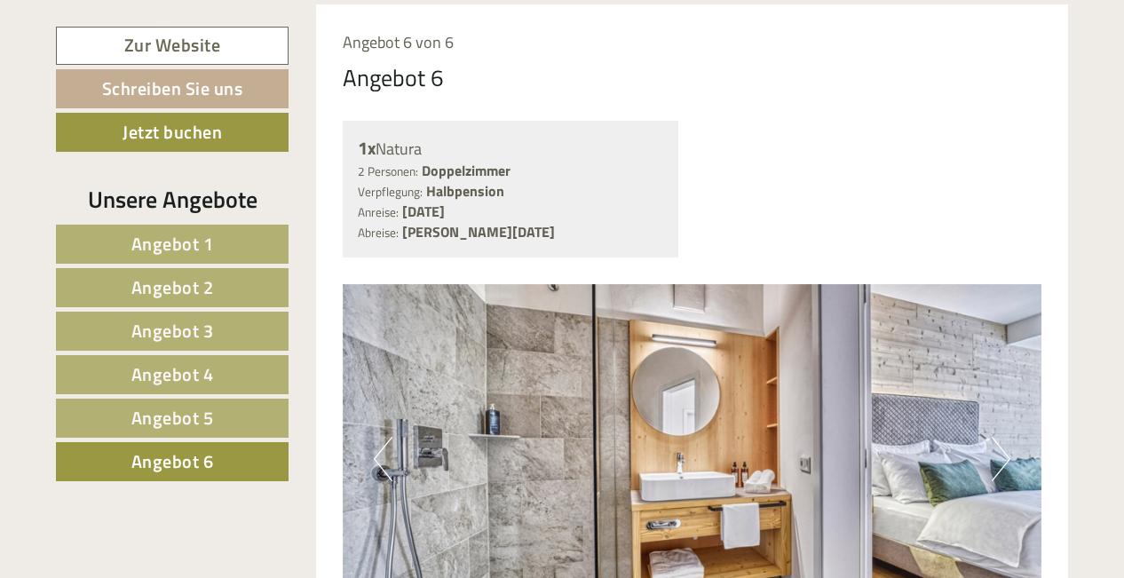
click at [994, 462] on button "Next" at bounding box center [1000, 459] width 19 height 44
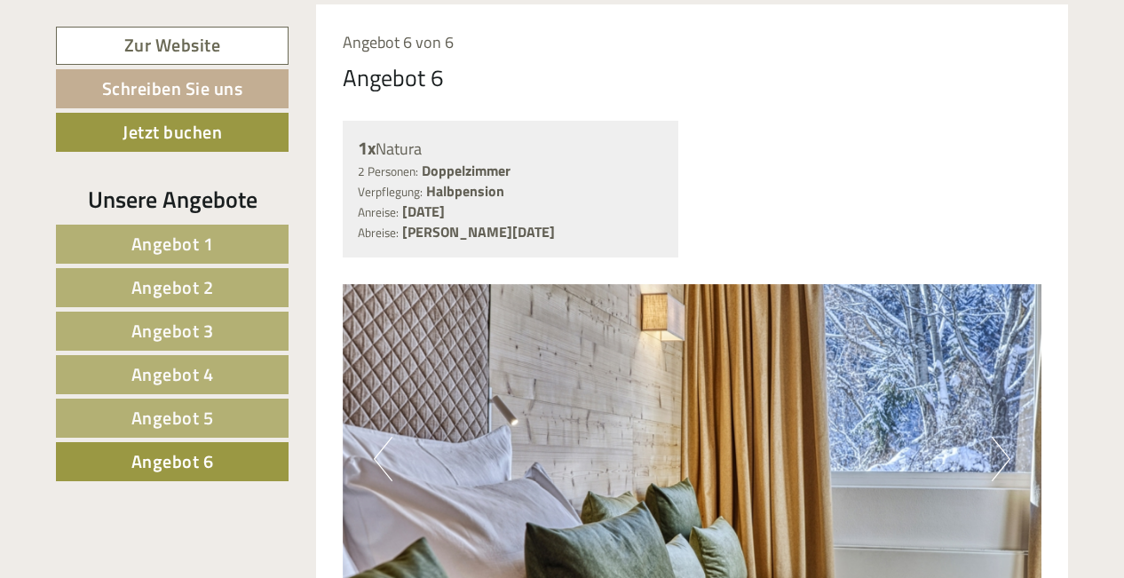
click at [192, 374] on span "Angebot 4" at bounding box center [172, 374] width 83 height 28
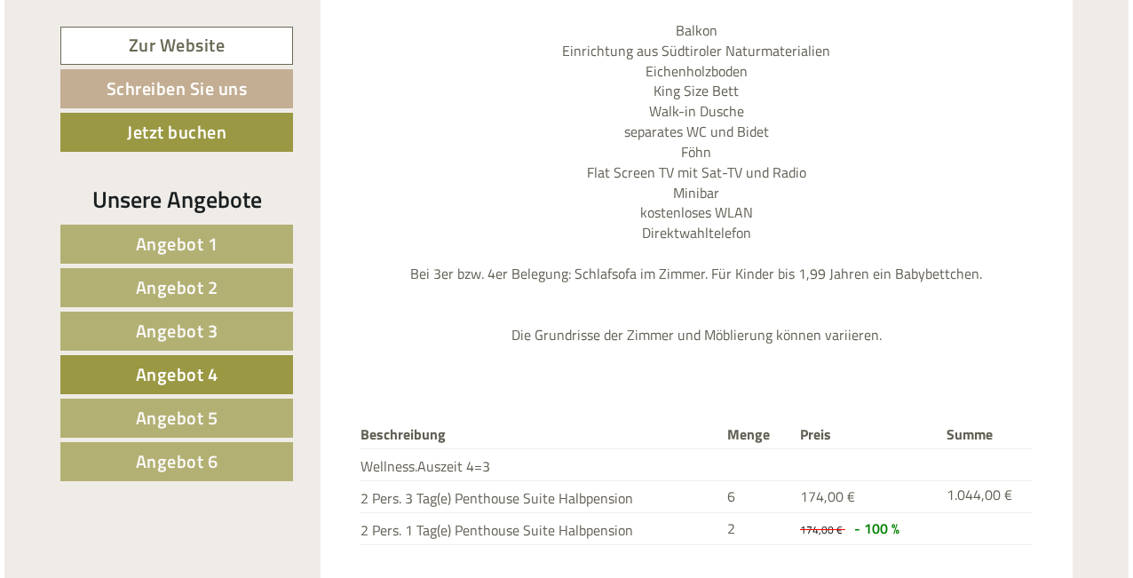
scroll to position [2199, 0]
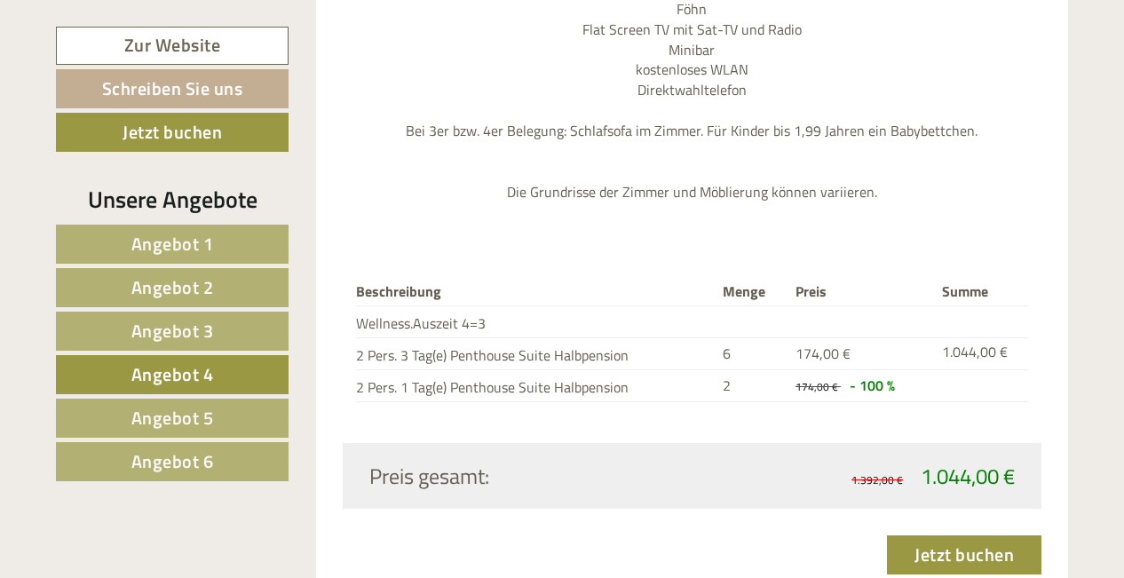
click at [953, 535] on link "Jetzt buchen" at bounding box center [964, 554] width 154 height 39
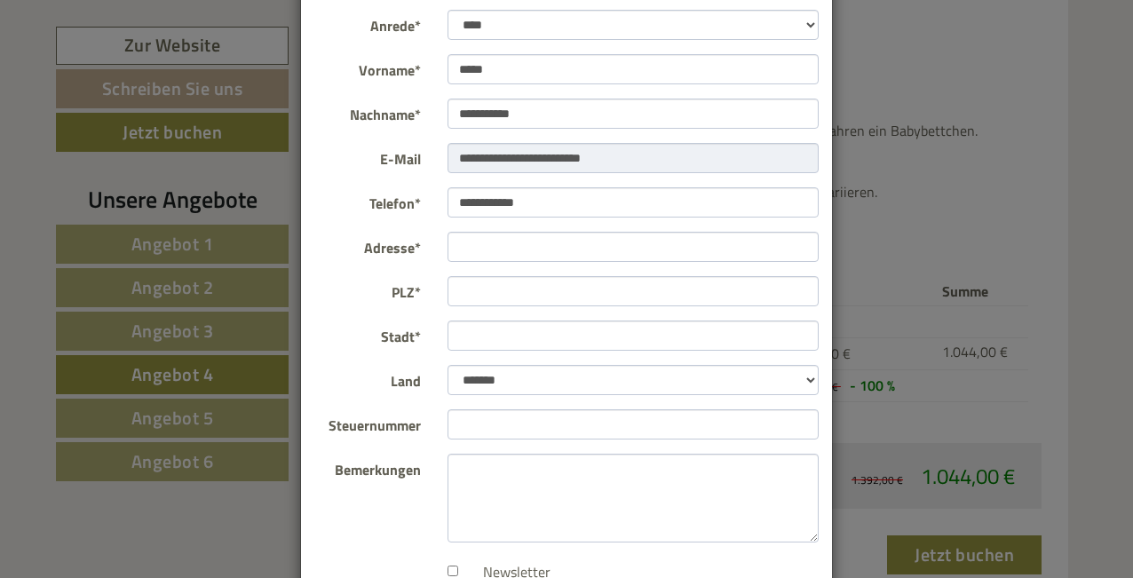
scroll to position [133, 0]
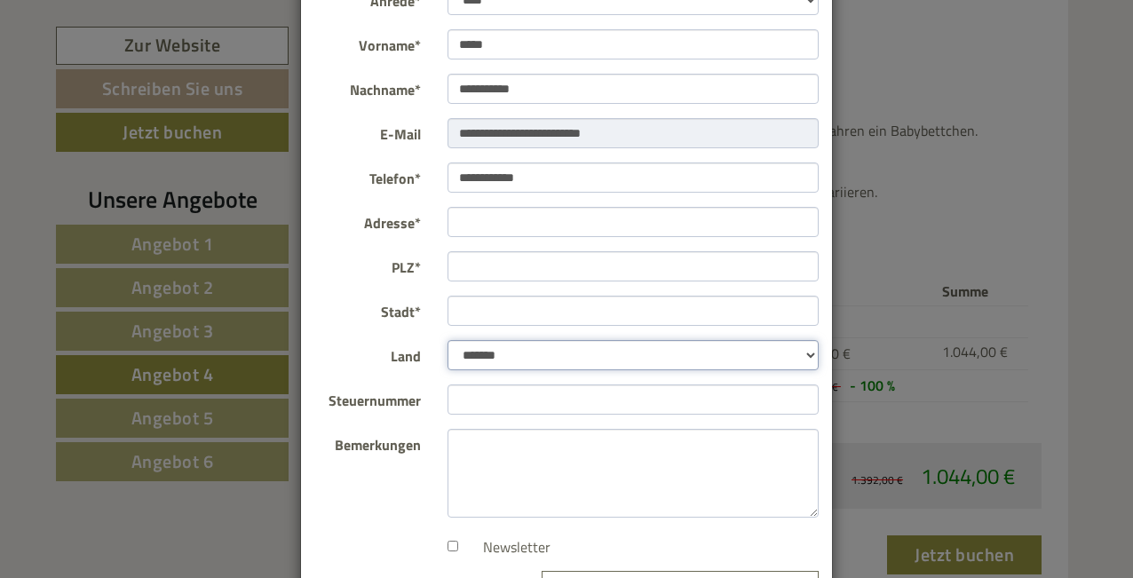
select select "*"
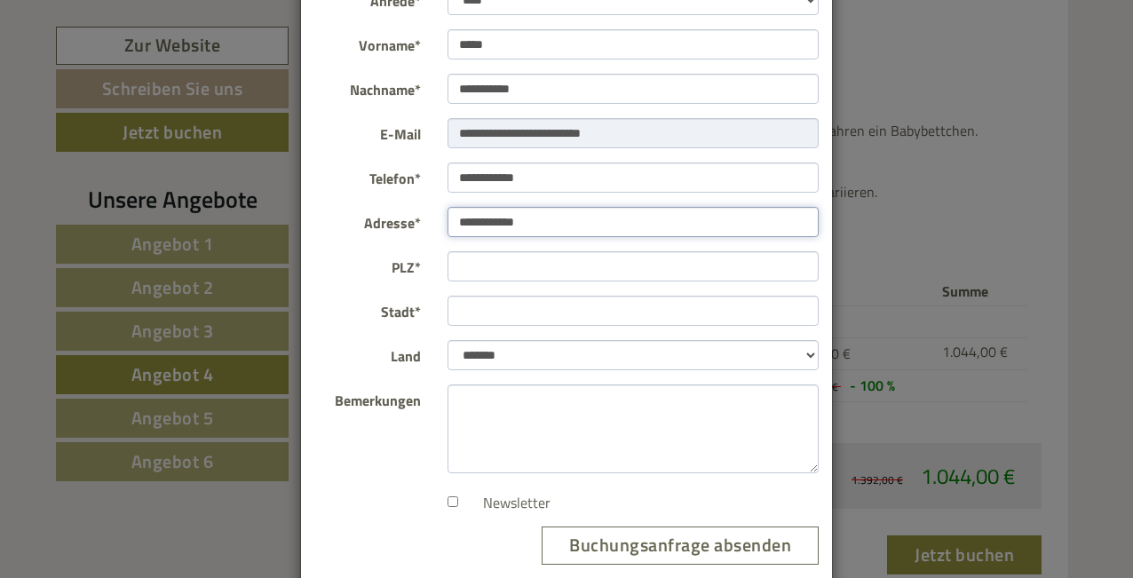
type input "**********"
type input "****"
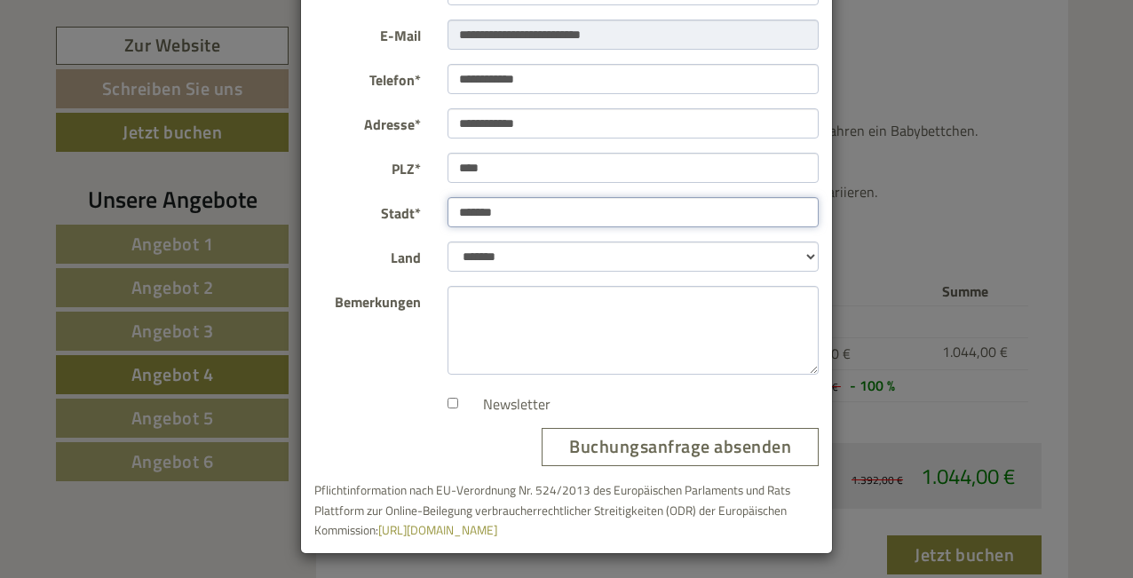
scroll to position [231, 0]
type input "*******"
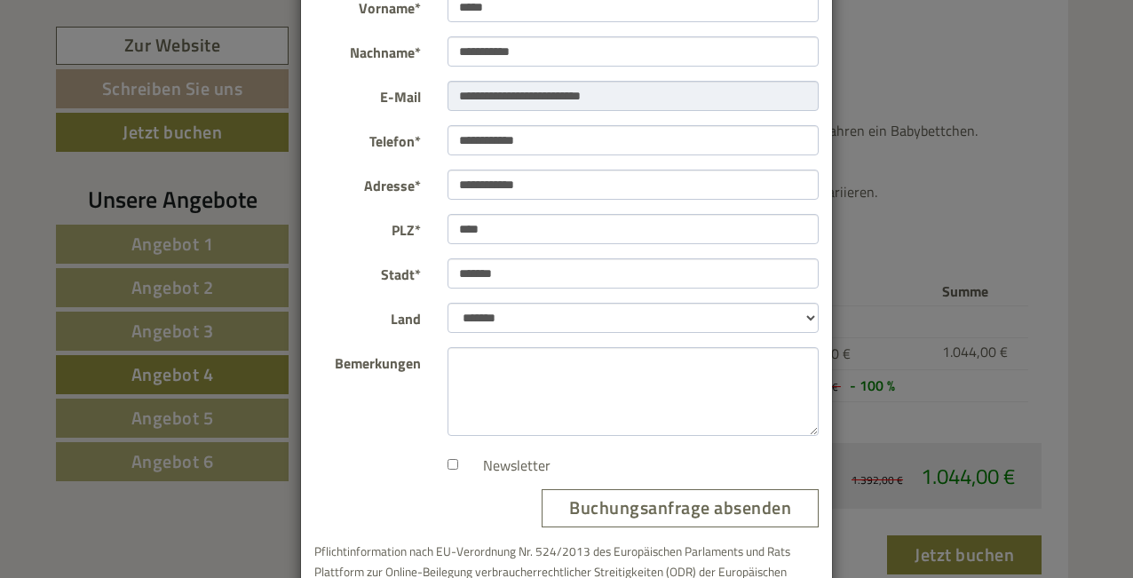
scroll to position [173, 0]
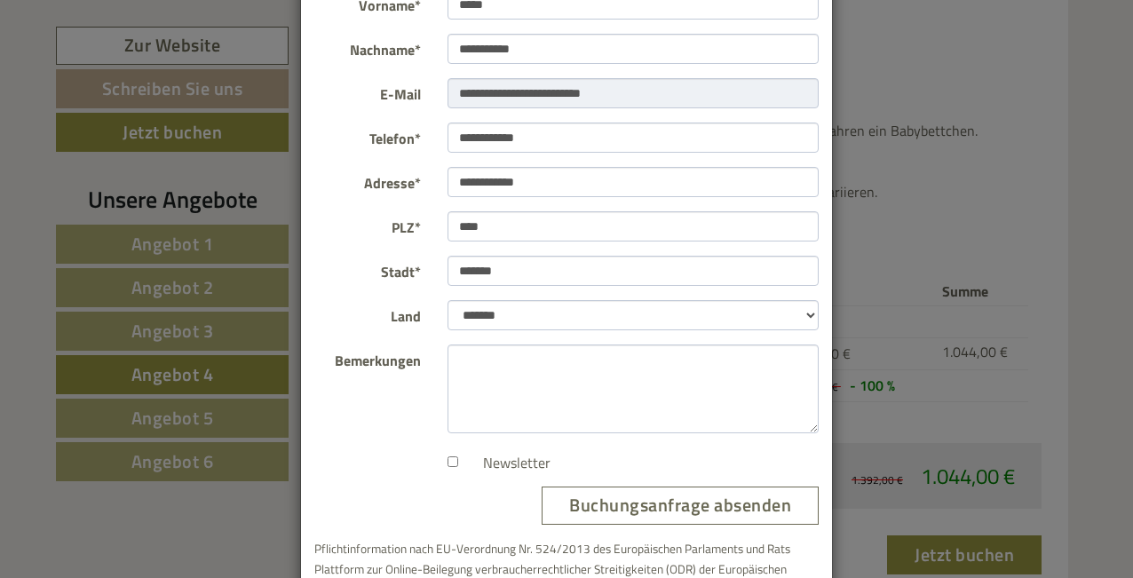
click at [654, 510] on button "Buchungsanfrage absenden" at bounding box center [679, 505] width 277 height 38
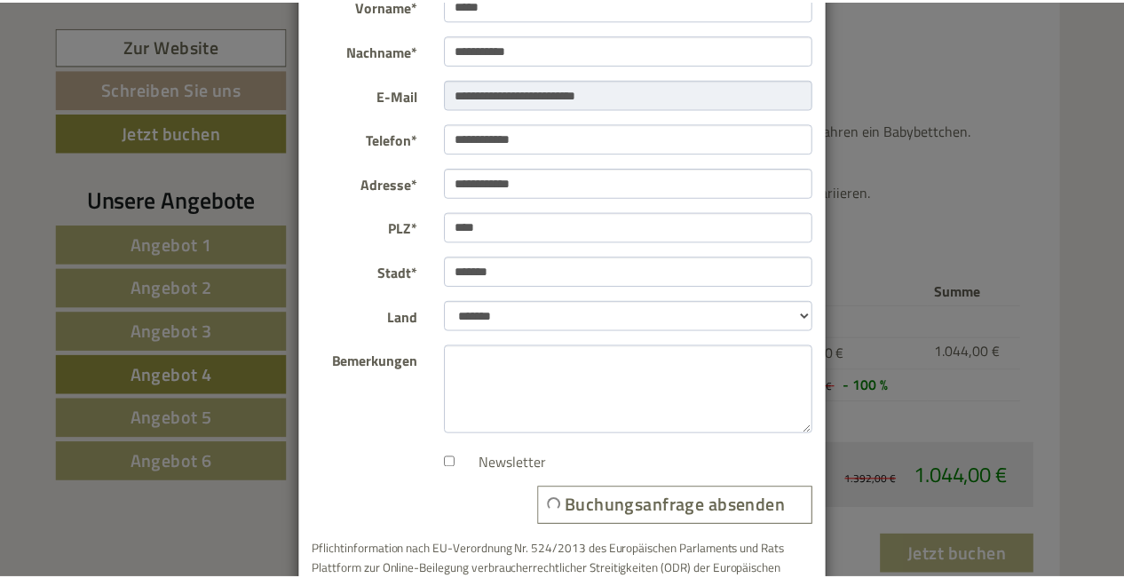
scroll to position [0, 0]
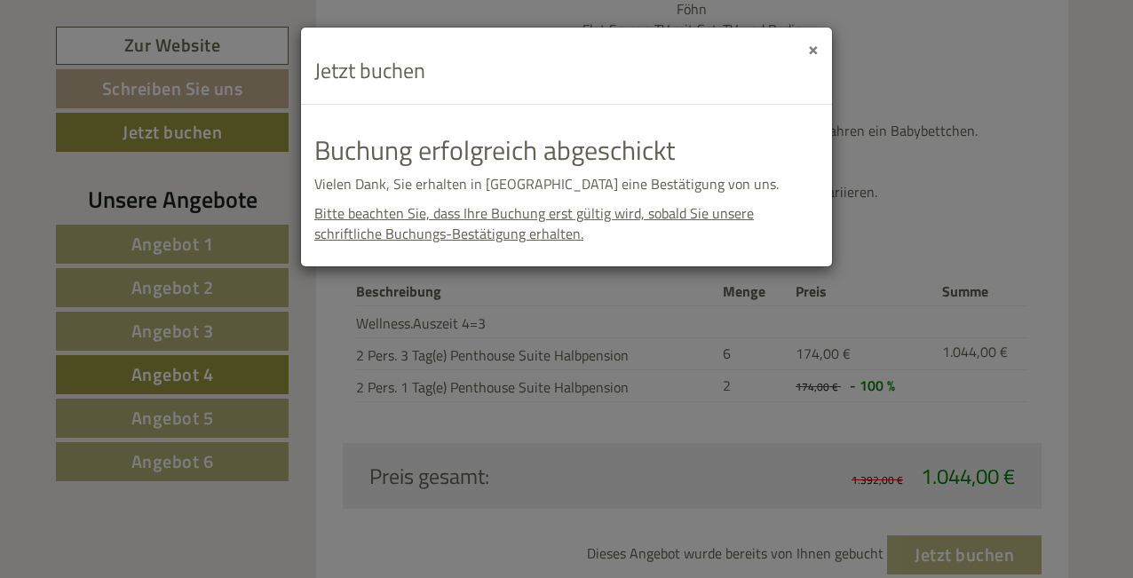
click at [815, 48] on button "×" at bounding box center [813, 48] width 11 height 19
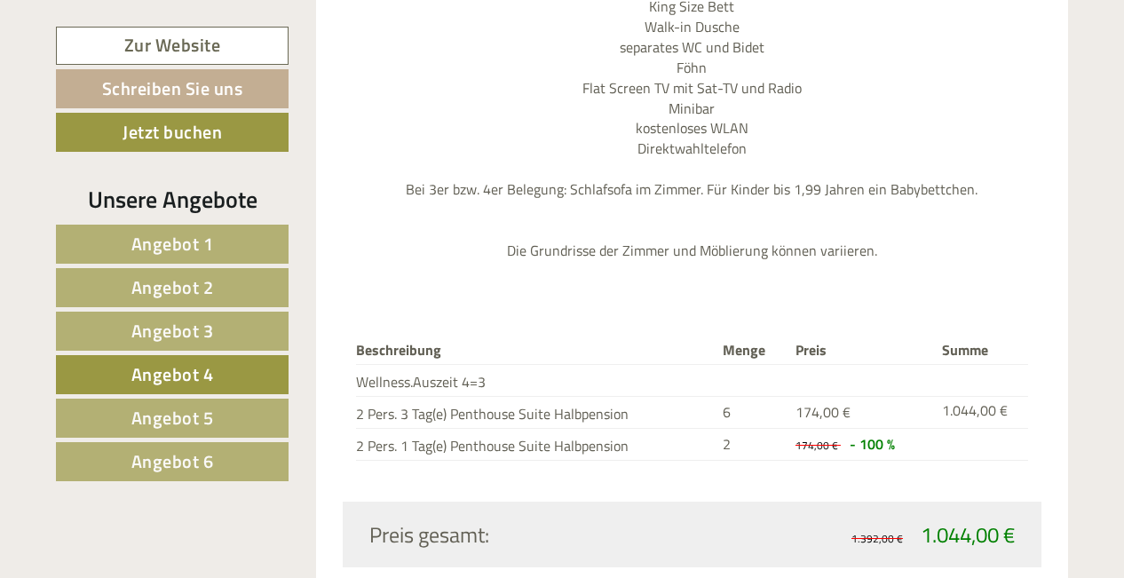
scroll to position [2120, 0]
